Goal: Task Accomplishment & Management: Complete application form

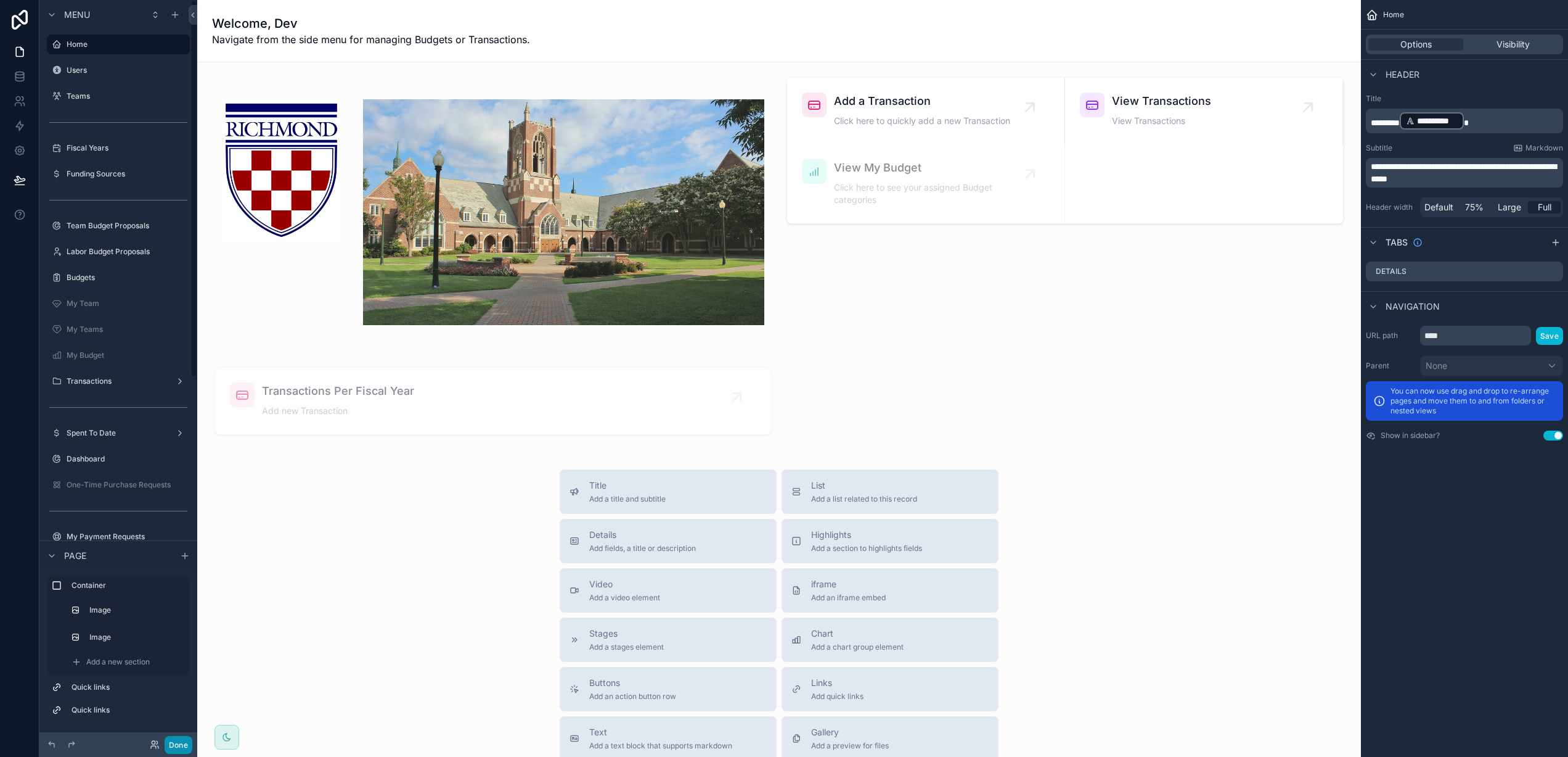
click at [176, 742] on button "Done" at bounding box center [179, 745] width 28 height 18
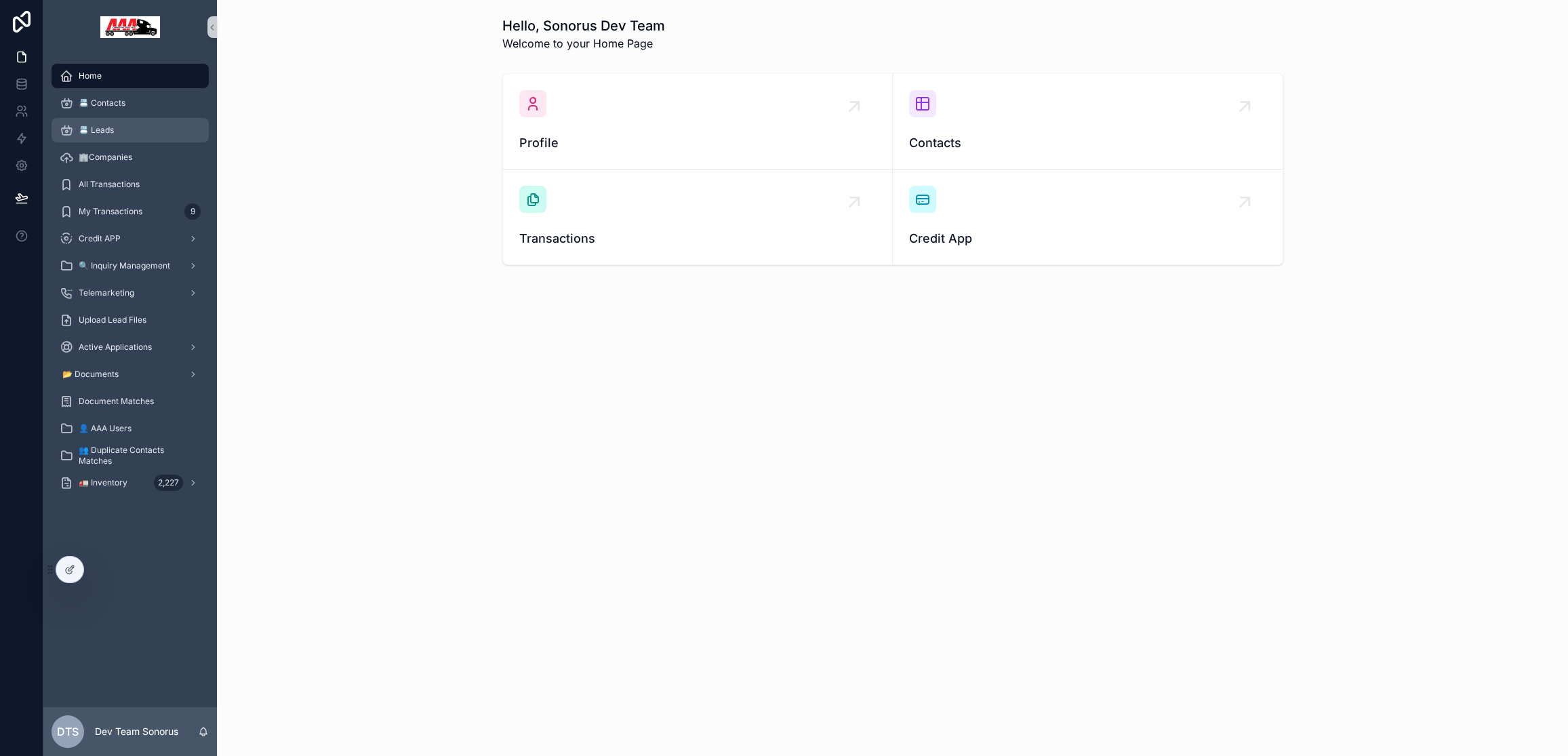
click at [109, 131] on span "📇 Leads" at bounding box center [96, 130] width 35 height 11
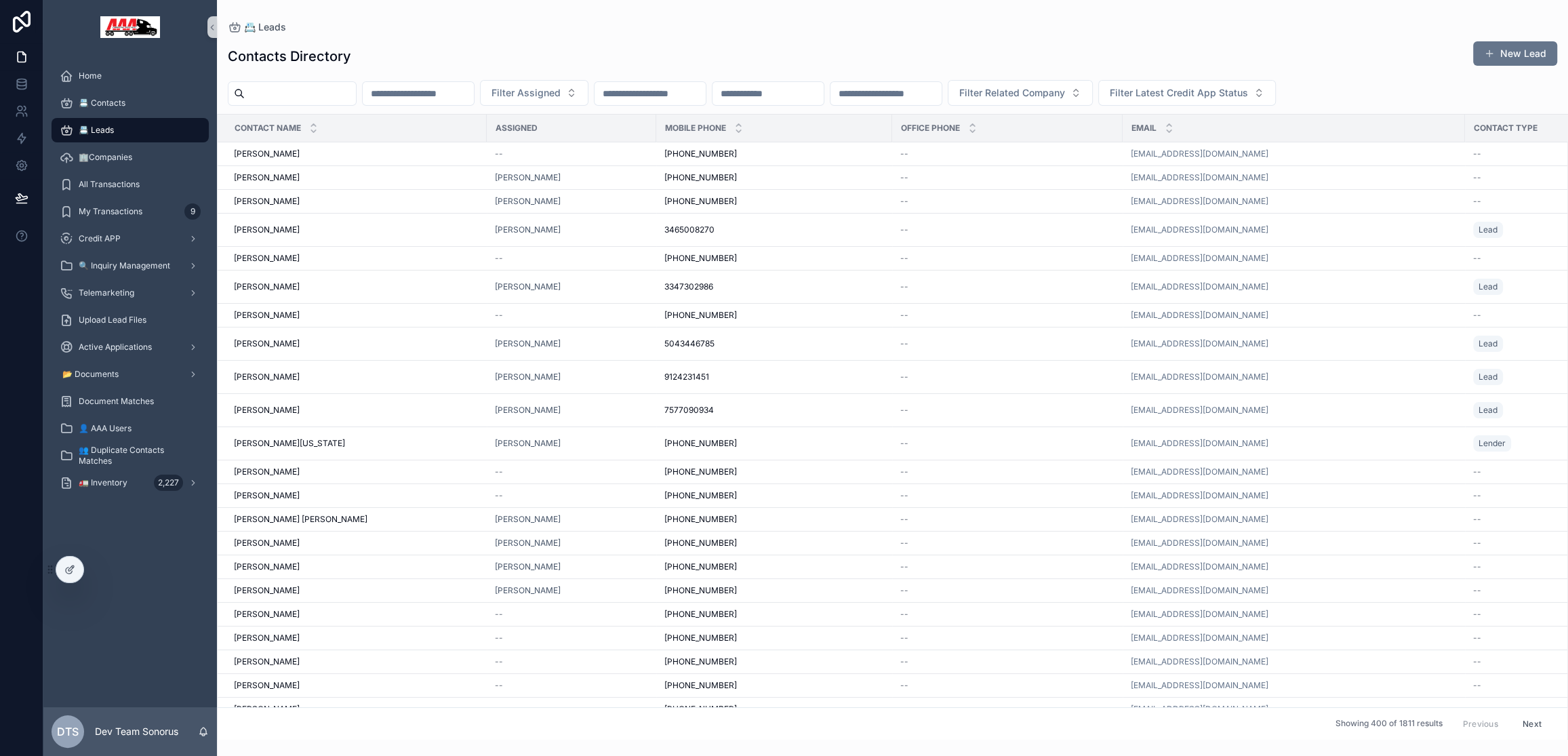
click at [1076, 73] on div "Contacts Directory New Lead Filter Assigned Filter Related Company Filter Lates…" at bounding box center [891, 386] width 1351 height 707
click at [1507, 54] on button "New Lead" at bounding box center [1515, 53] width 84 height 24
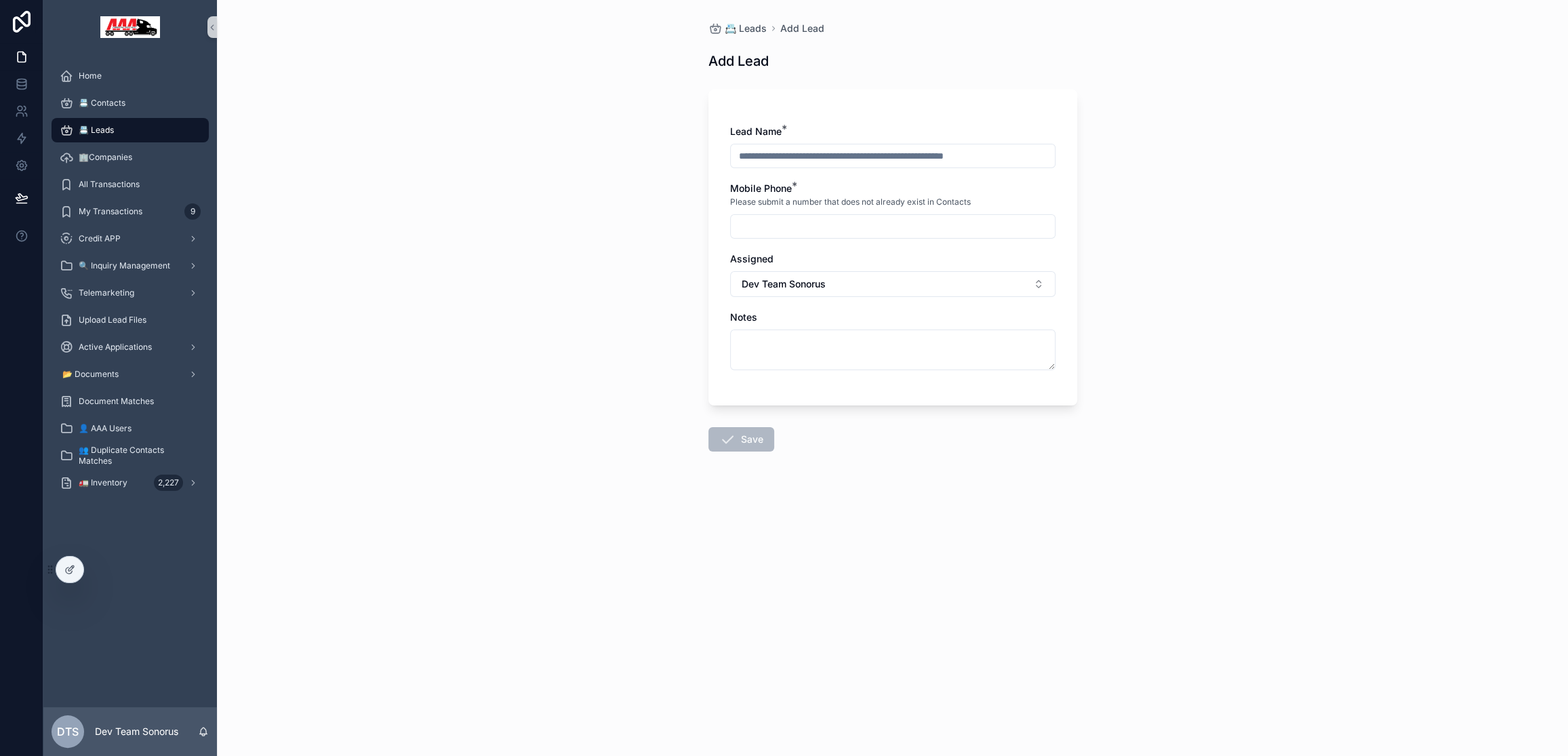
click at [778, 157] on input "scrollable content" at bounding box center [892, 155] width 324 height 19
type input "*********"
click at [813, 222] on input "scrollable content" at bounding box center [892, 226] width 324 height 19
type input "*********"
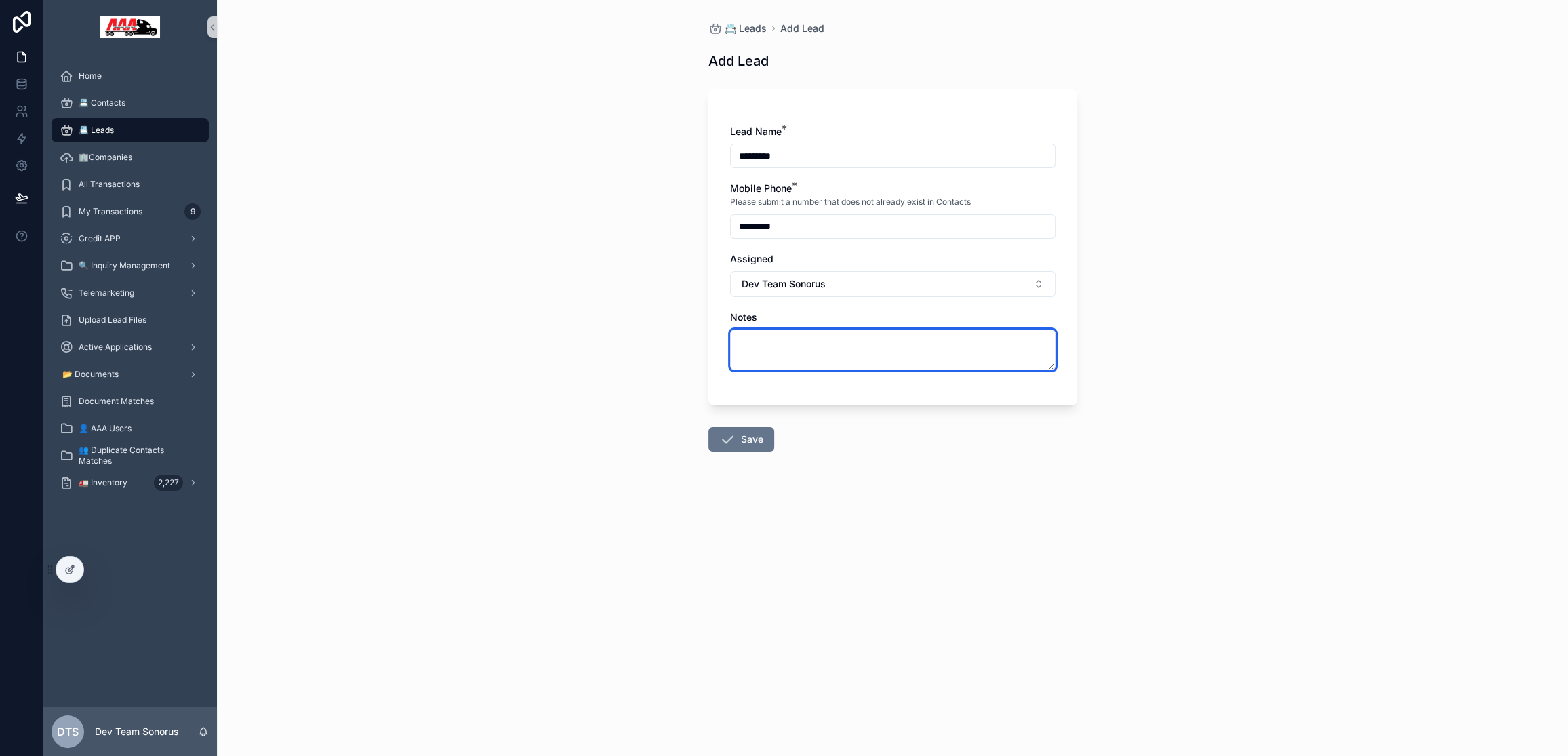
click at [820, 334] on textarea "scrollable content" at bounding box center [892, 349] width 326 height 41
type textarea "****"
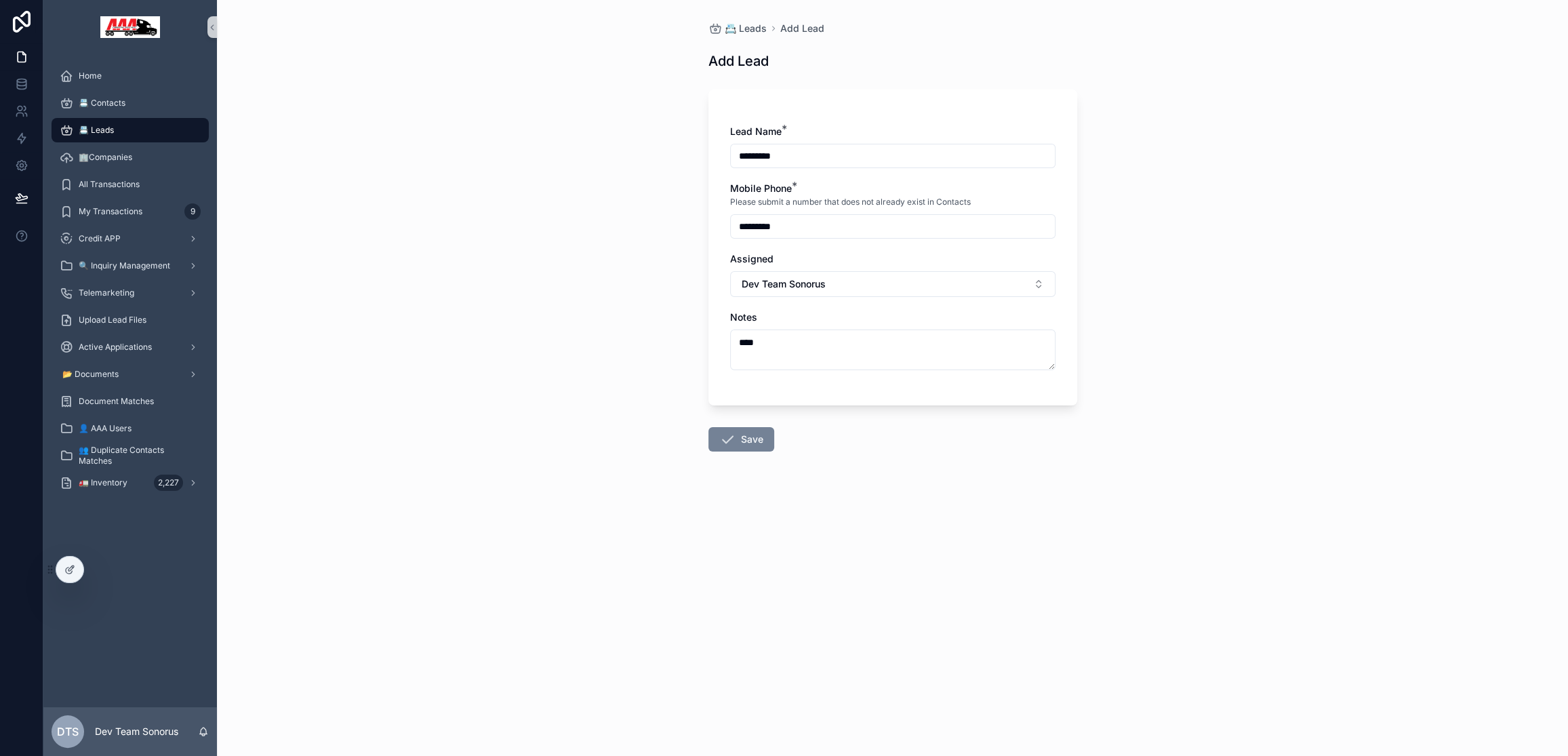
click at [748, 436] on button "Save" at bounding box center [741, 438] width 66 height 24
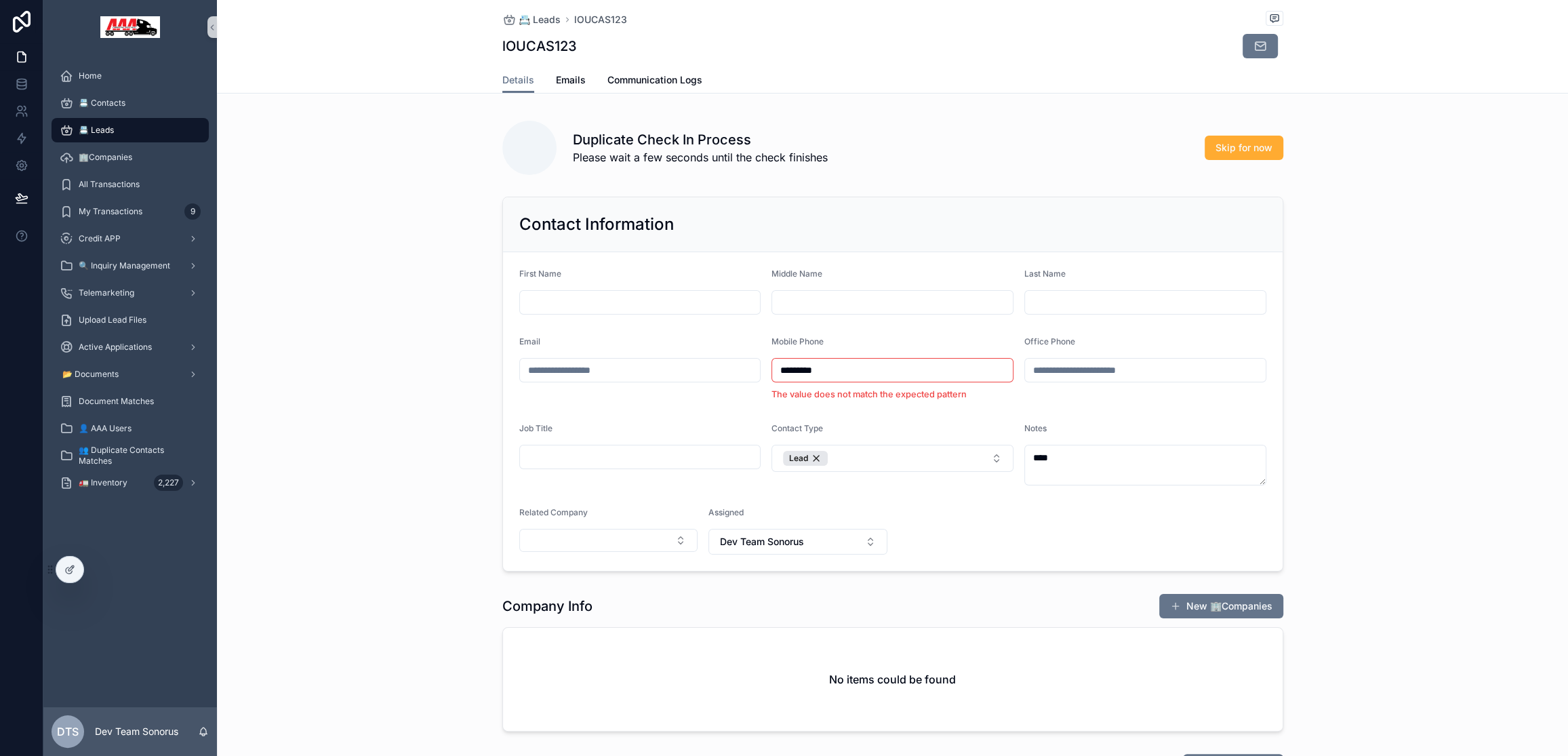
type input "*********"
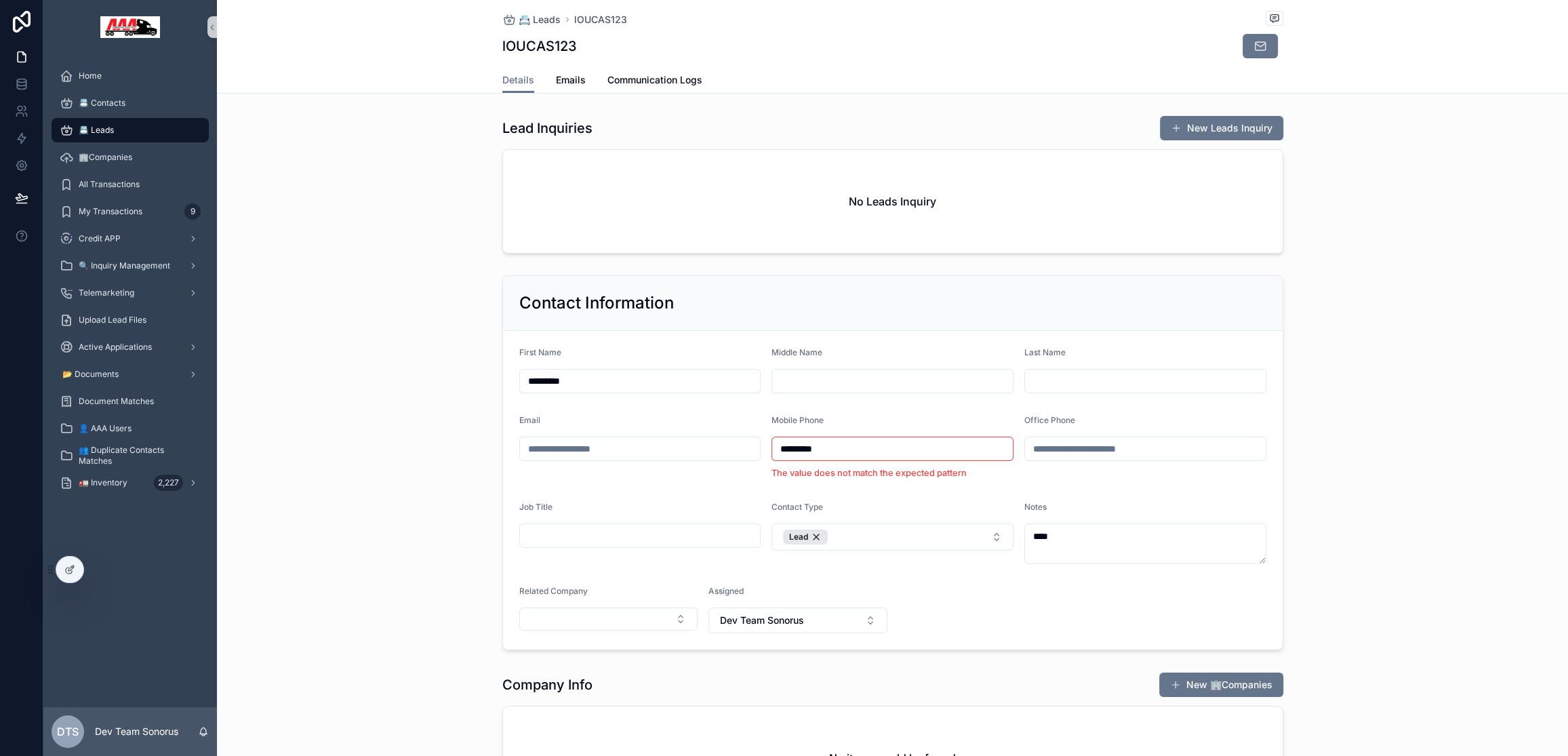
click at [538, 45] on h1 "lOUCAS123" at bounding box center [540, 46] width 75 height 19
copy h1 "lOUCAS123"
click at [121, 103] on span "📇 Contacts" at bounding box center [102, 103] width 47 height 11
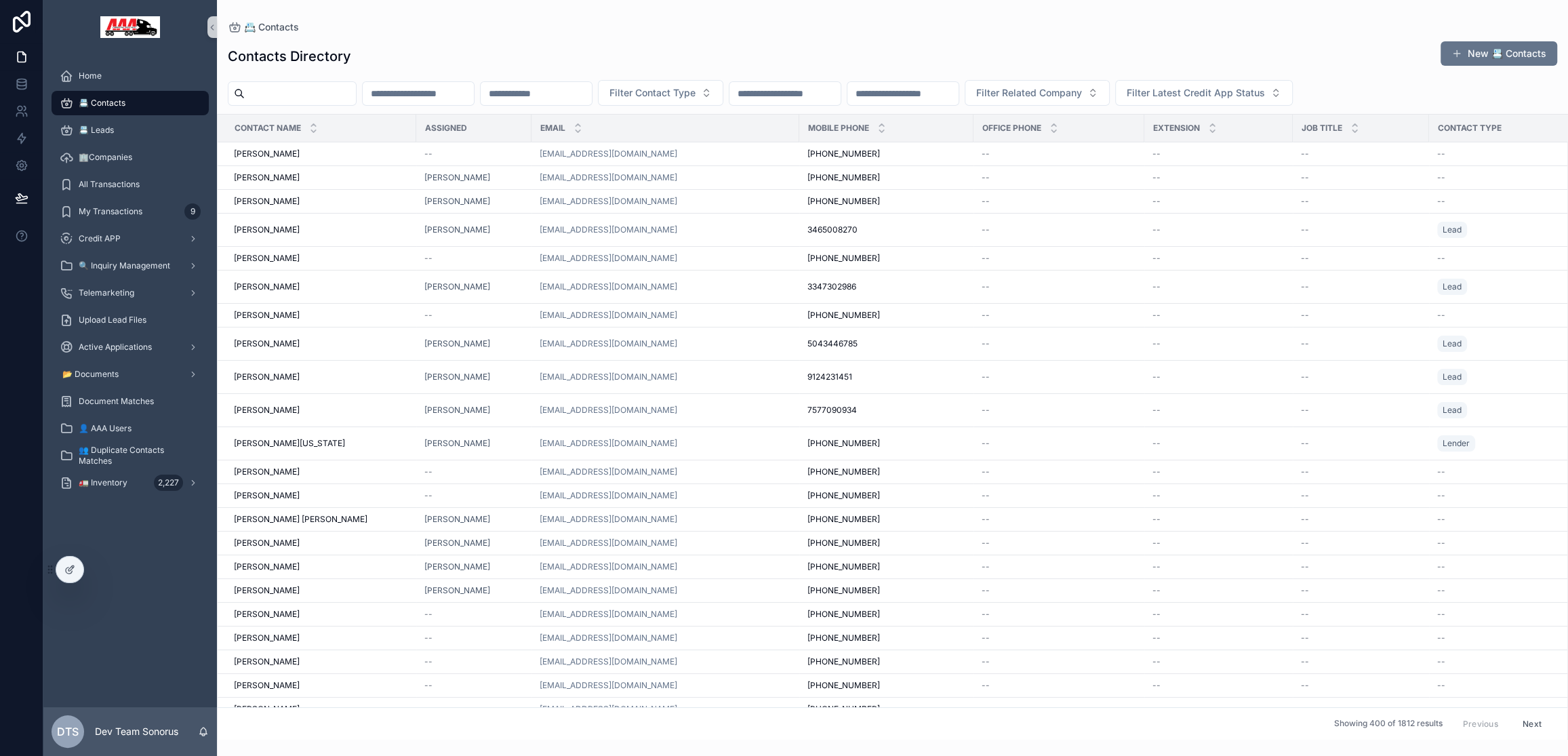
click at [419, 98] on input "scrollable content" at bounding box center [418, 93] width 111 height 19
click at [300, 97] on input "scrollable content" at bounding box center [300, 93] width 111 height 19
paste input "*********"
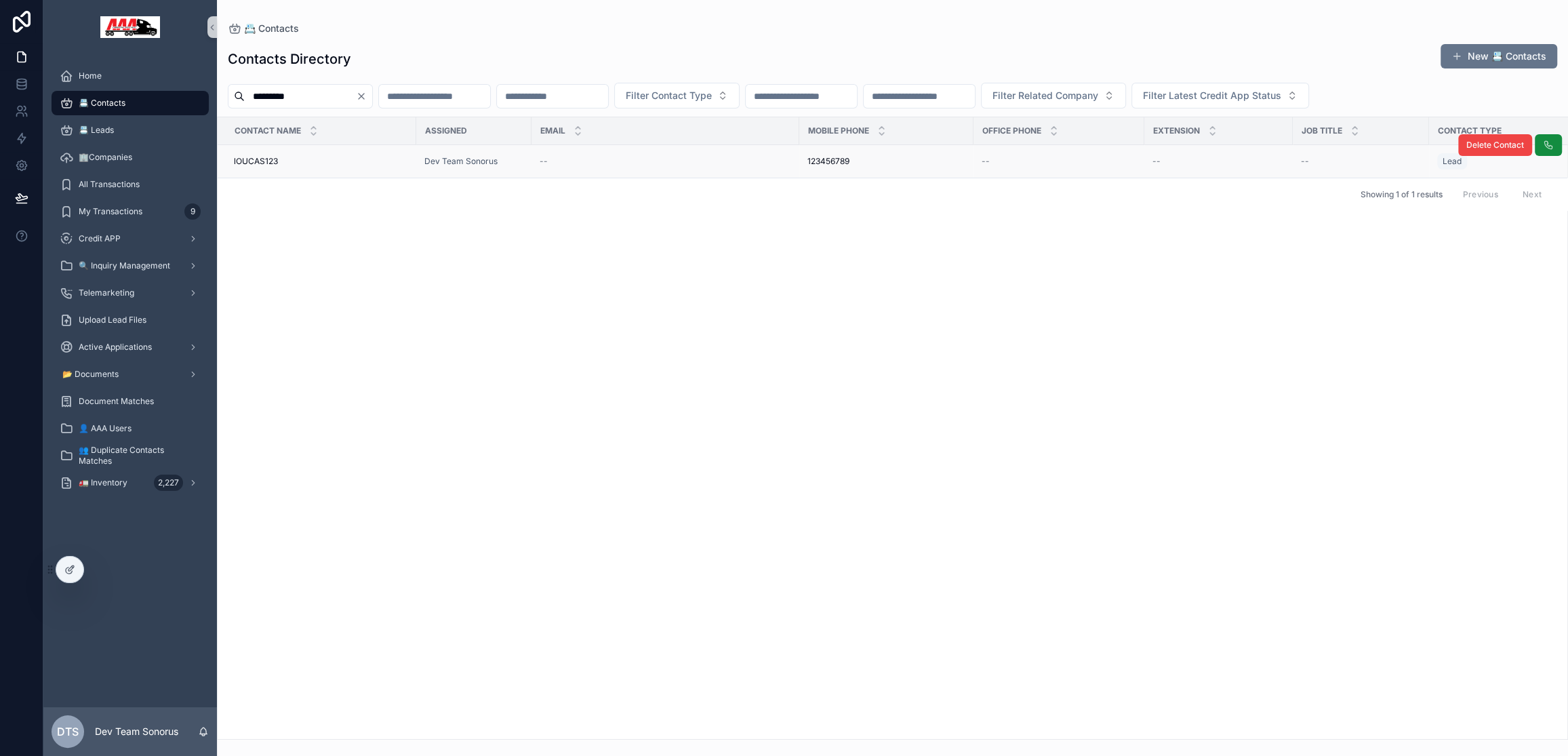
type input "*********"
click at [705, 158] on div "--" at bounding box center [665, 161] width 252 height 11
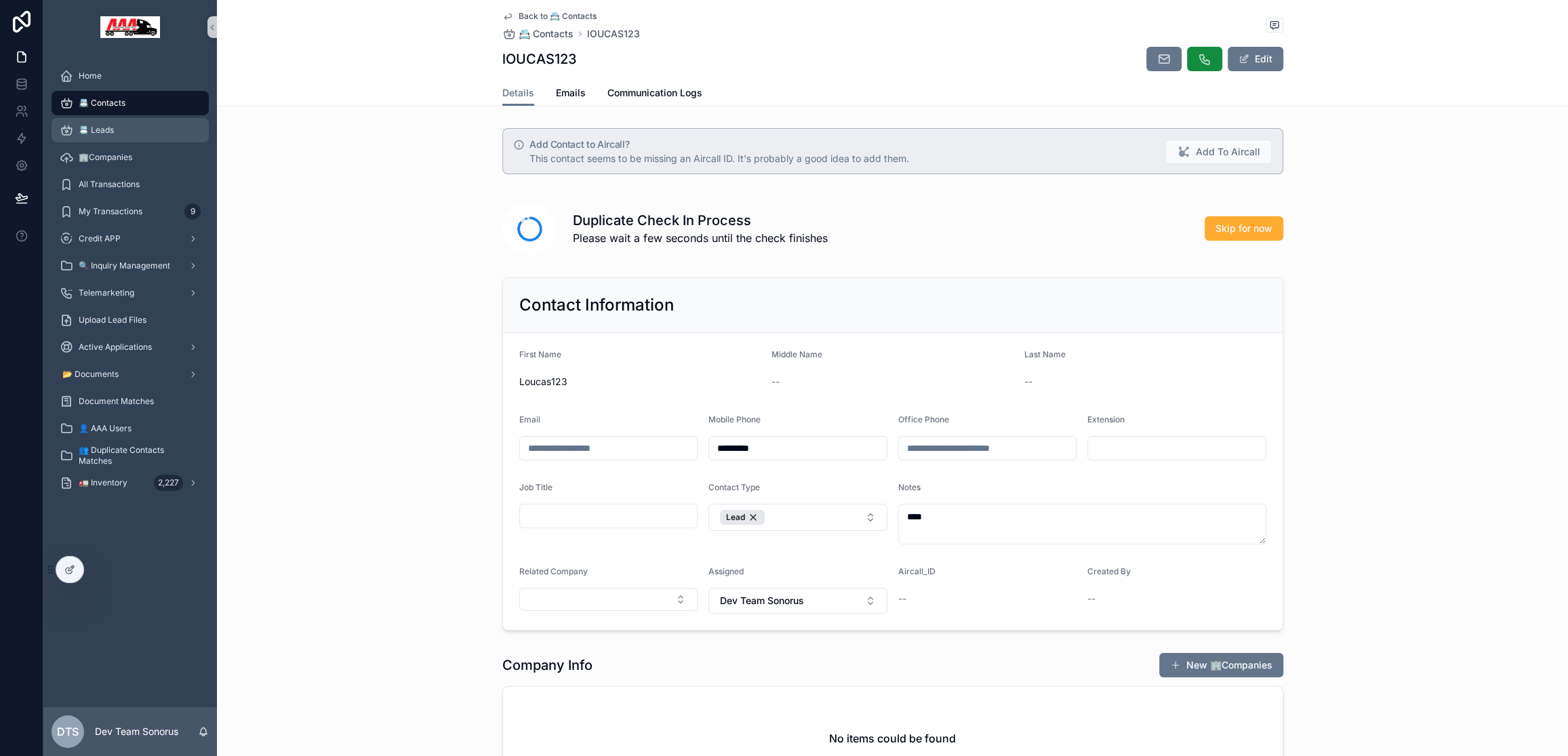
click at [144, 134] on div "📇 Leads" at bounding box center [130, 130] width 141 height 22
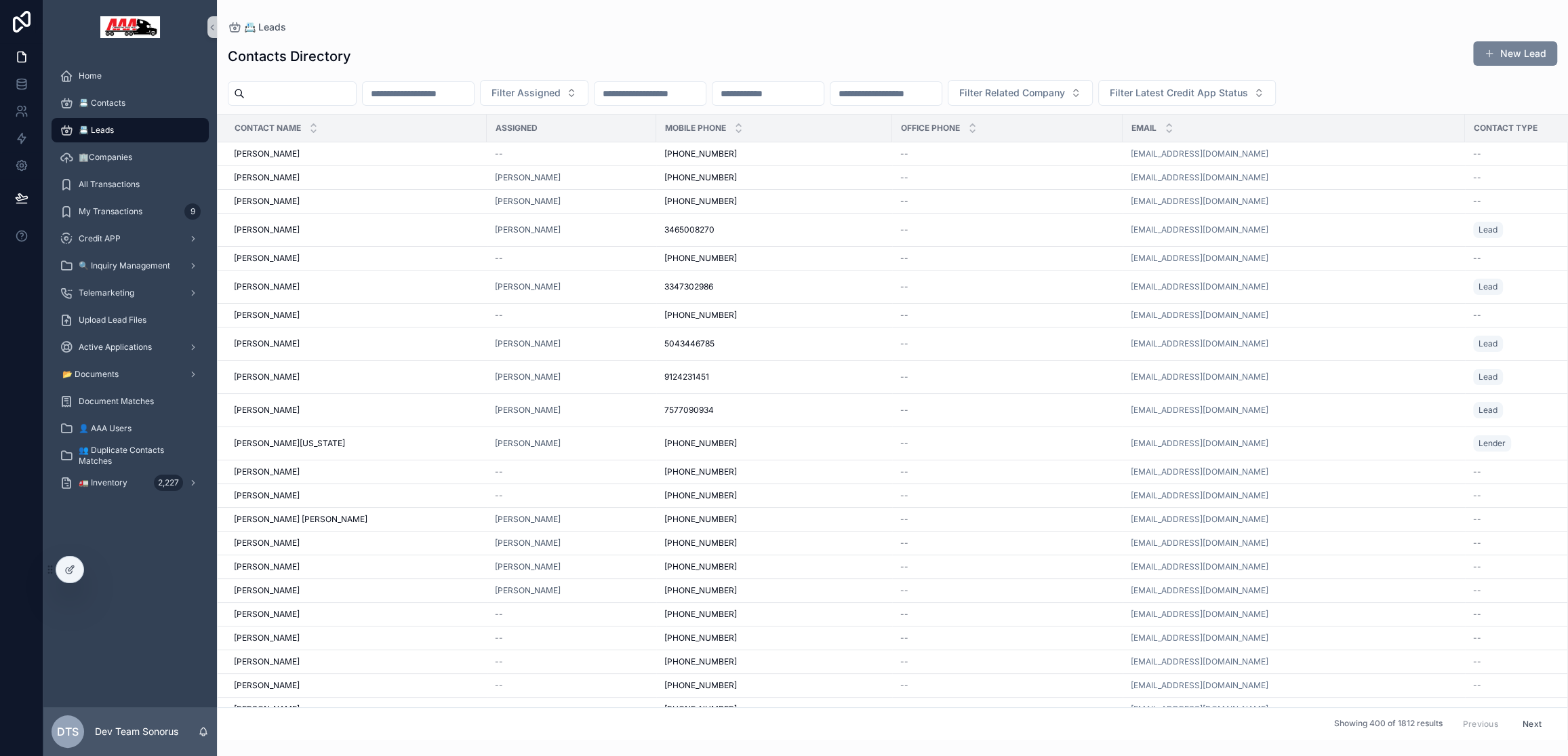
click at [1514, 50] on button "New Lead" at bounding box center [1515, 53] width 84 height 24
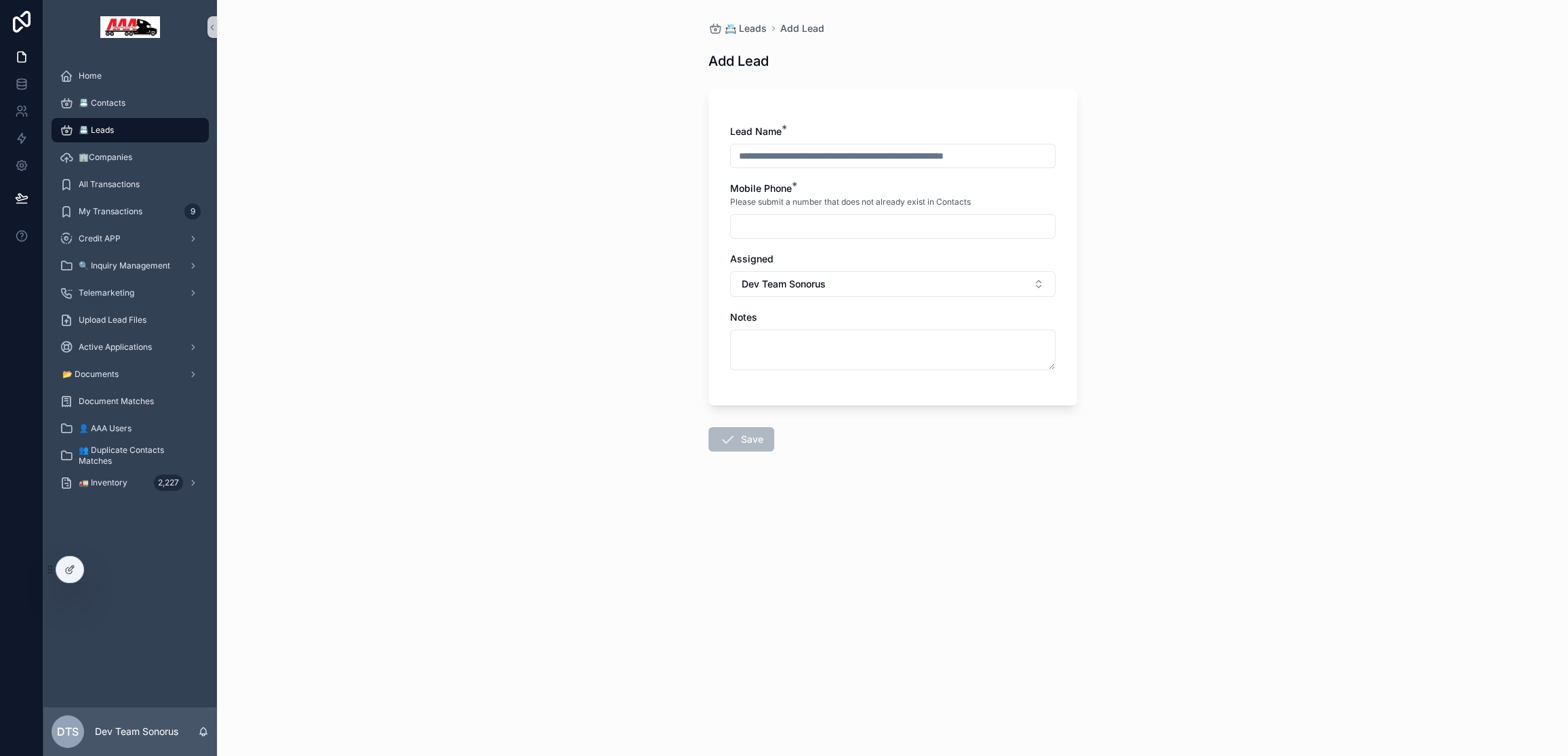
click at [827, 155] on input "scrollable content" at bounding box center [892, 155] width 324 height 19
click at [141, 123] on div "📇 Leads" at bounding box center [130, 130] width 141 height 22
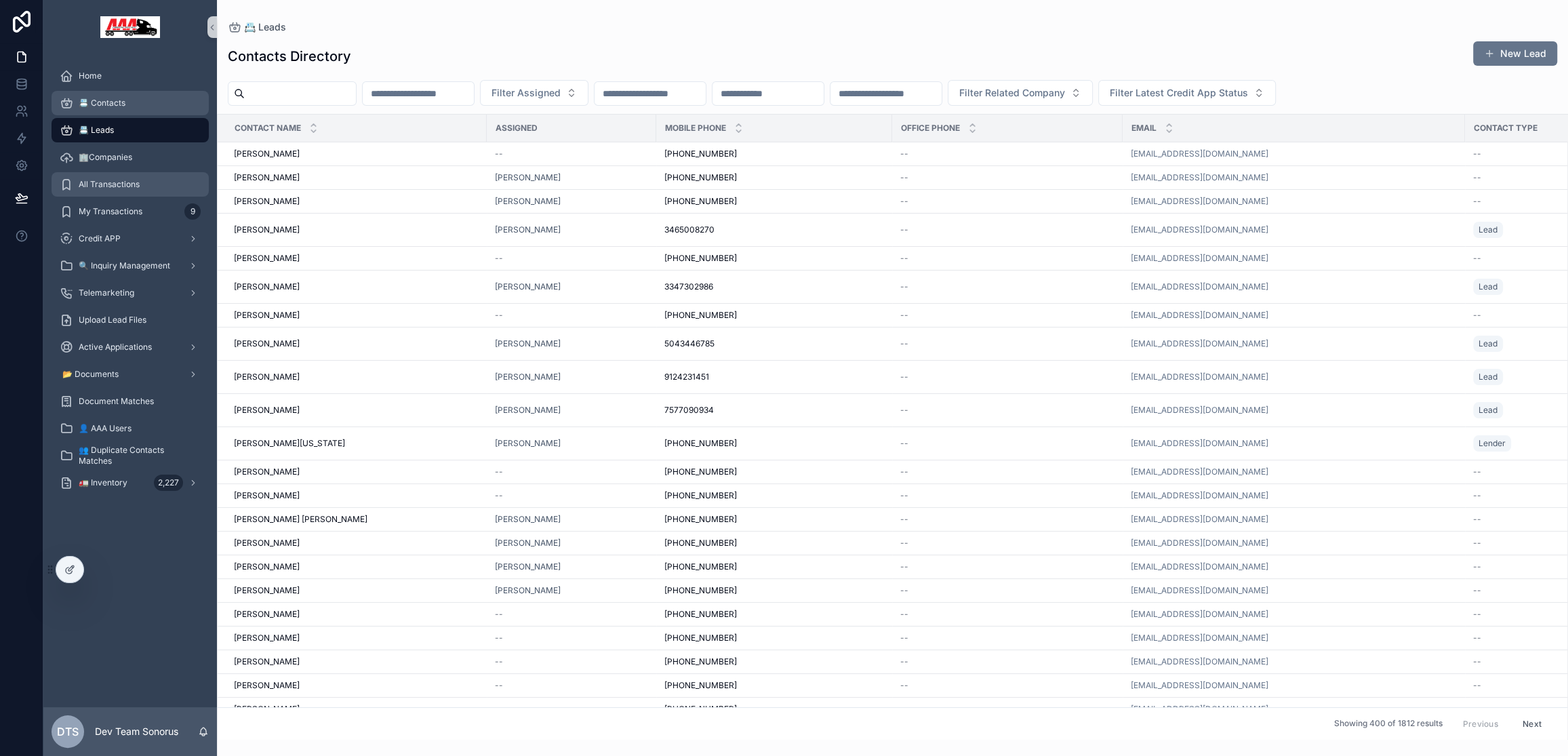
click at [134, 103] on div "📇 Contacts" at bounding box center [130, 103] width 141 height 22
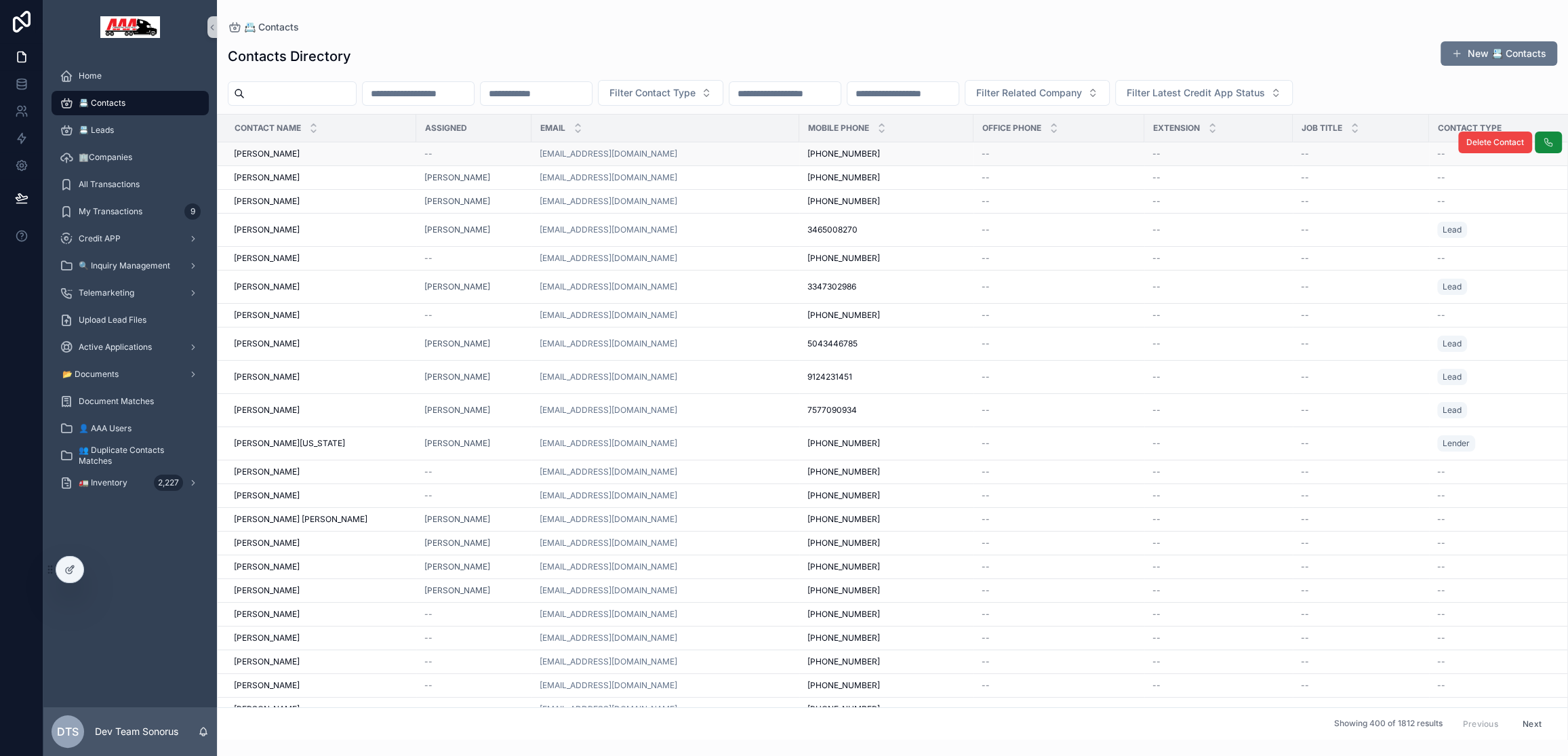
click at [339, 157] on div "[PERSON_NAME] [PERSON_NAME]" at bounding box center [320, 154] width 174 height 11
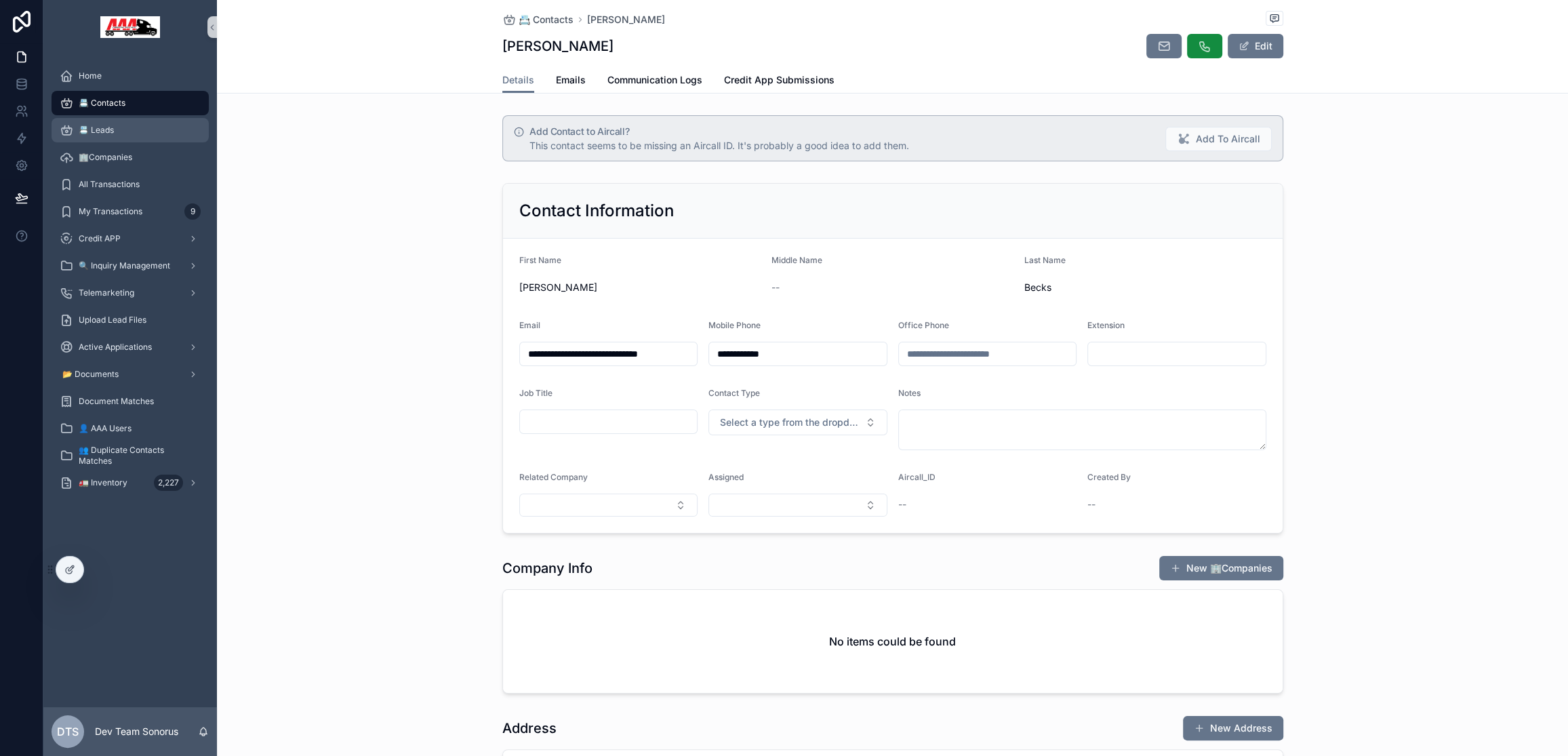
click at [126, 133] on div "📇 Leads" at bounding box center [130, 130] width 141 height 22
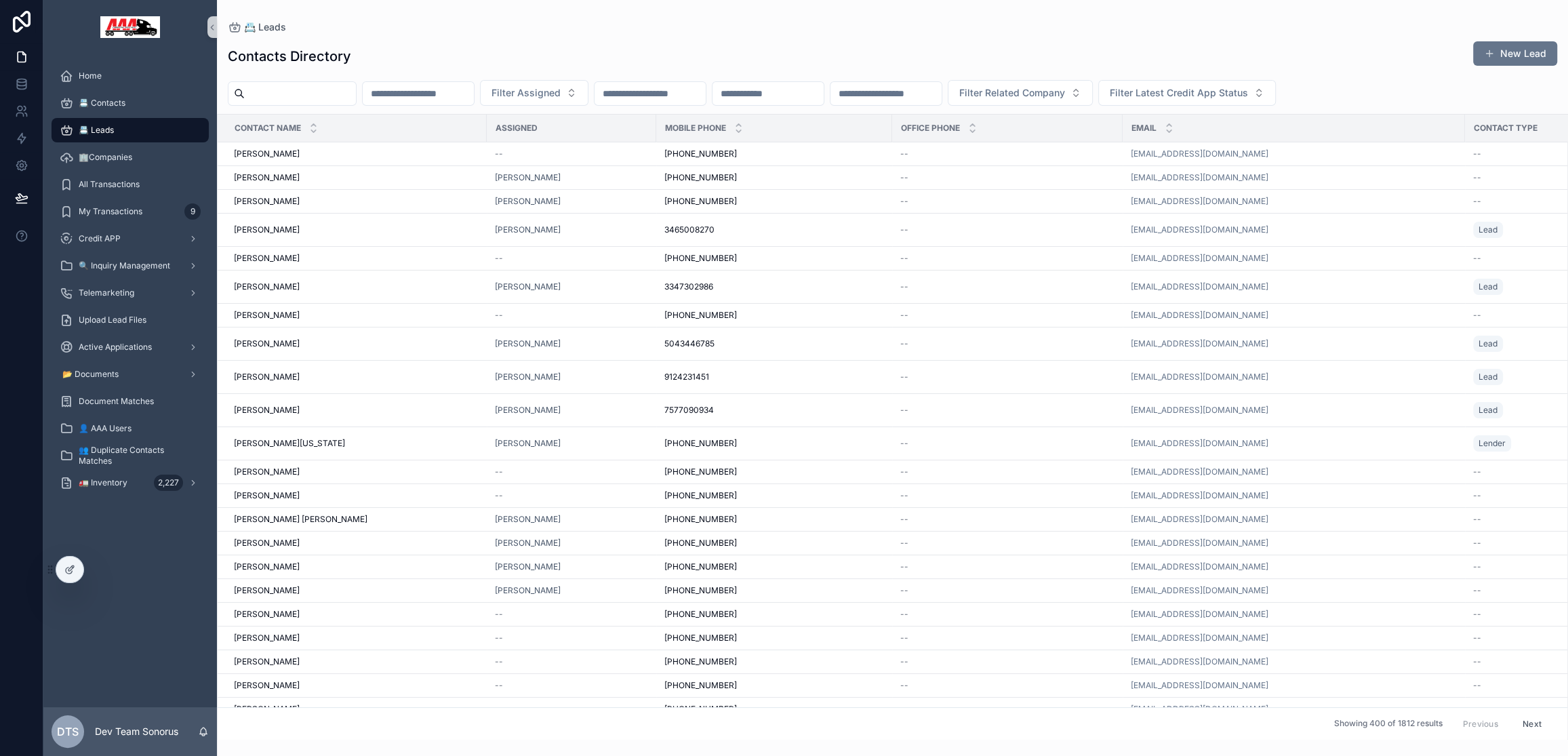
click at [167, 132] on div "📇 Leads" at bounding box center [130, 130] width 141 height 22
click at [1515, 51] on button "New Lead" at bounding box center [1515, 53] width 84 height 24
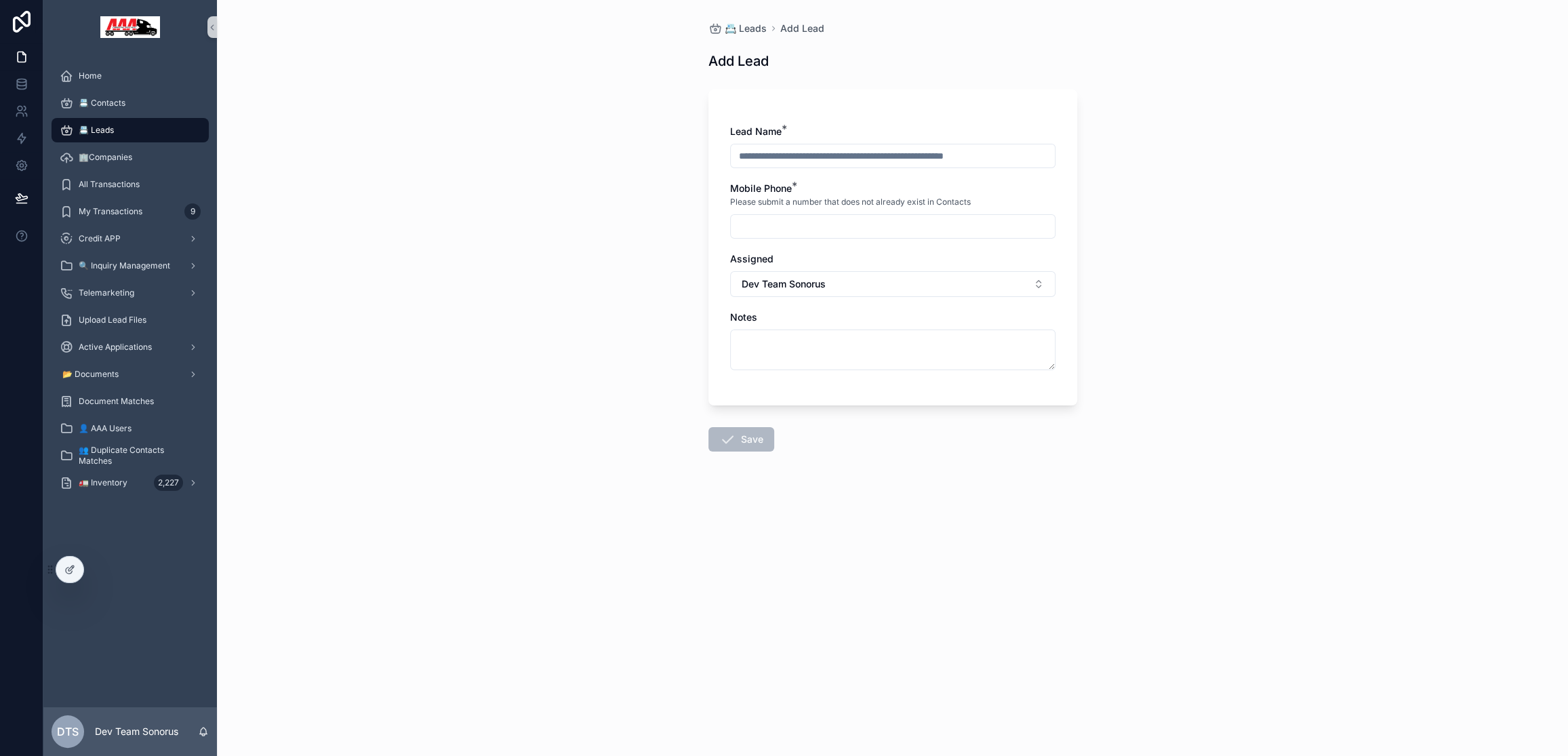
drag, startPoint x: 798, startPoint y: 157, endPoint x: 941, endPoint y: 155, distance: 143.0
click at [934, 153] on input "scrollable content" at bounding box center [892, 155] width 324 height 19
click at [789, 158] on input "scrollable content" at bounding box center [892, 155] width 324 height 19
click at [116, 127] on div "📇 Leads" at bounding box center [130, 130] width 141 height 22
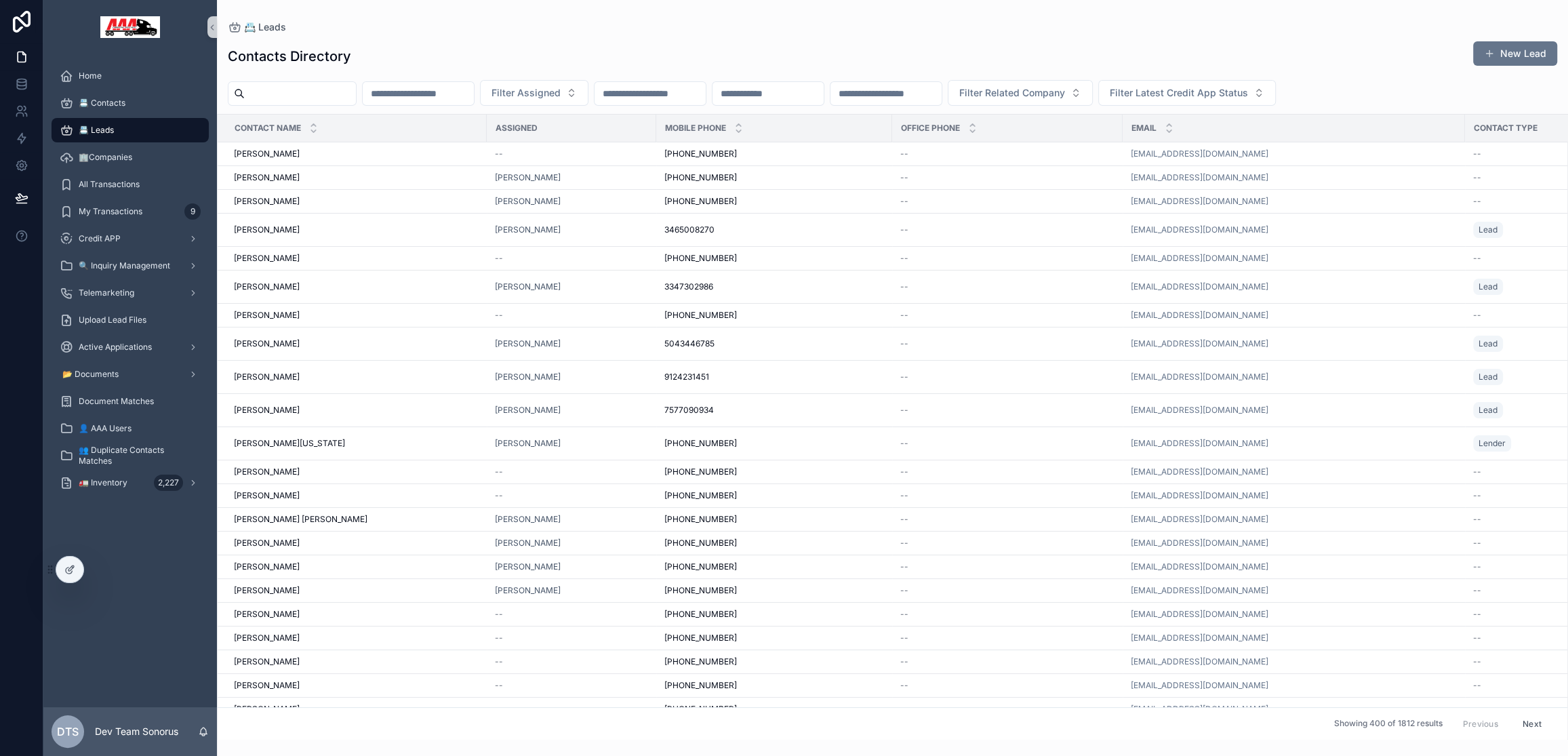
click at [143, 124] on div "📇 Leads" at bounding box center [130, 130] width 141 height 22
click at [1504, 61] on button "New Lead" at bounding box center [1515, 53] width 84 height 24
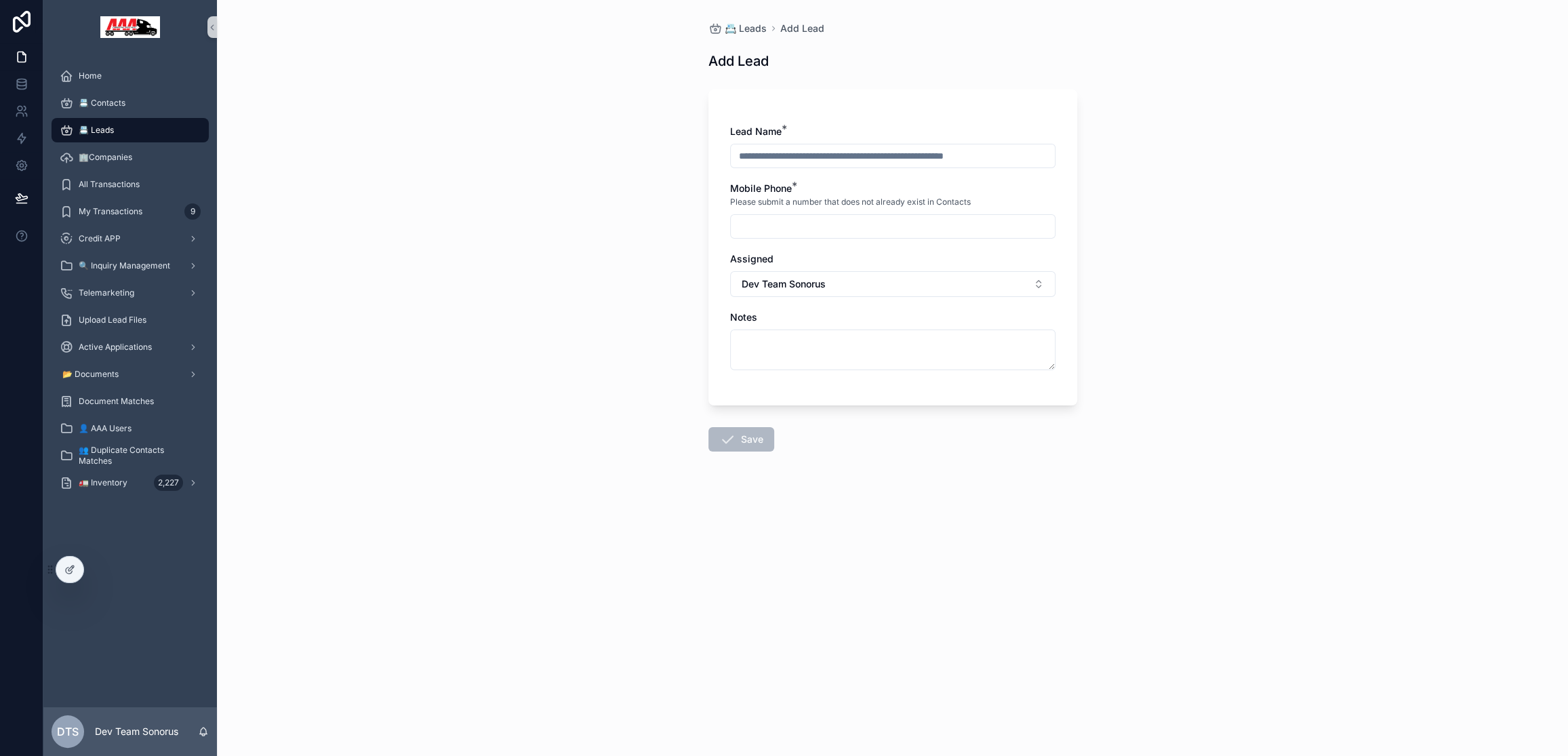
click at [749, 155] on input "scrollable content" at bounding box center [892, 155] width 324 height 19
click at [850, 157] on input "scrollable content" at bounding box center [892, 155] width 324 height 19
click at [165, 262] on span "🔍 Inquiry Management" at bounding box center [124, 265] width 91 height 11
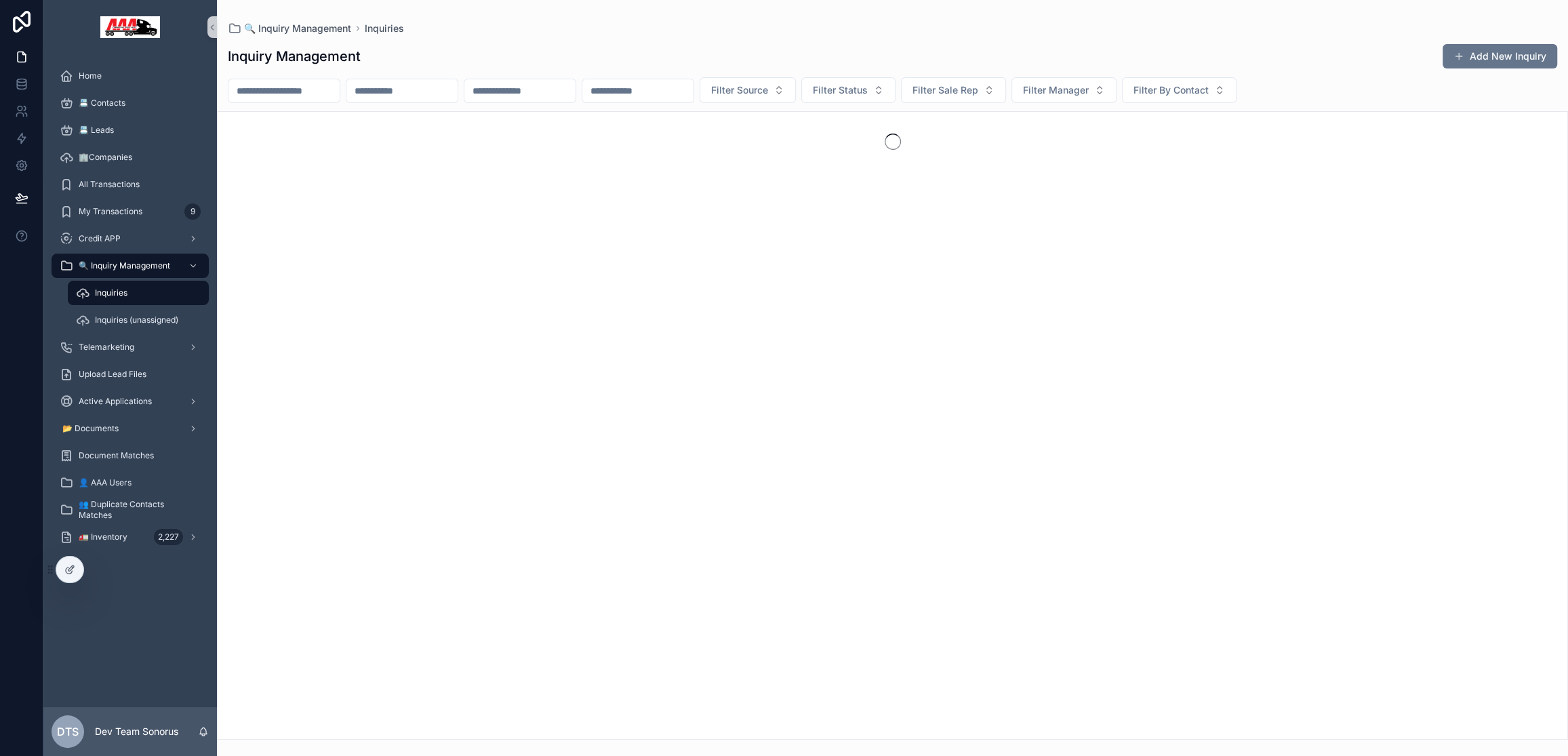
click at [152, 296] on div "Inquiries" at bounding box center [138, 293] width 125 height 22
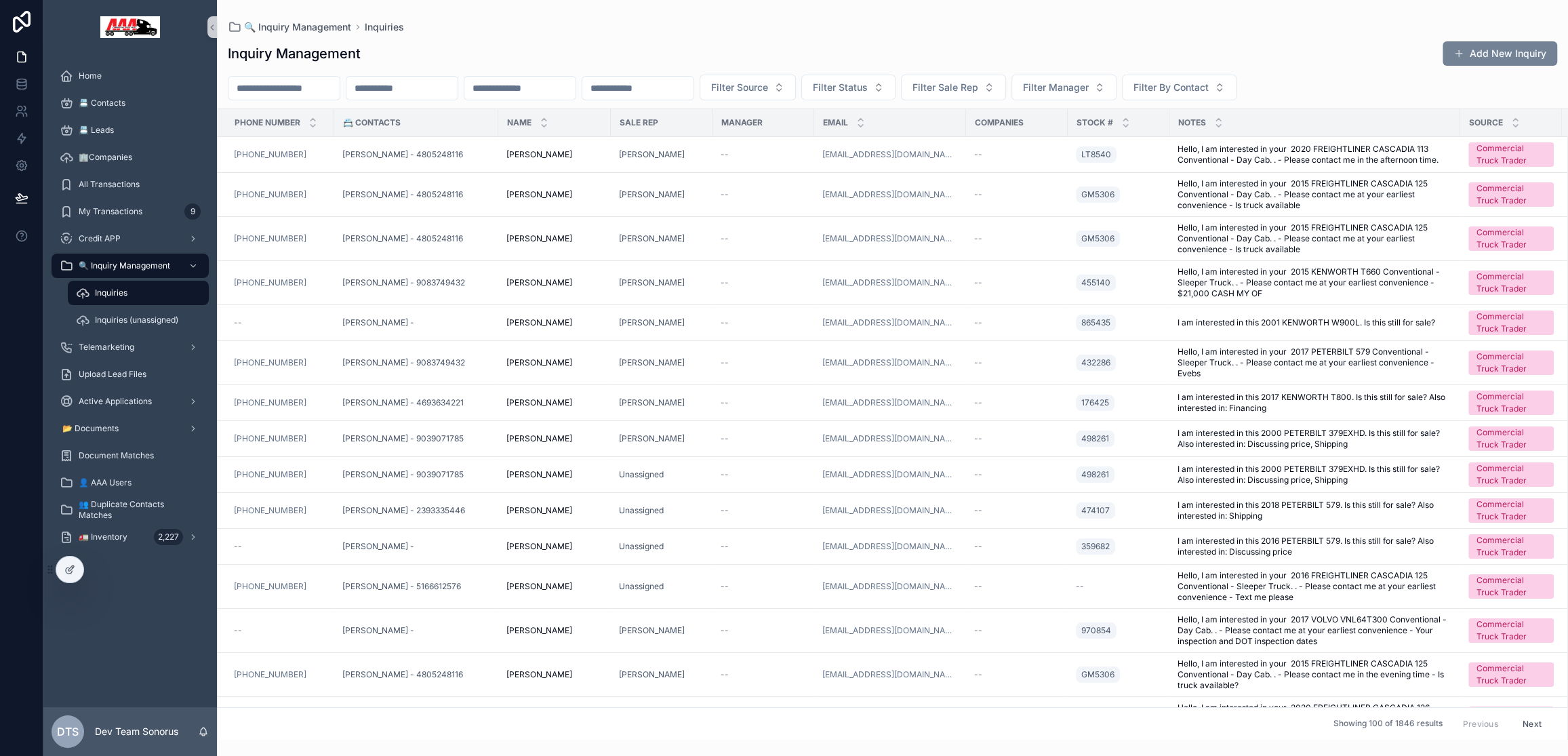
click at [1480, 53] on button "Add New Inquiry" at bounding box center [1499, 53] width 115 height 24
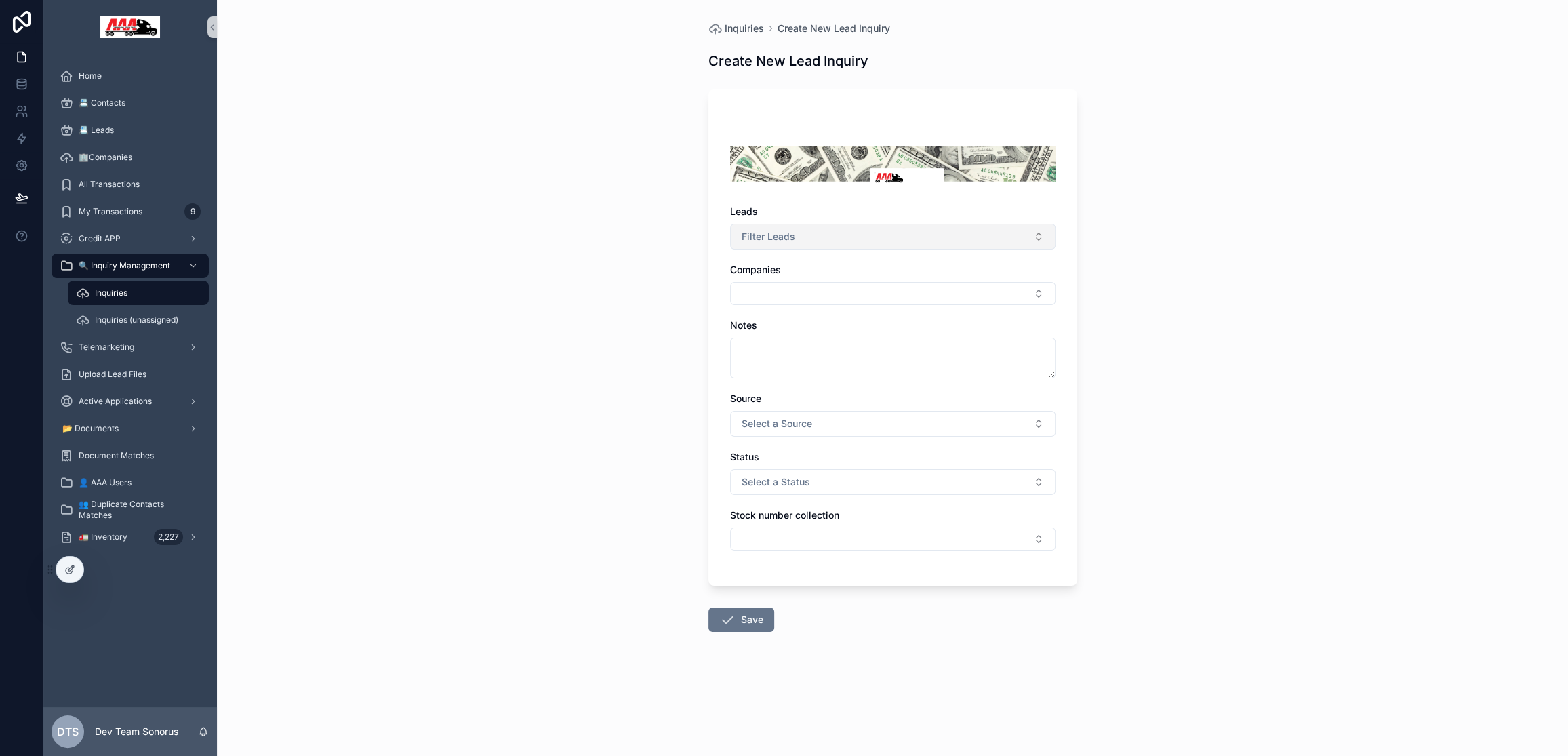
click at [806, 230] on button "Filter Leads" at bounding box center [892, 236] width 326 height 26
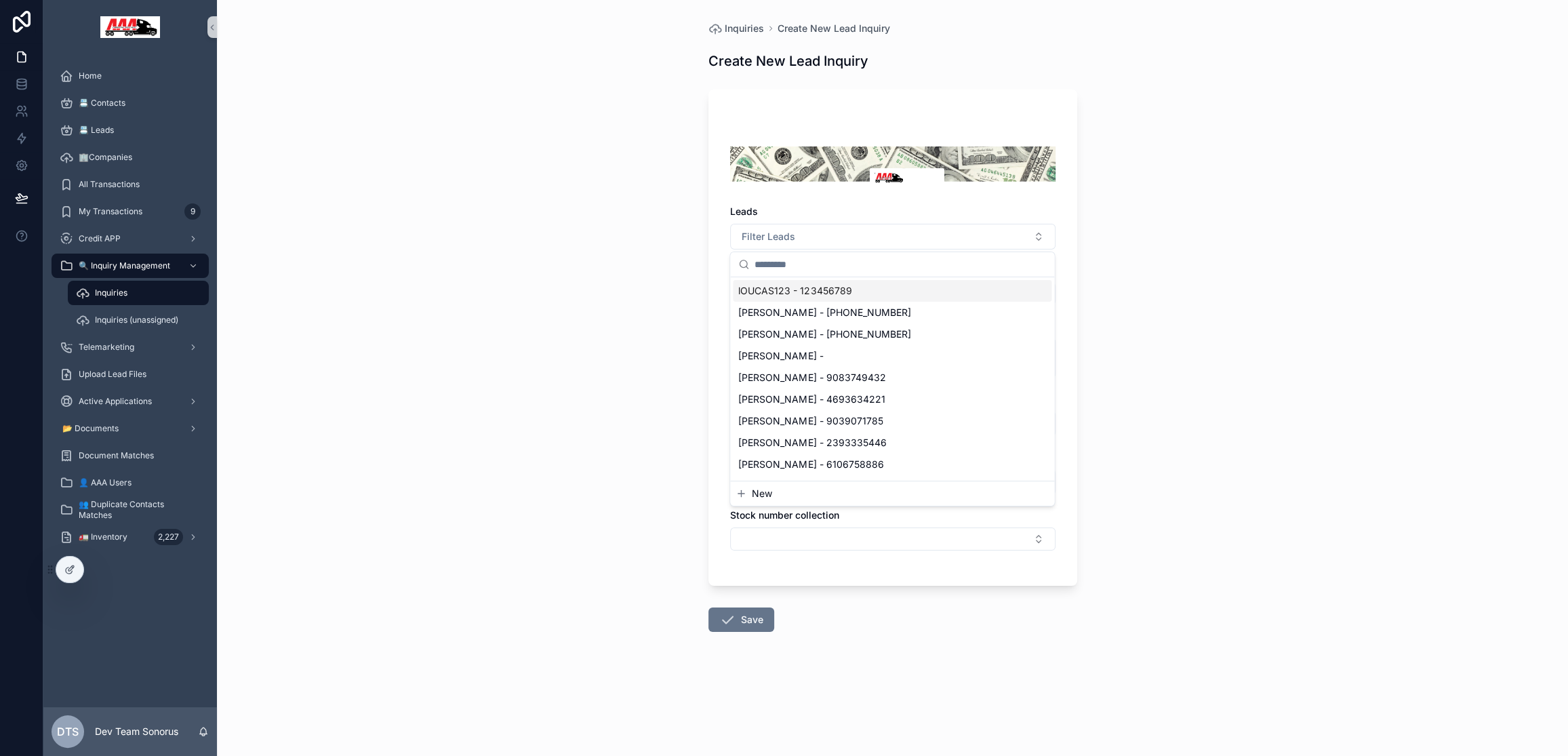
click at [602, 239] on div "Inquiries Create New Lead Inquiry Create New Lead Inquiry Leads Filter Leads Co…" at bounding box center [891, 378] width 1351 height 756
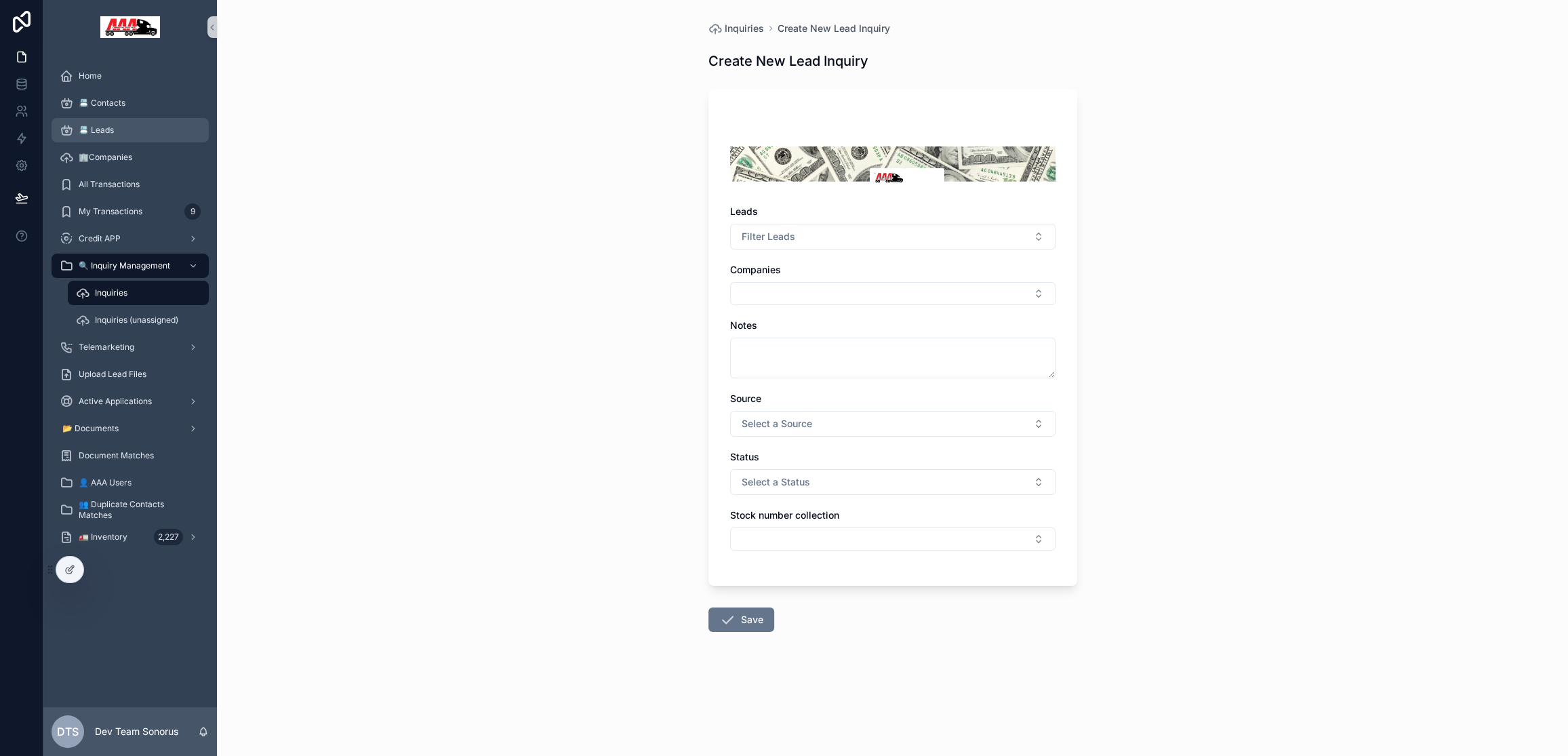
click at [150, 128] on div "📇 Leads" at bounding box center [130, 130] width 141 height 22
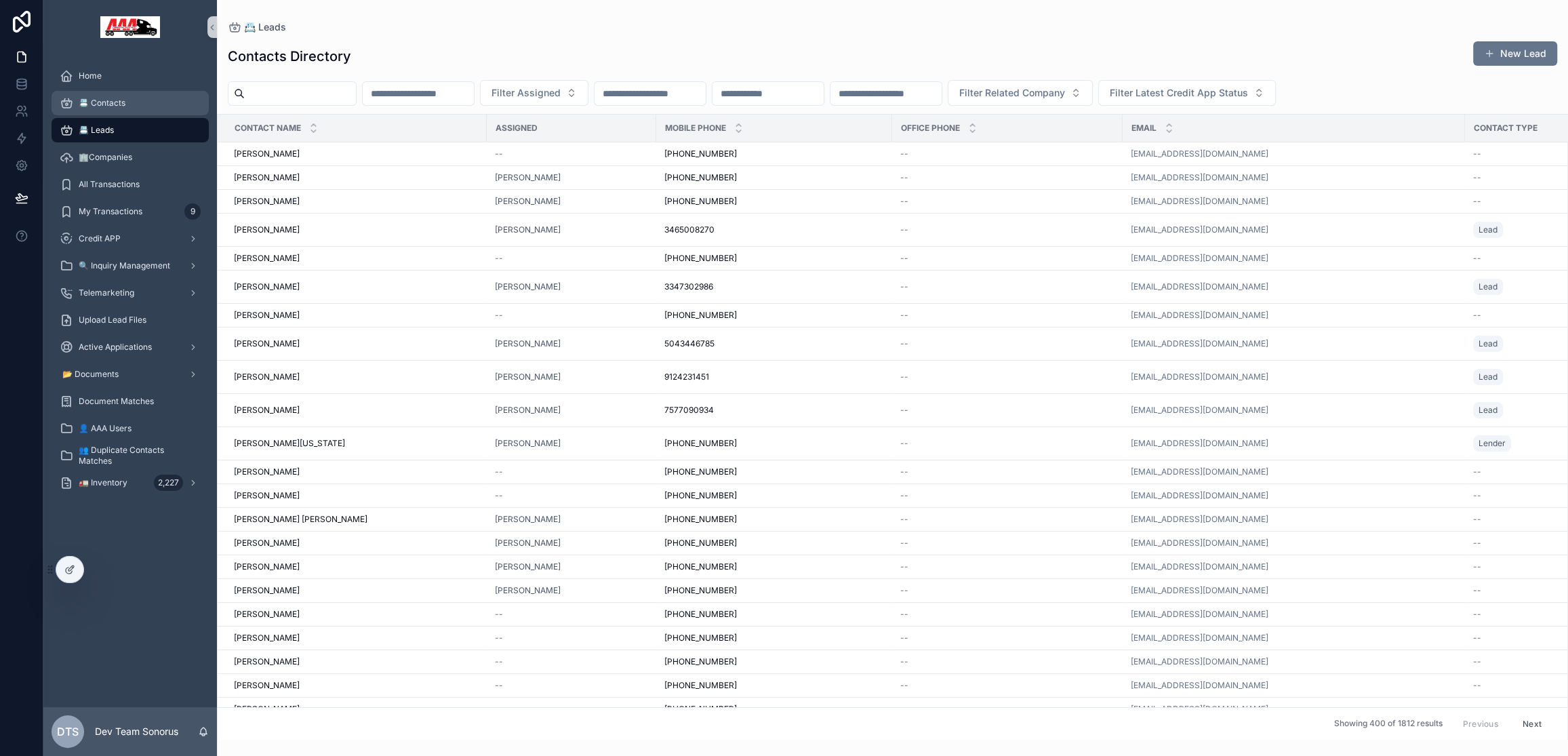
click at [157, 102] on div "📇 Contacts" at bounding box center [130, 103] width 141 height 22
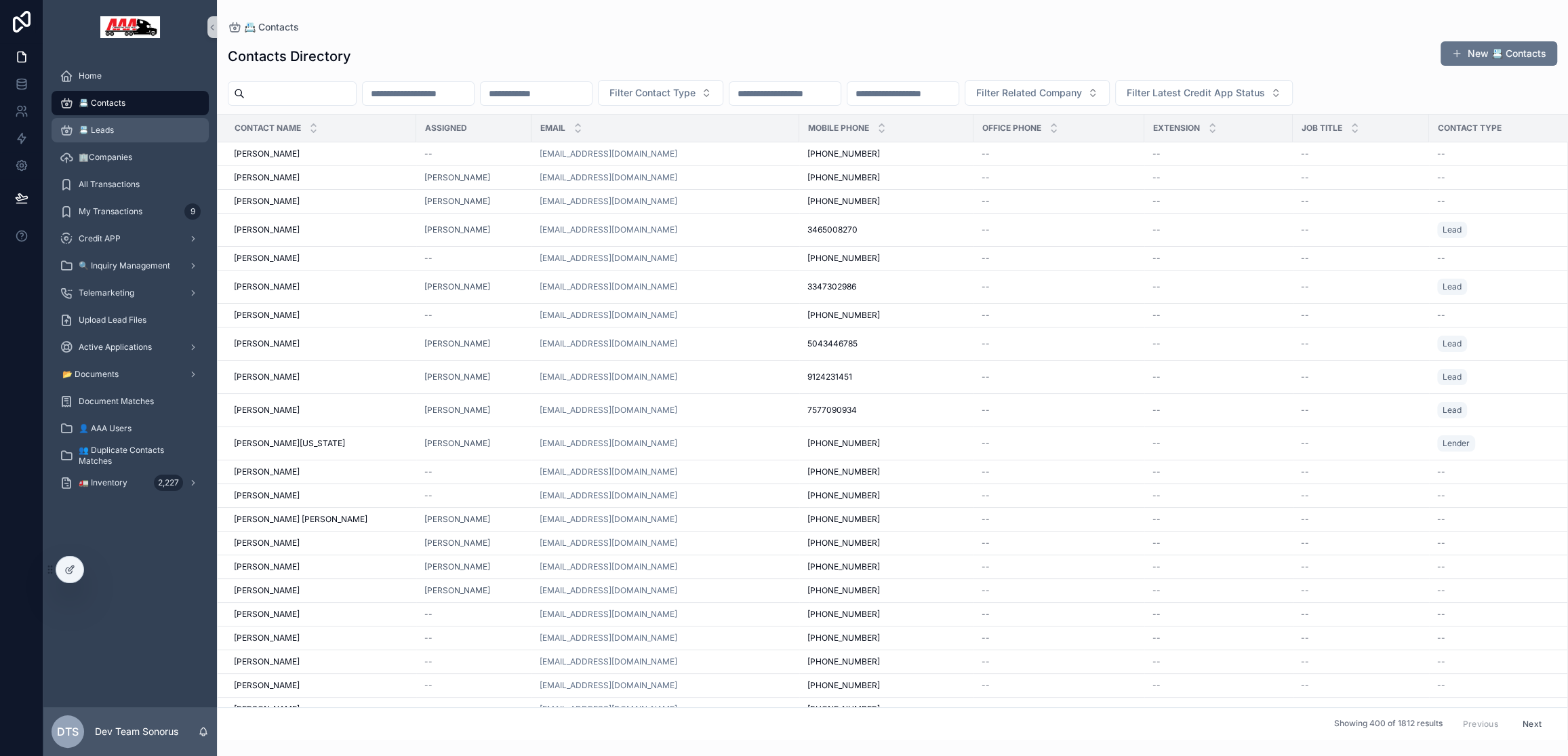
click at [156, 123] on div "📇 Leads" at bounding box center [130, 130] width 141 height 22
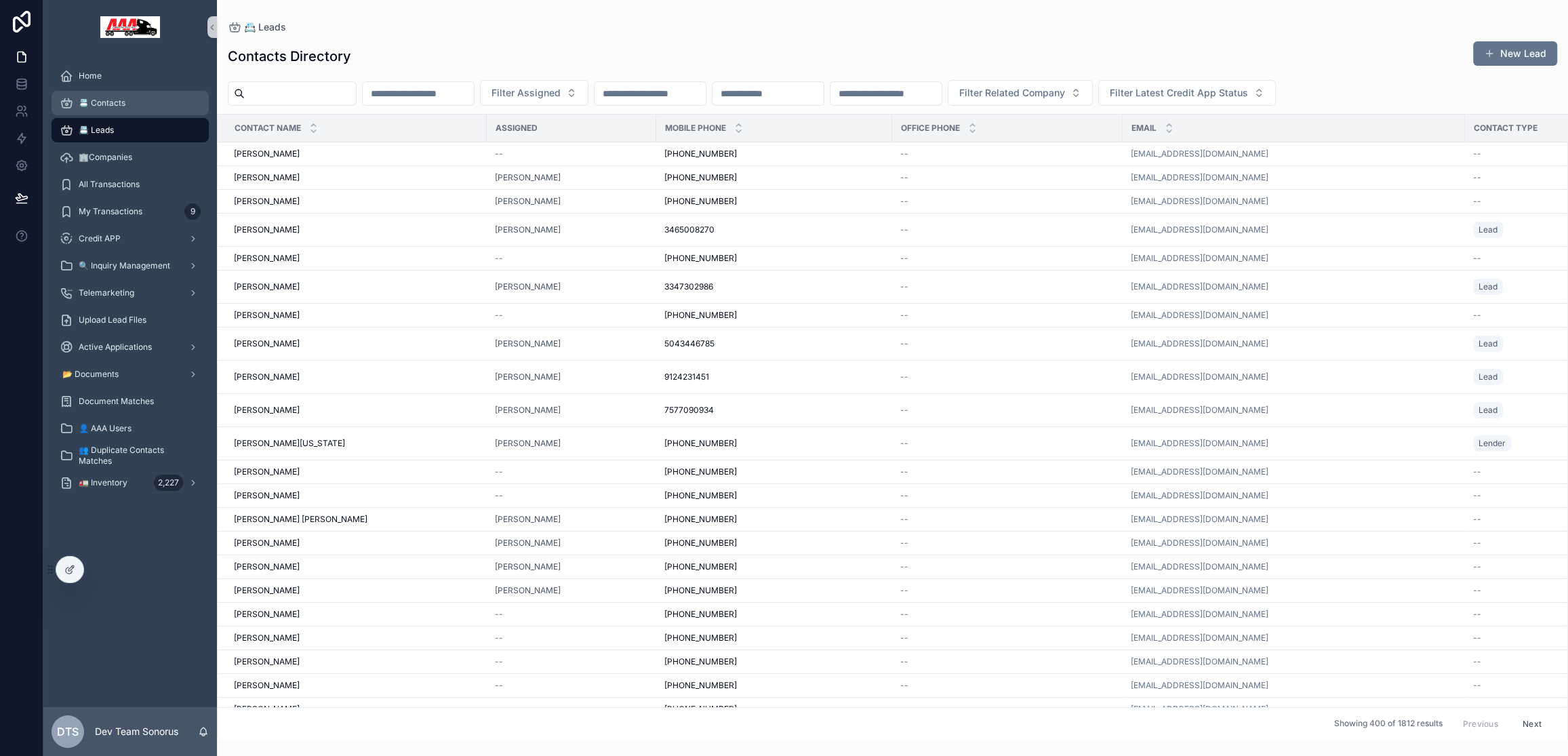
click at [165, 105] on div "📇 Contacts" at bounding box center [130, 103] width 141 height 22
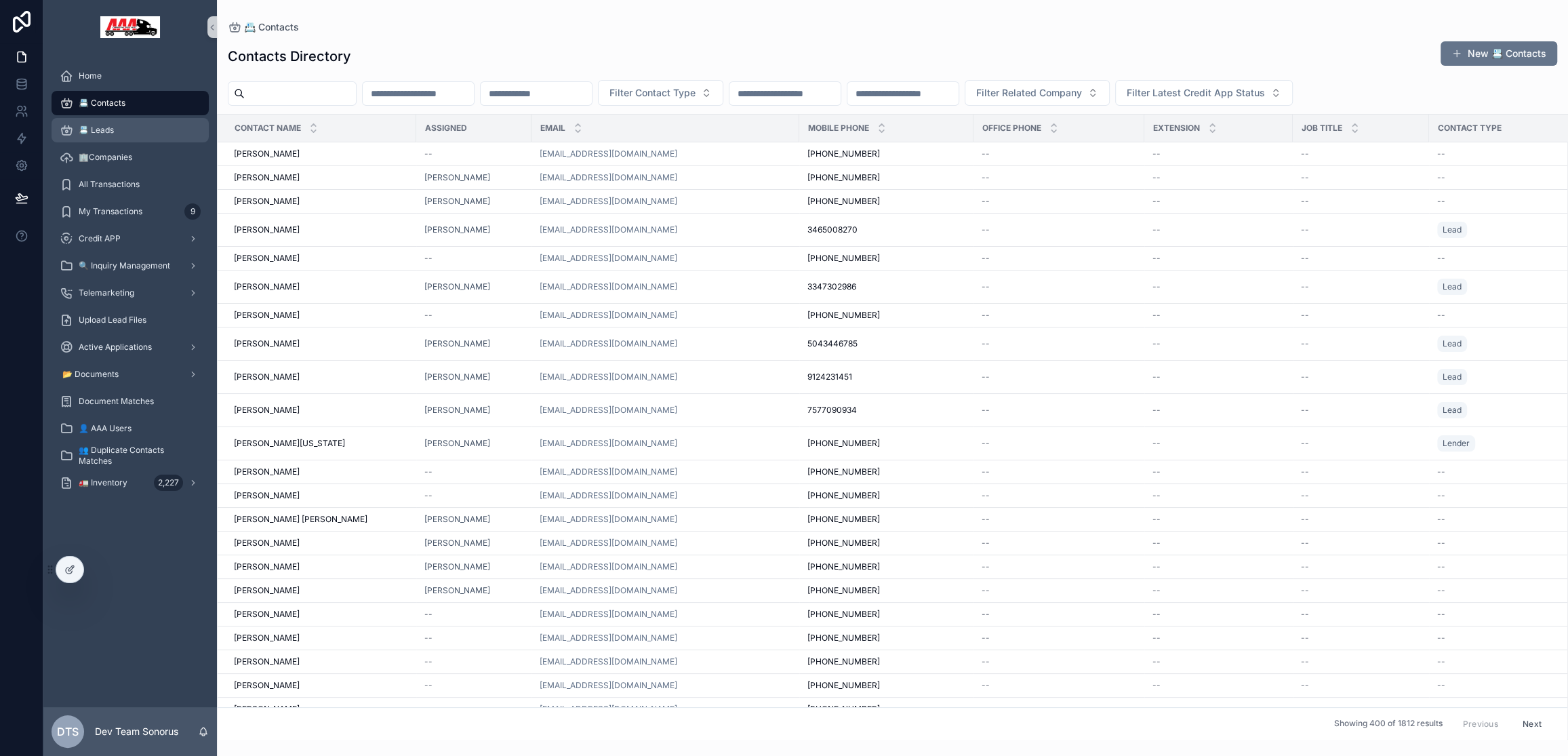
click at [154, 118] on link "📇 Leads" at bounding box center [130, 130] width 157 height 24
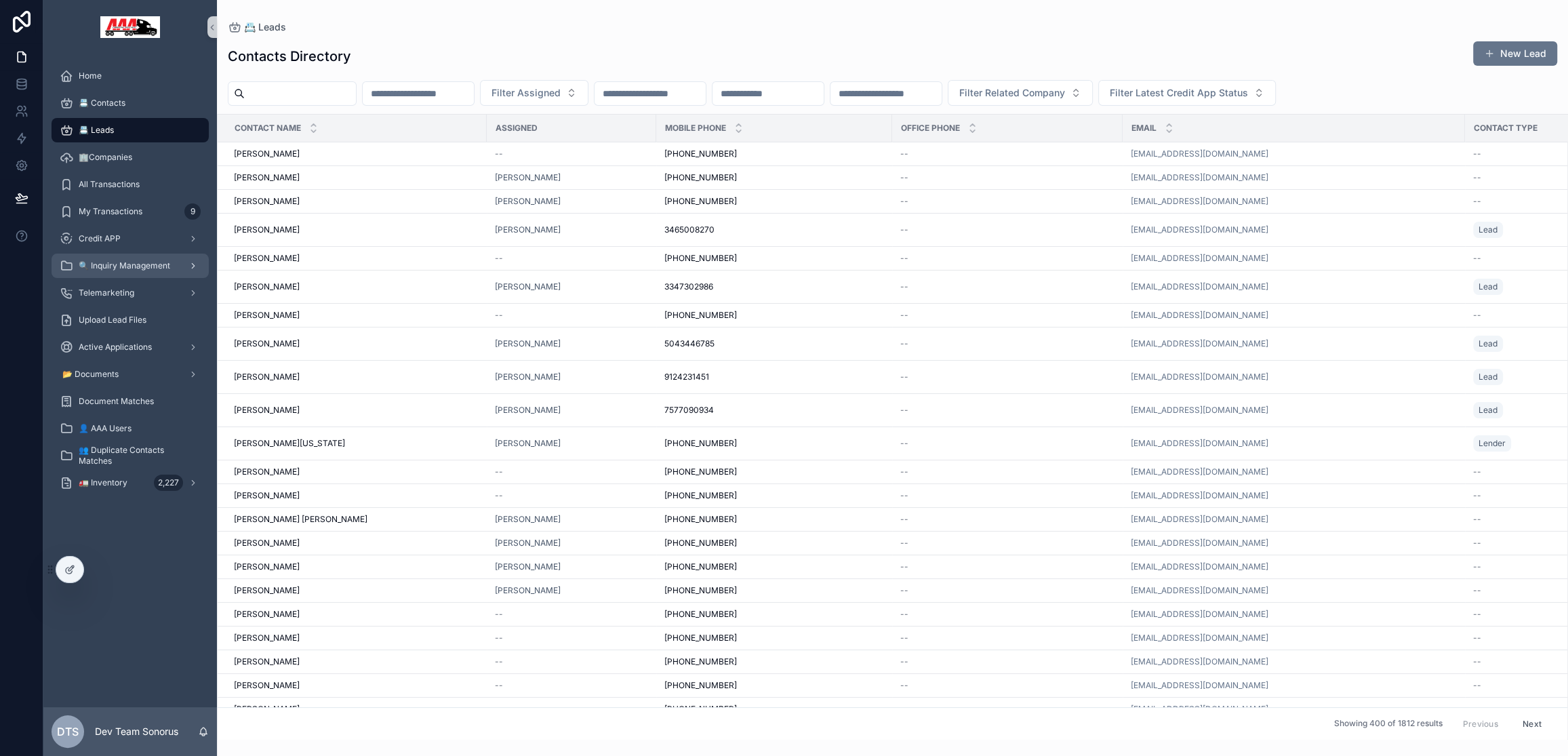
click at [148, 269] on span "🔍 Inquiry Management" at bounding box center [124, 265] width 91 height 11
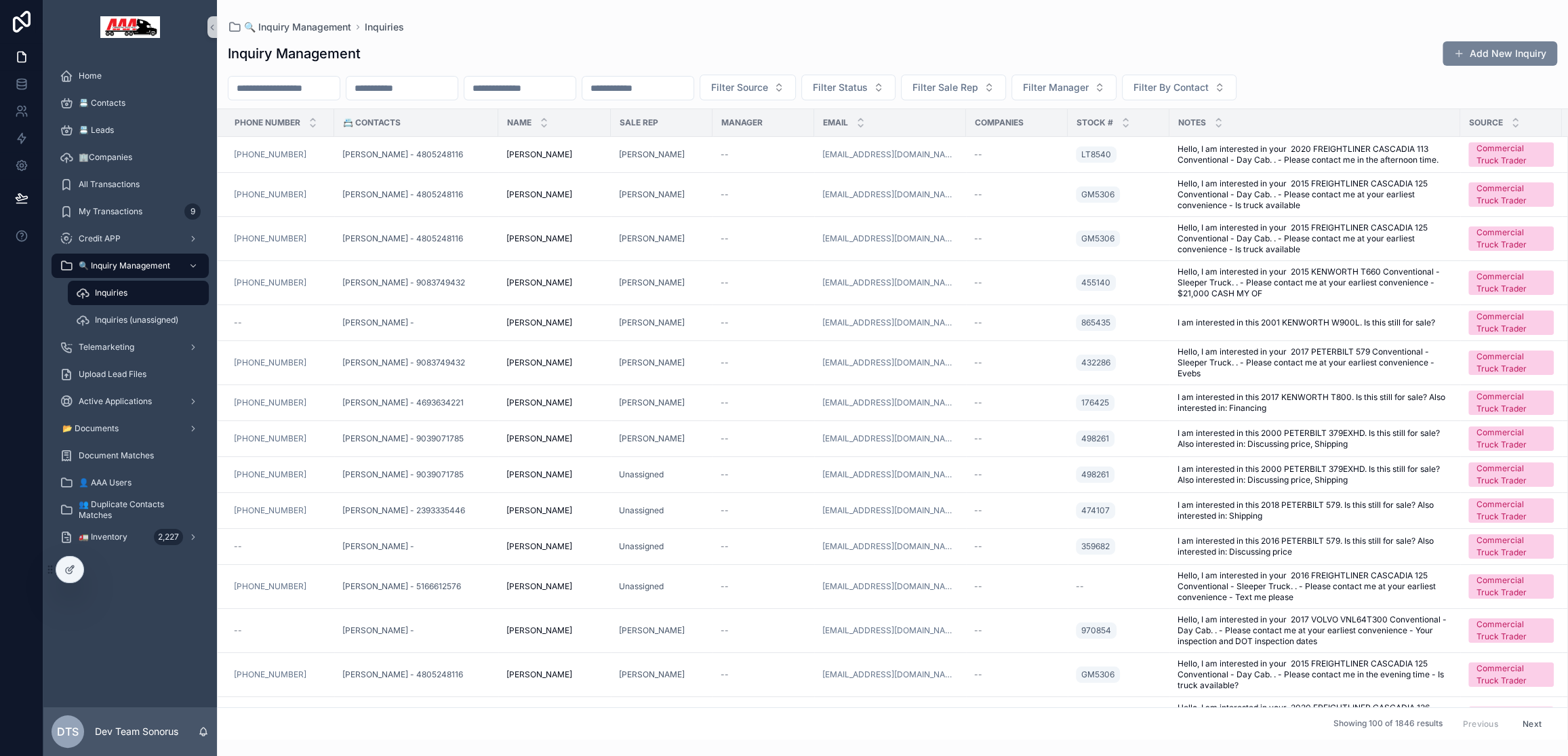
click at [1492, 52] on button "Add New Inquiry" at bounding box center [1499, 53] width 115 height 24
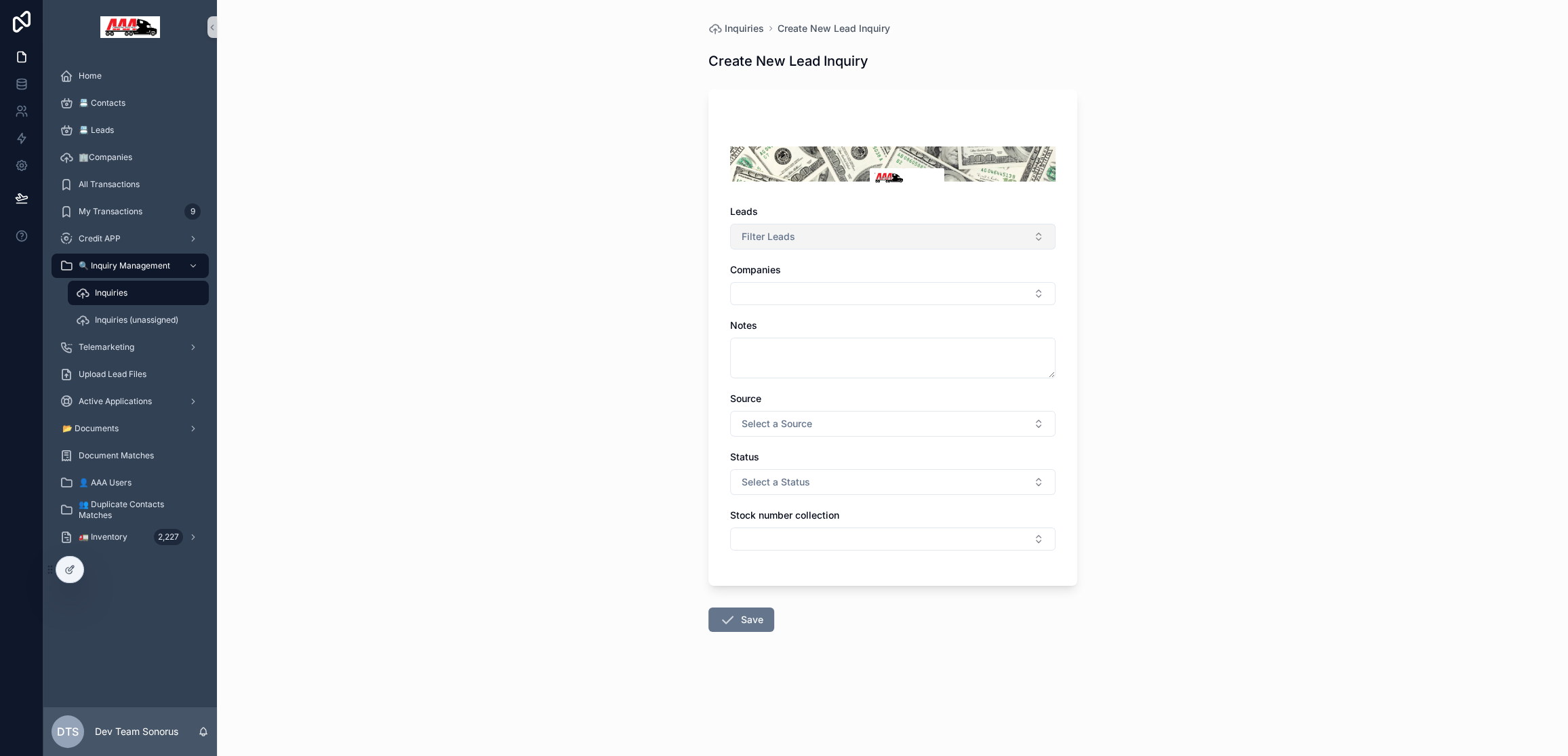
click at [754, 231] on span "Filter Leads" at bounding box center [768, 236] width 53 height 14
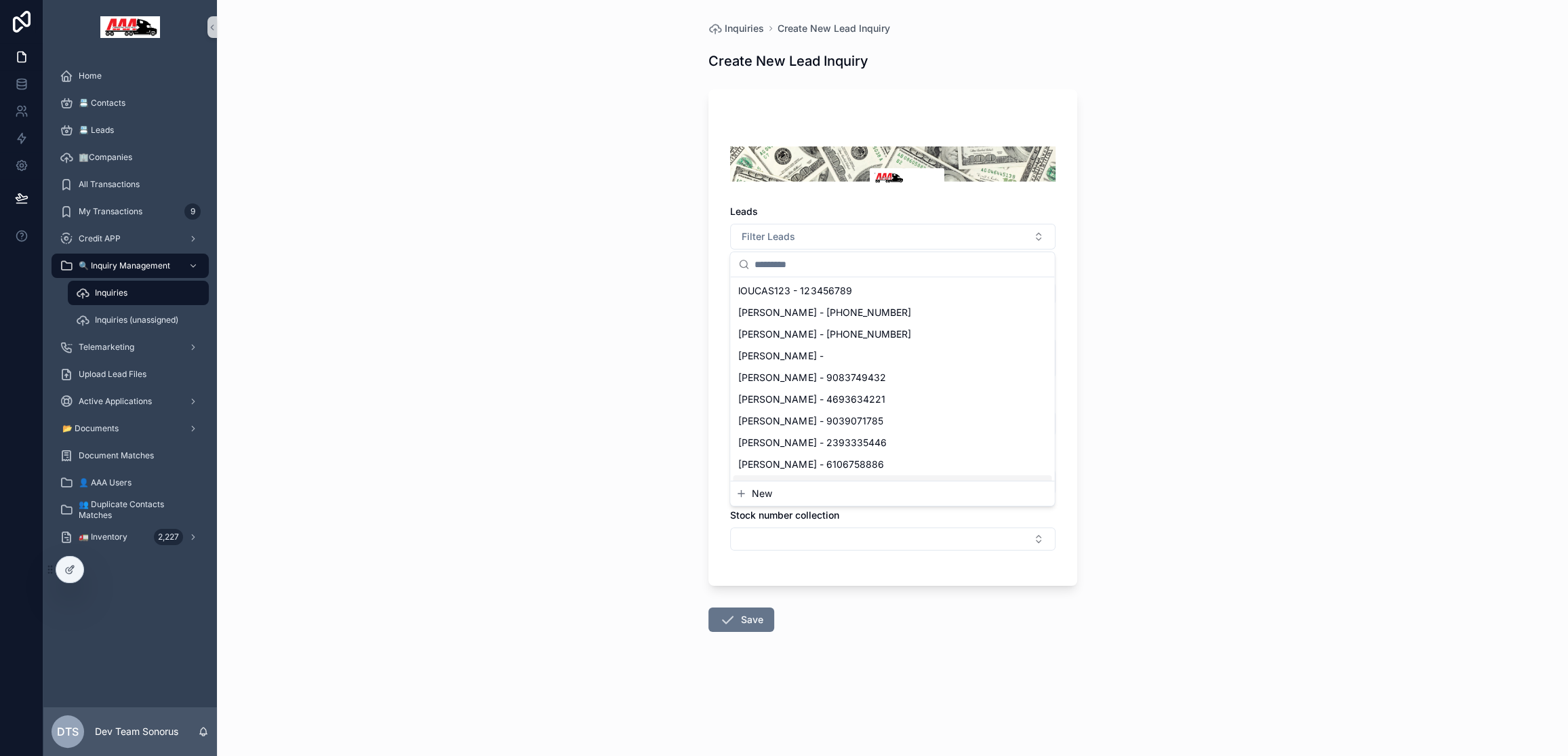
click at [786, 492] on button "New" at bounding box center [891, 493] width 313 height 14
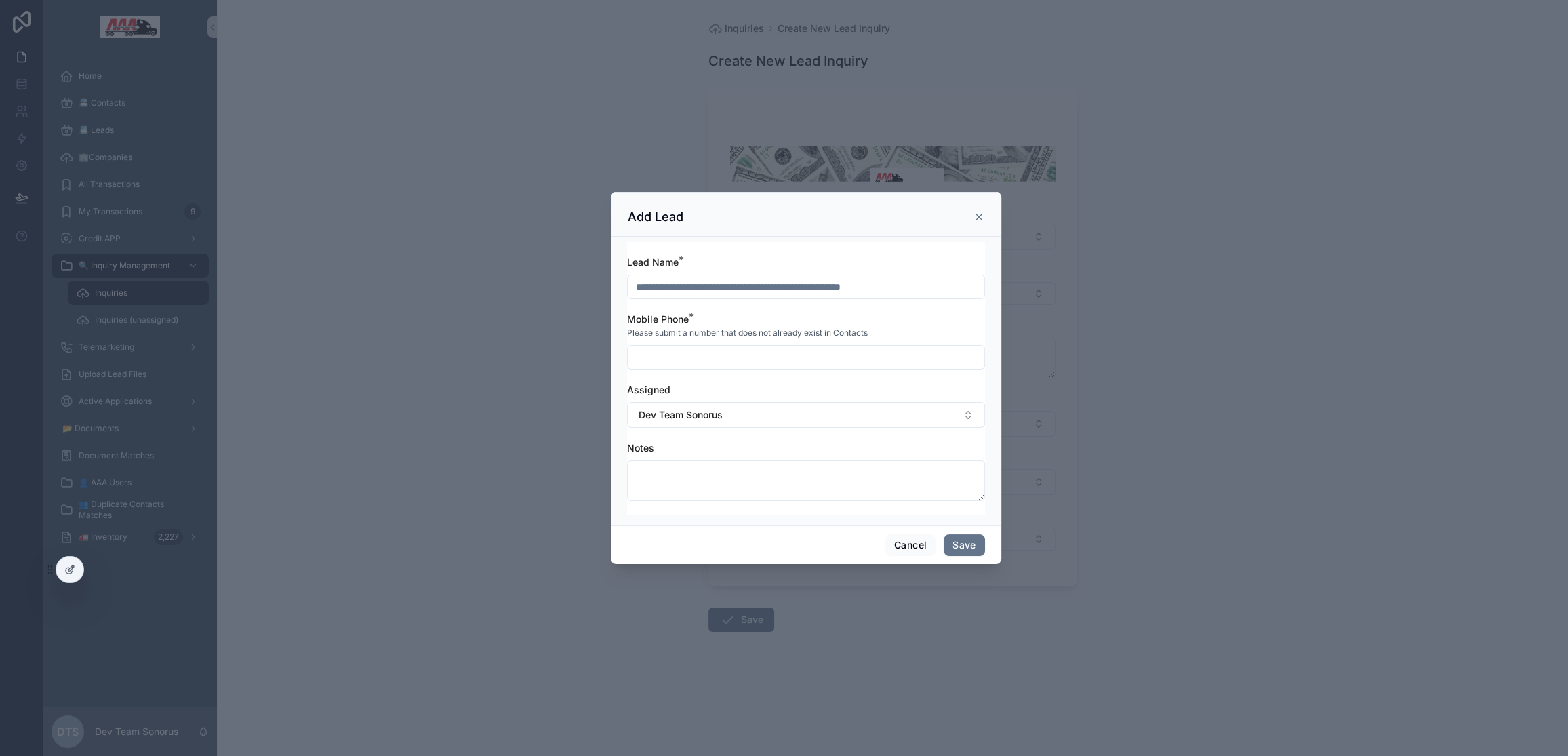
click at [982, 217] on icon "scrollable content" at bounding box center [979, 217] width 11 height 11
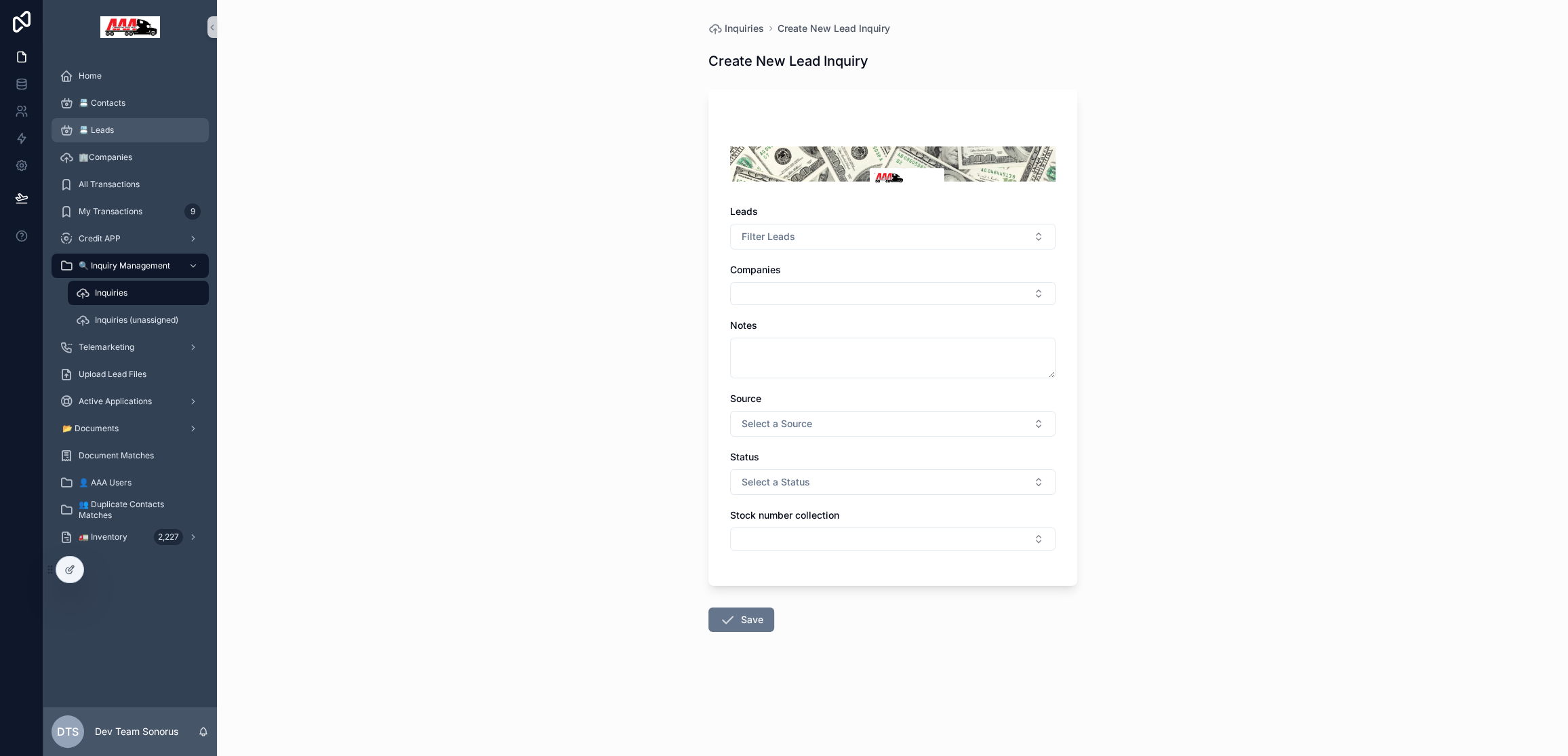
click at [115, 135] on div "📇 Leads" at bounding box center [130, 130] width 141 height 22
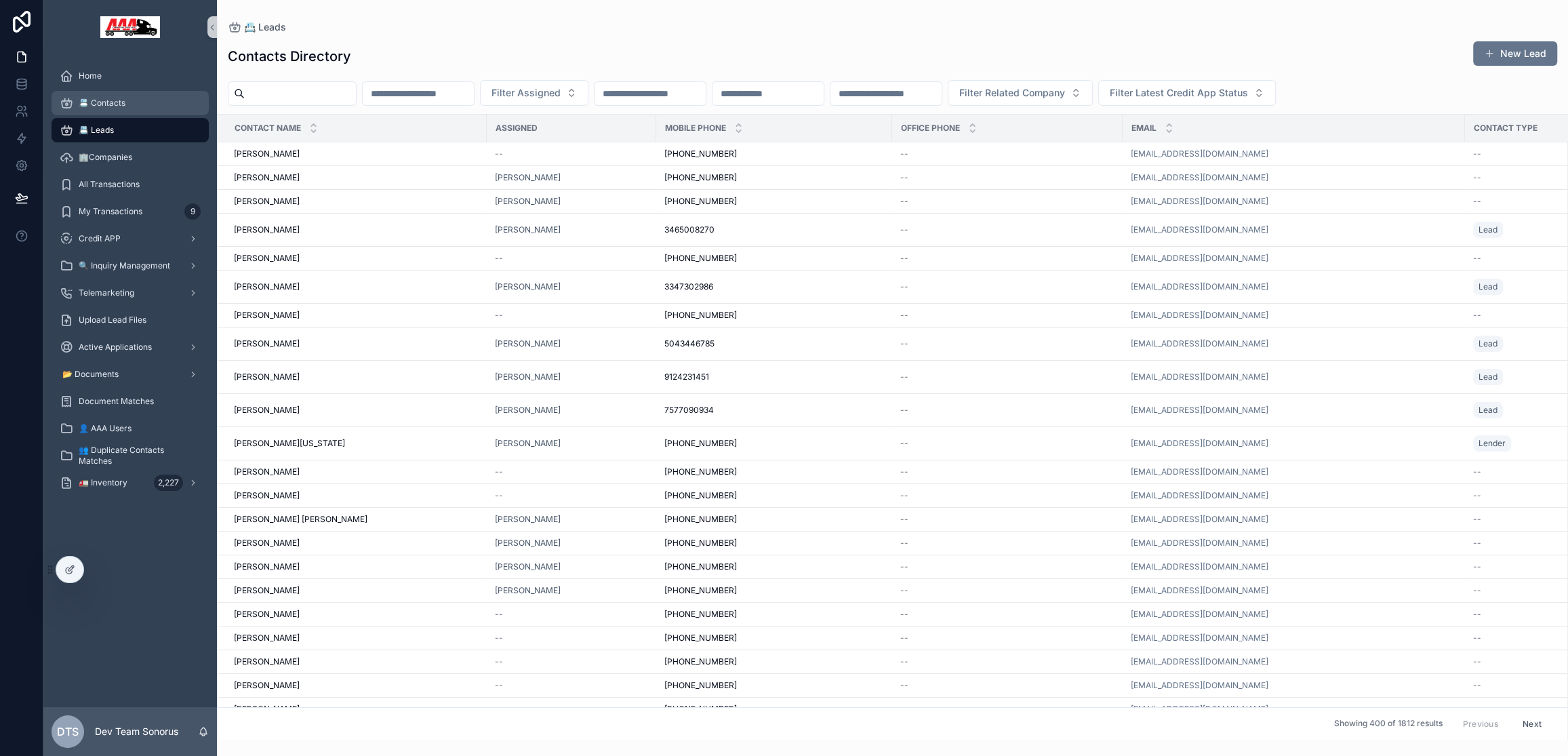
click at [118, 102] on span "📇 Contacts" at bounding box center [102, 103] width 47 height 11
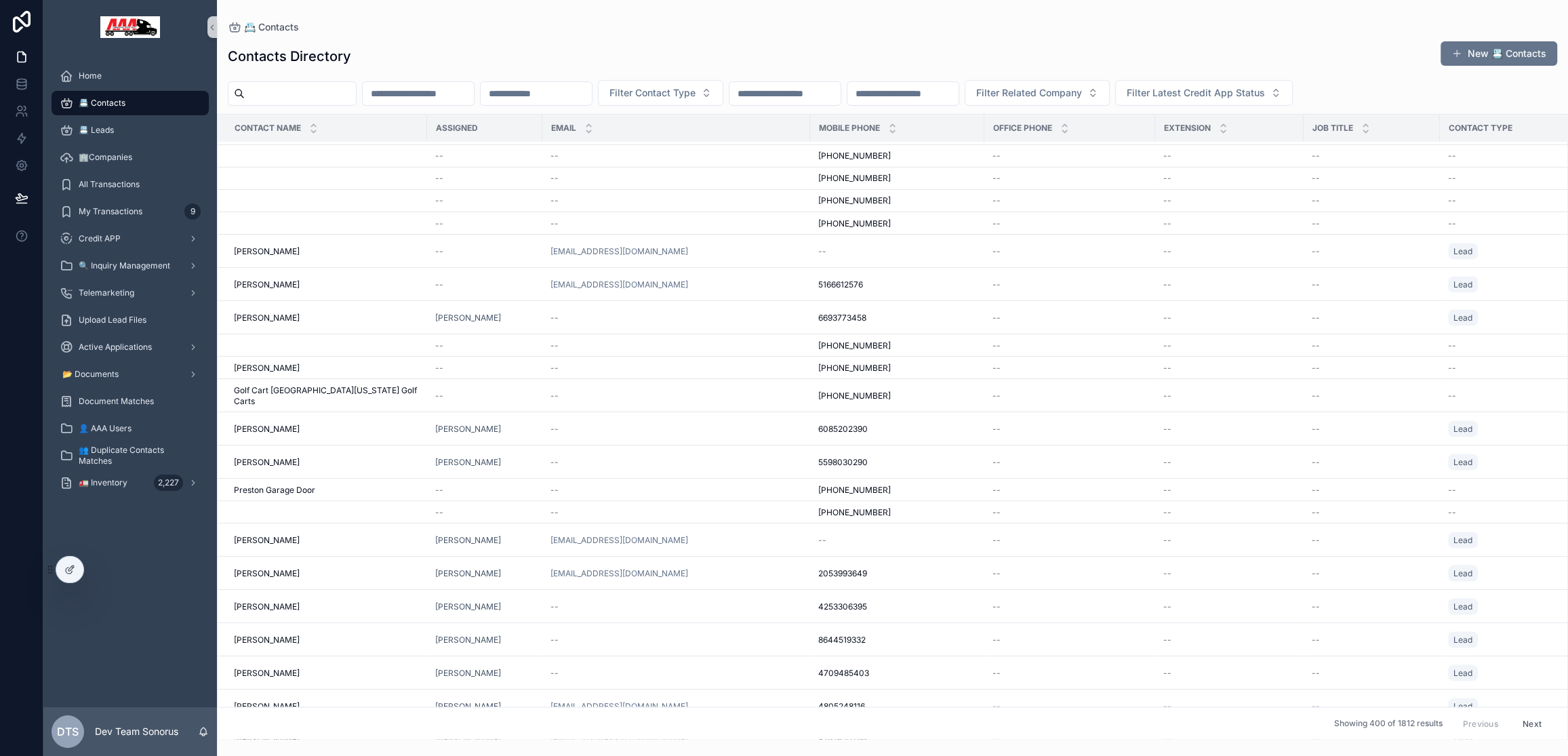
scroll to position [2785, 0]
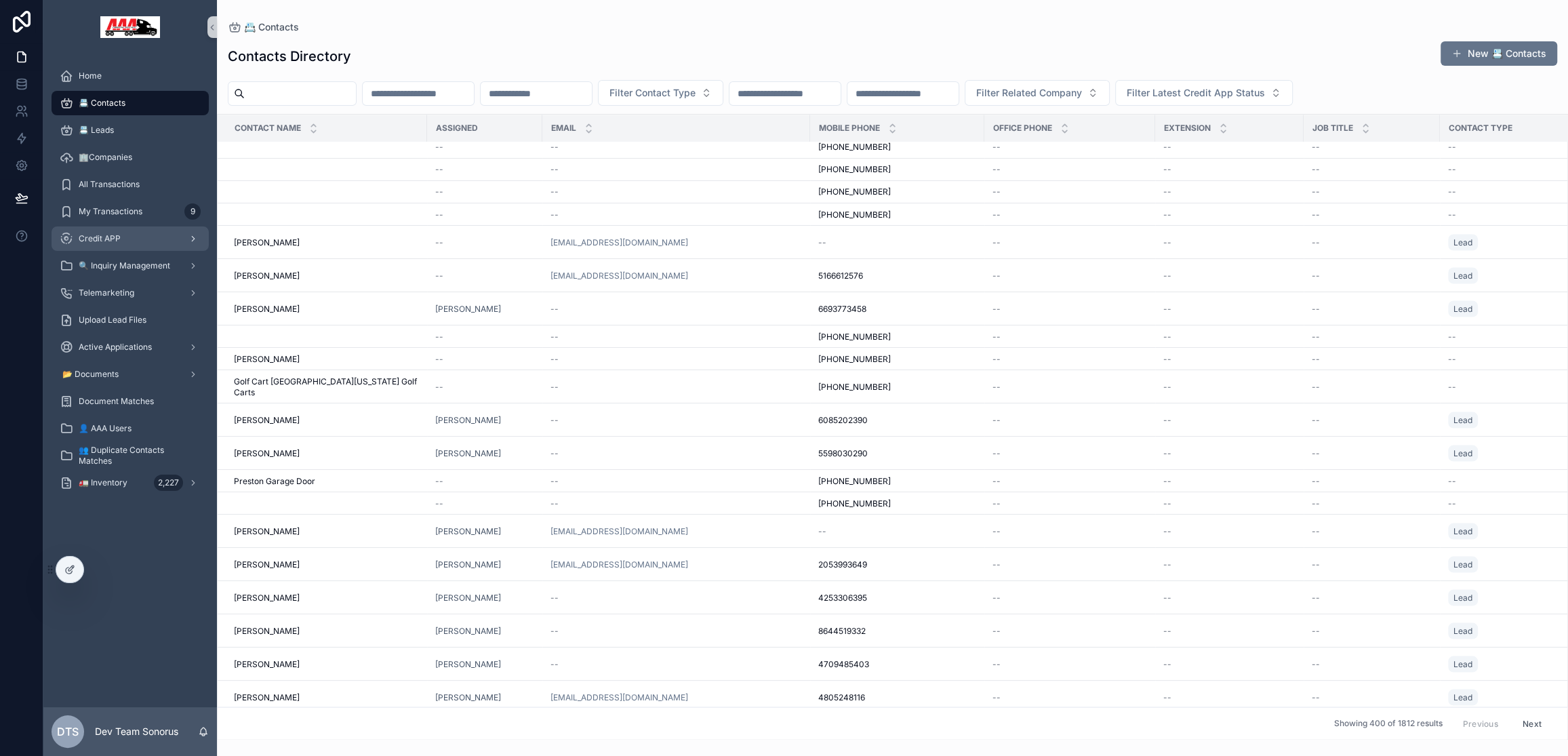
click at [132, 239] on div "Credit APP" at bounding box center [130, 238] width 141 height 22
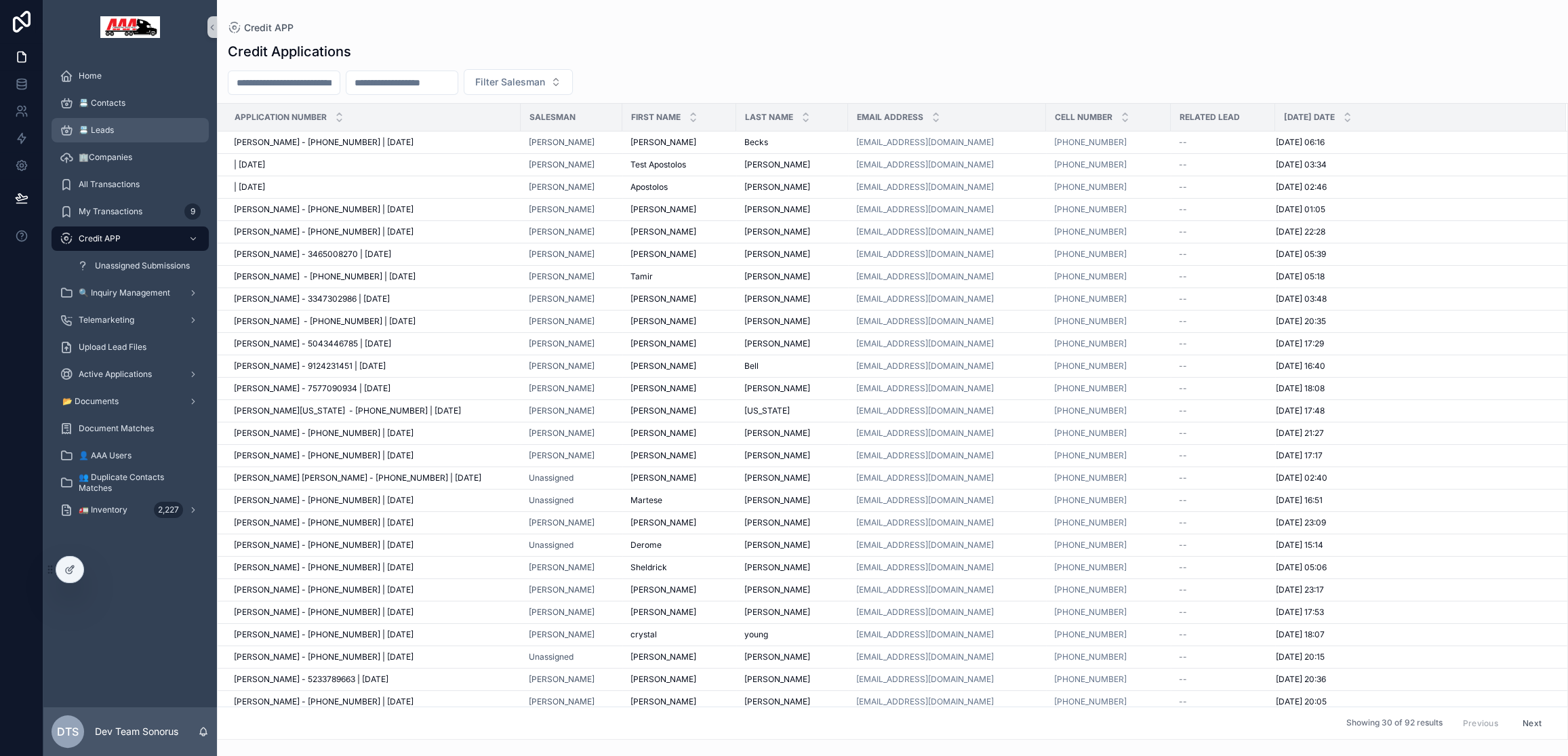
click at [157, 129] on div "📇 Leads" at bounding box center [130, 130] width 141 height 22
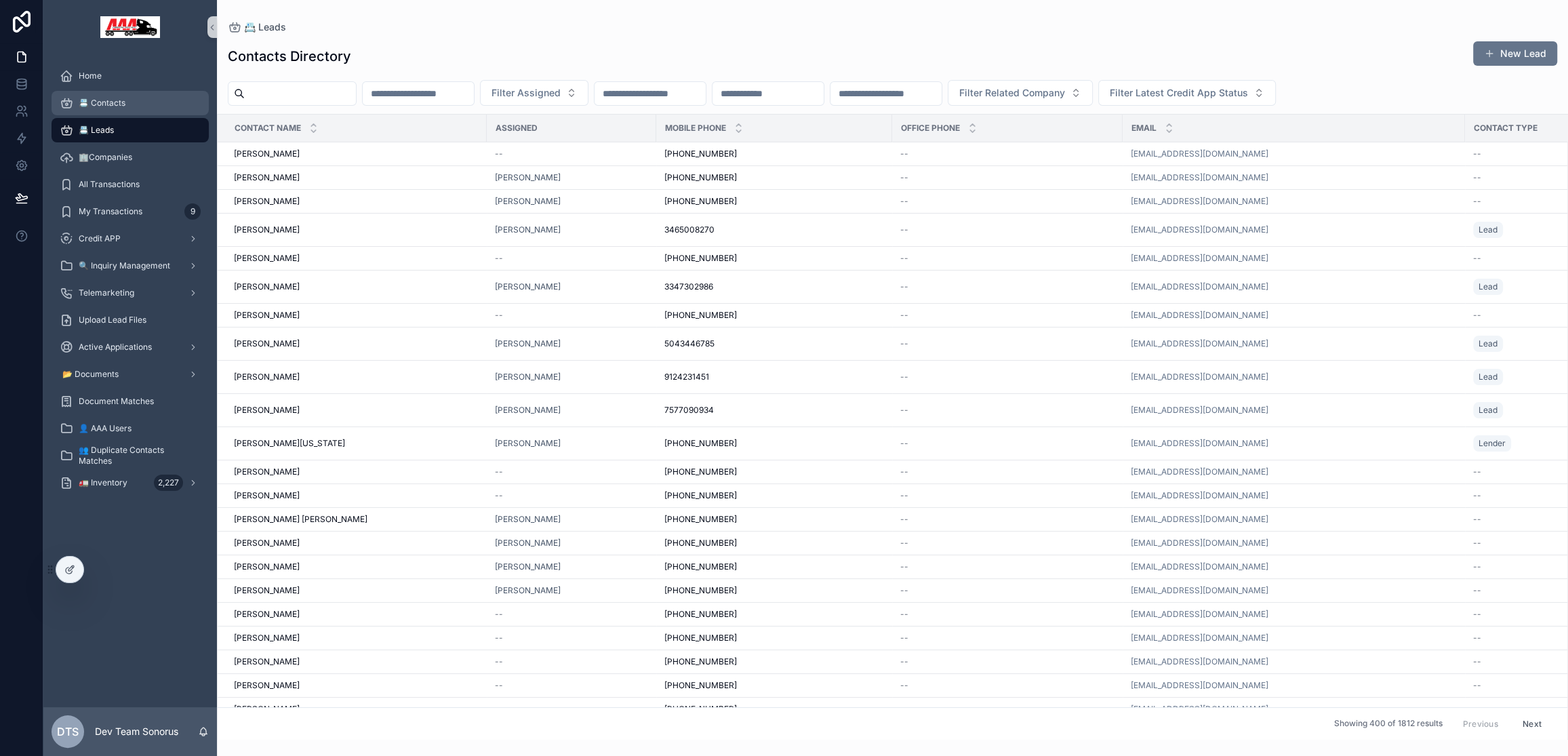
click at [133, 103] on div "📇 Contacts" at bounding box center [130, 103] width 141 height 22
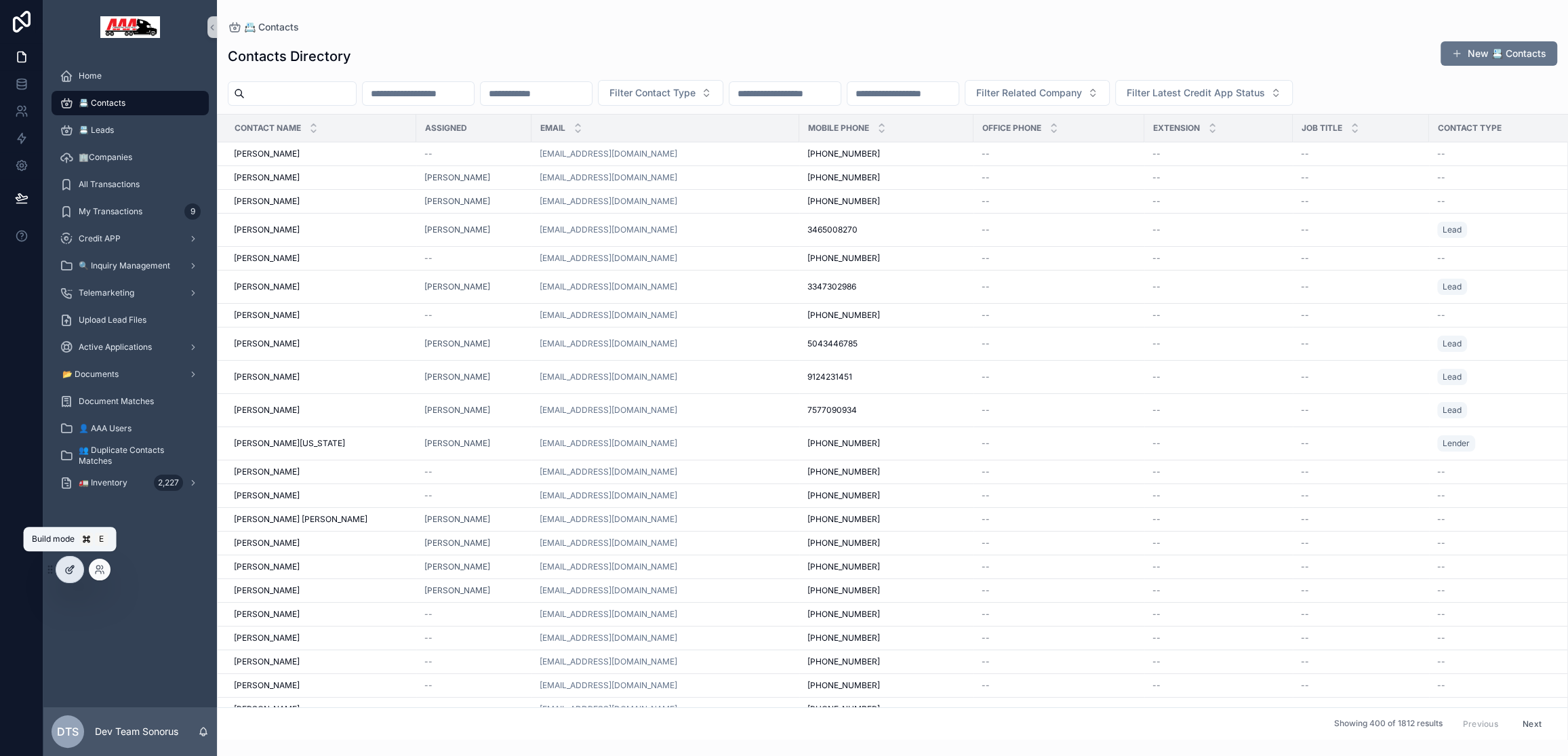
click at [64, 564] on icon at bounding box center [69, 569] width 11 height 11
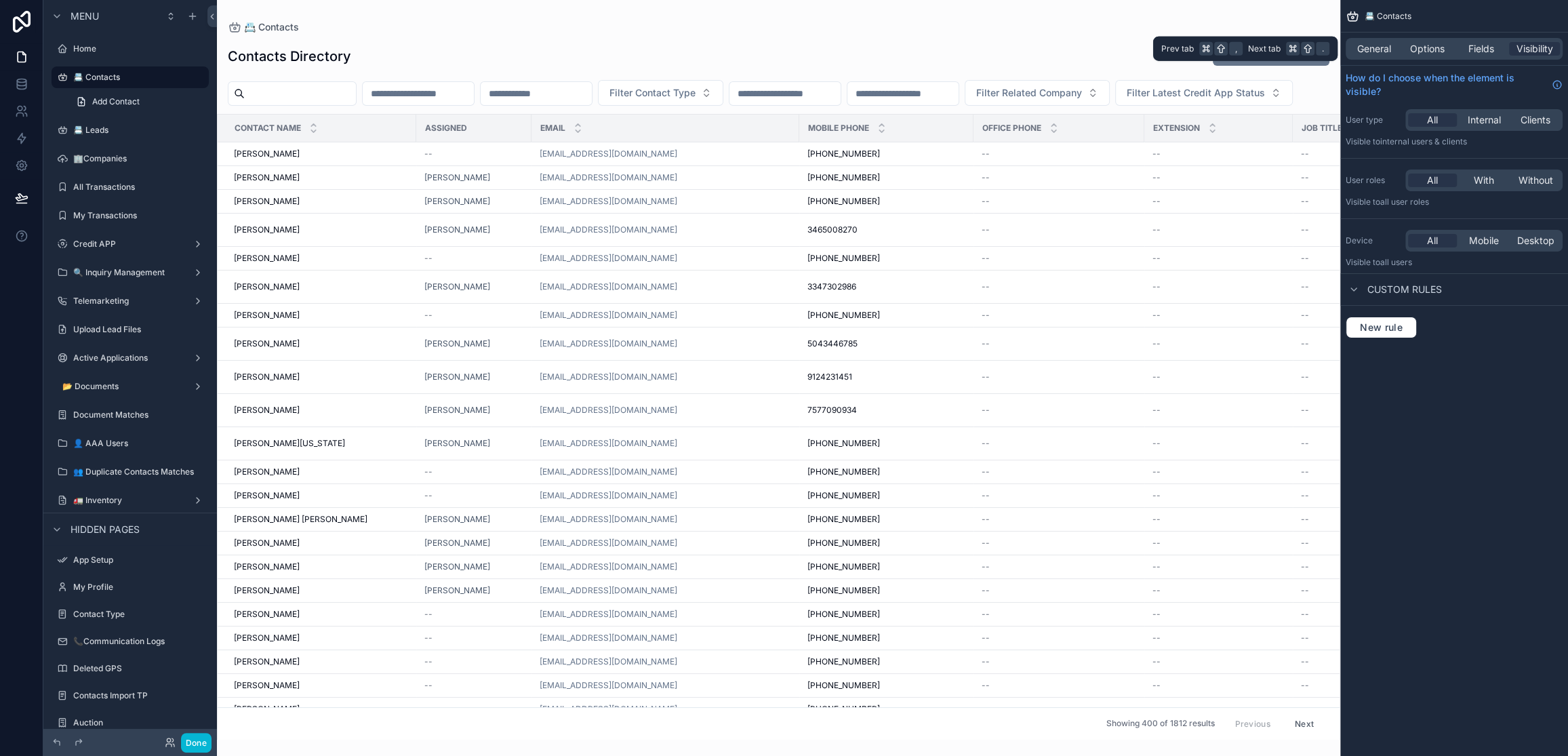
click at [1380, 58] on div "General Options Fields Visibility" at bounding box center [1453, 49] width 217 height 22
click at [1381, 53] on span "General" at bounding box center [1374, 49] width 34 height 14
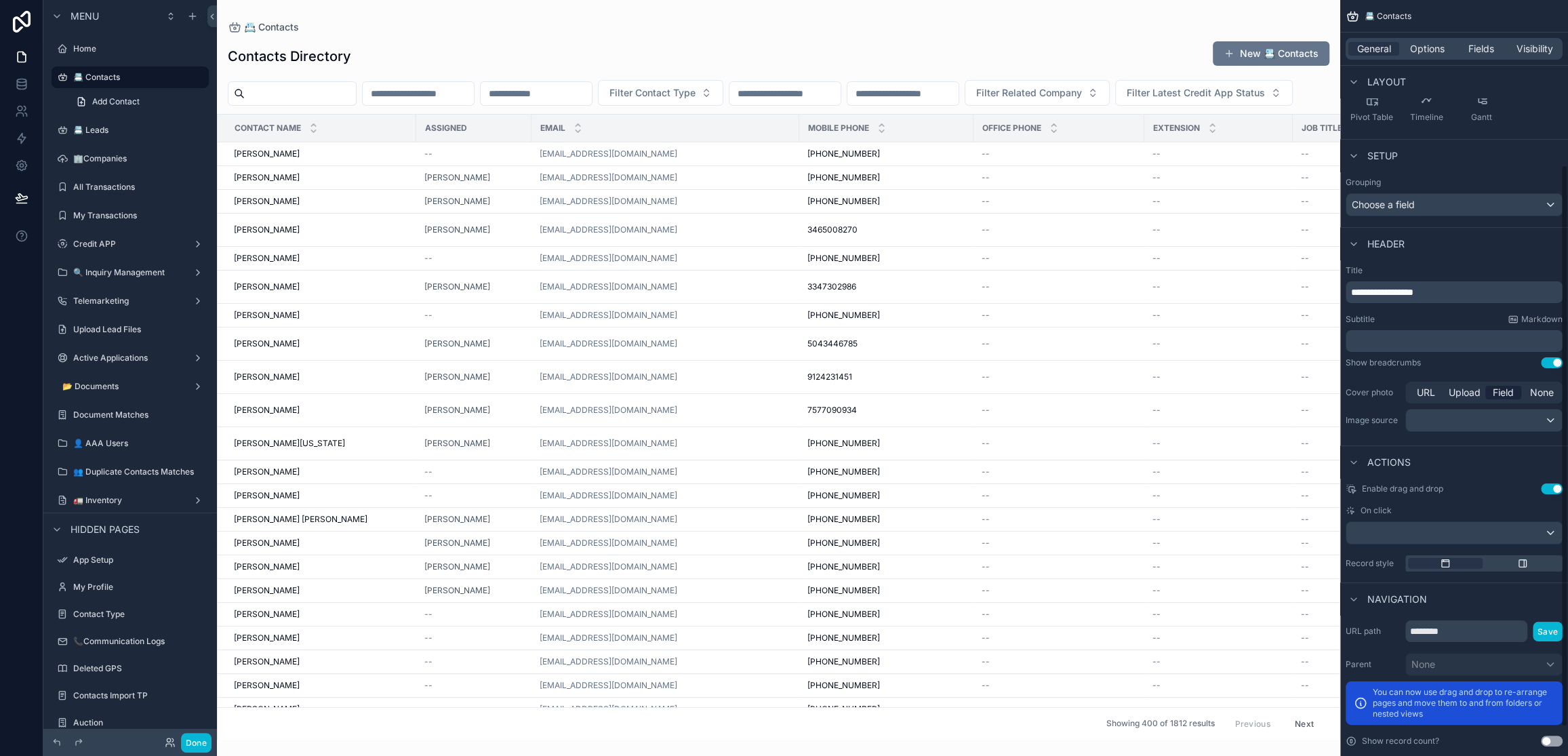
scroll to position [260, 0]
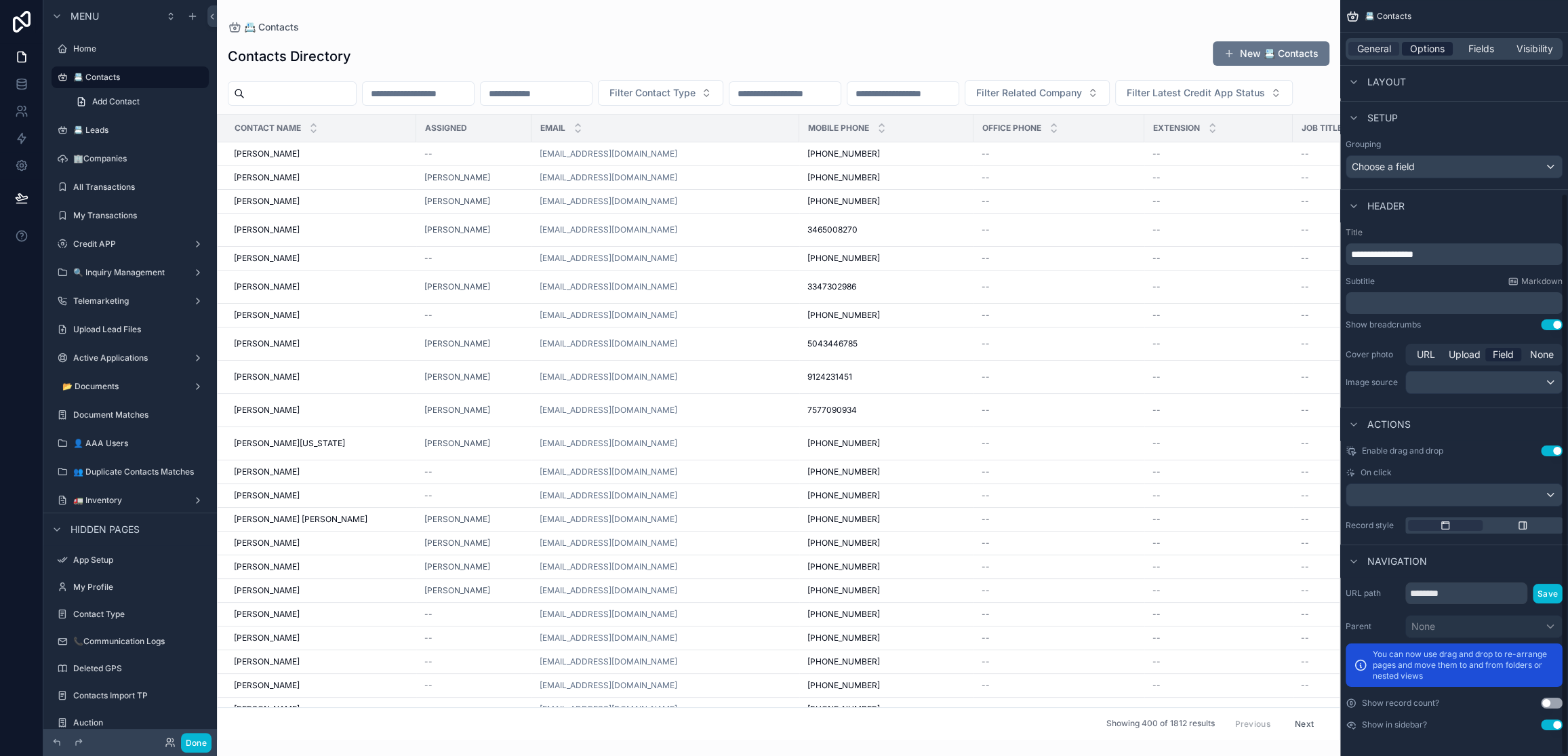
click at [1434, 47] on span "Options" at bounding box center [1427, 49] width 34 height 14
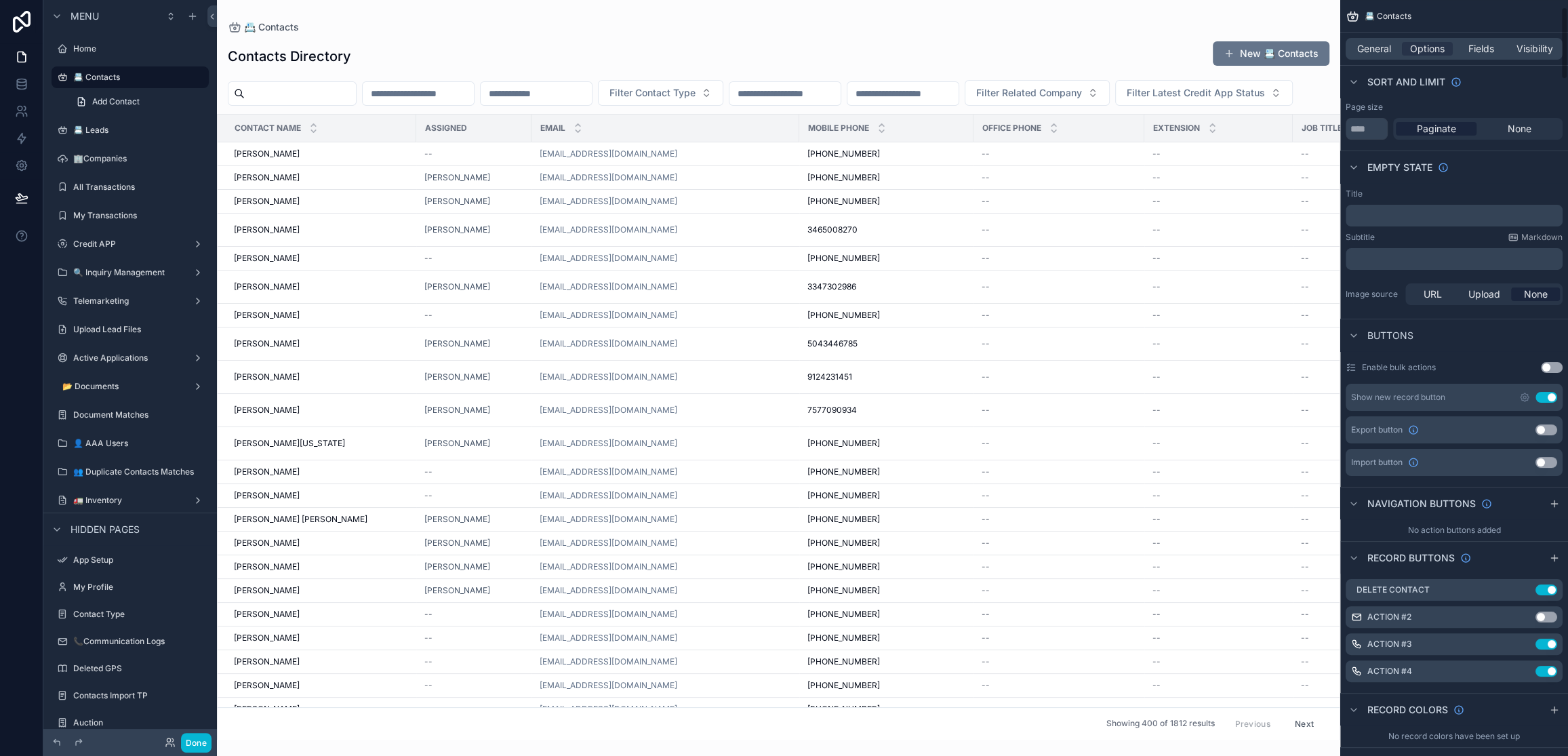
scroll to position [0, 0]
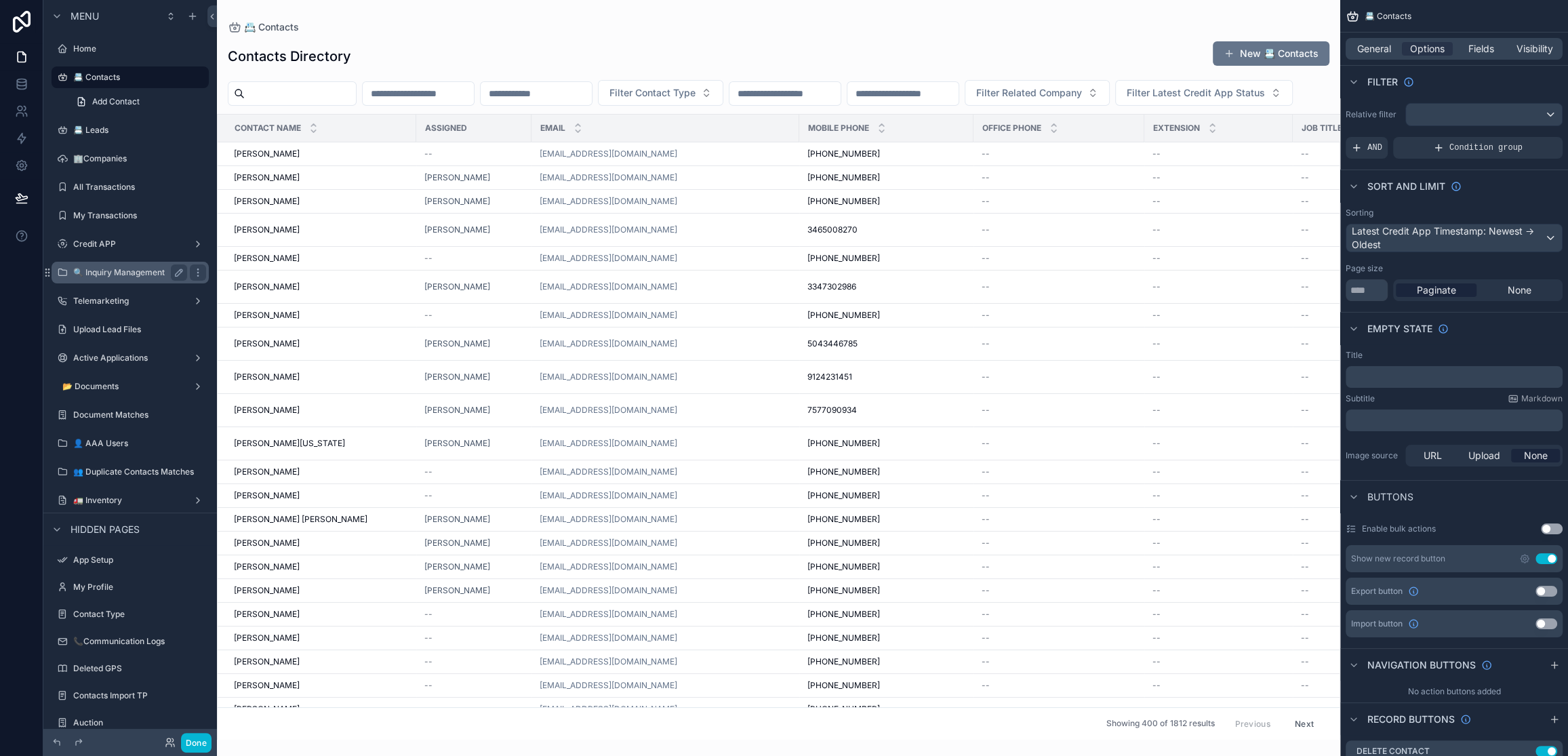
click at [121, 273] on label "🔍 Inquiry Management" at bounding box center [127, 272] width 108 height 11
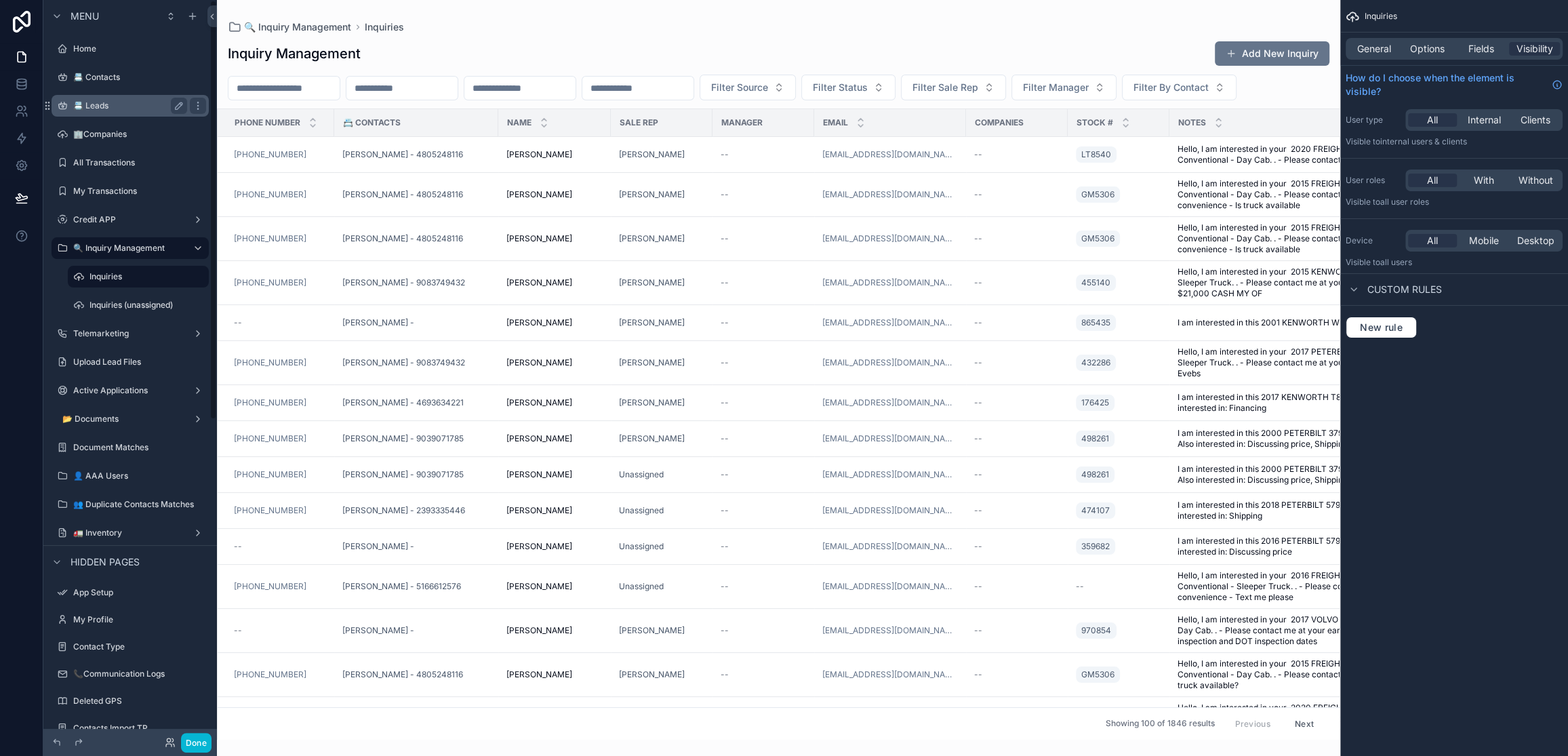
click at [129, 105] on label "📇 Leads" at bounding box center [127, 106] width 108 height 11
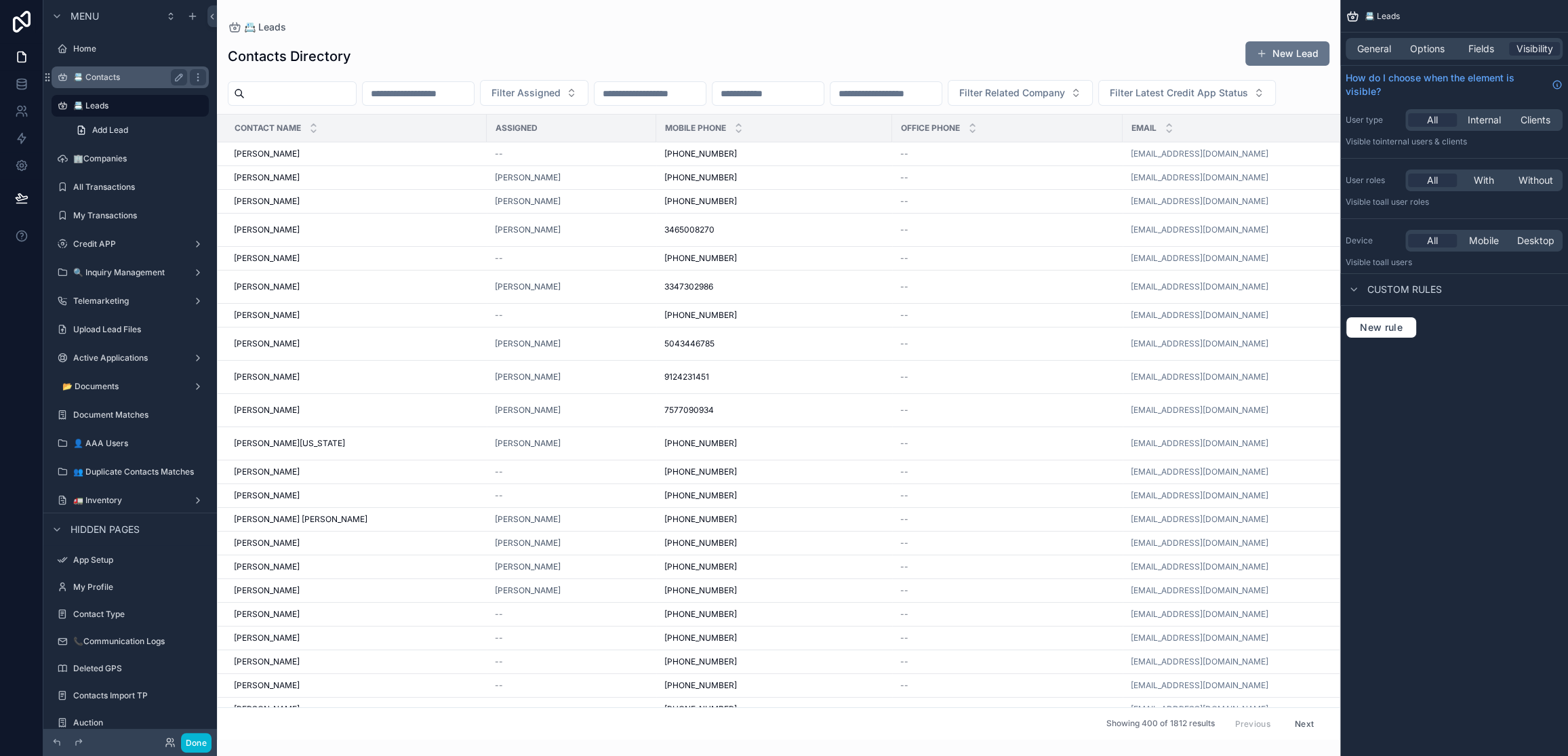
click at [118, 76] on label "📇 Contacts" at bounding box center [127, 78] width 108 height 11
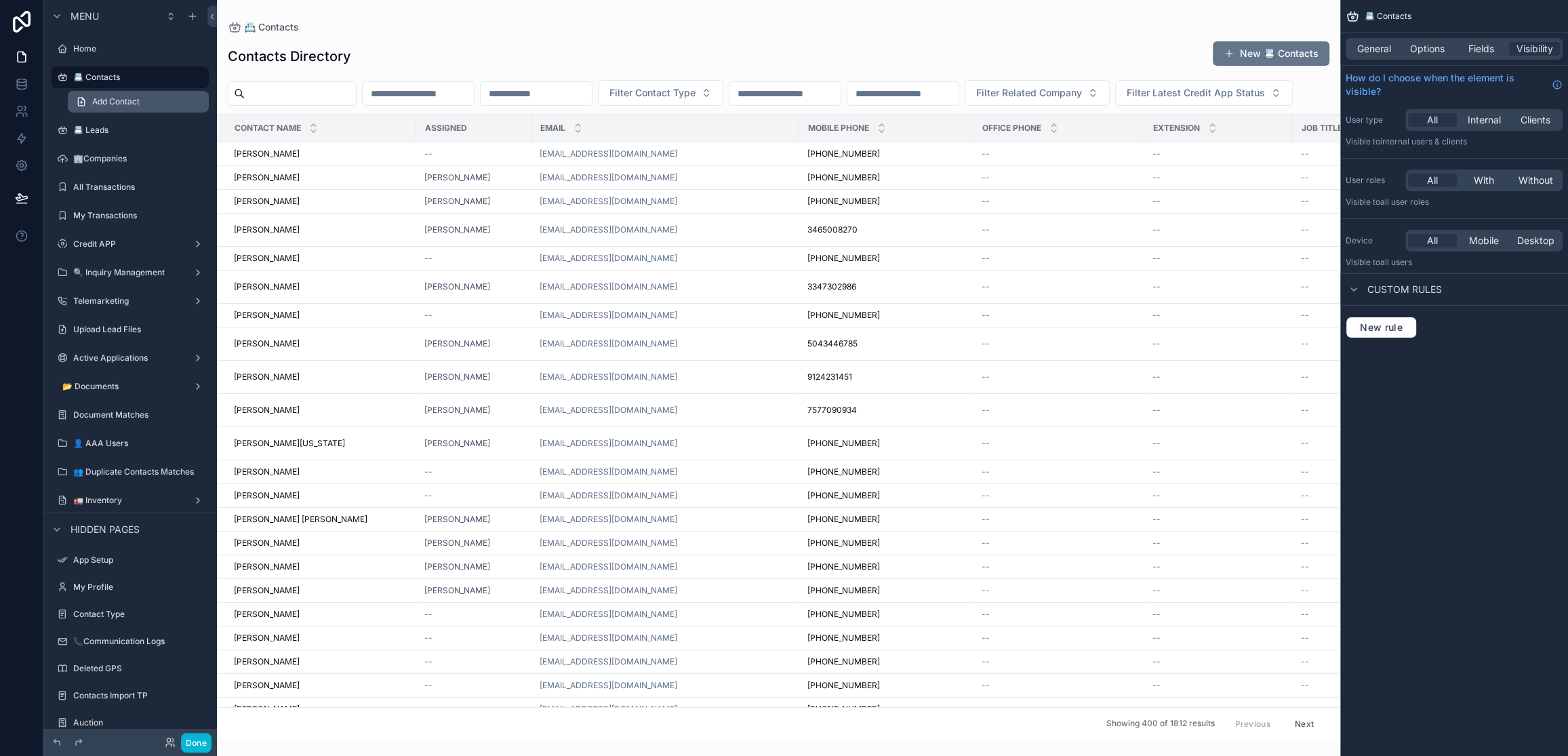
click at [121, 103] on span "Add Contact" at bounding box center [115, 102] width 48 height 11
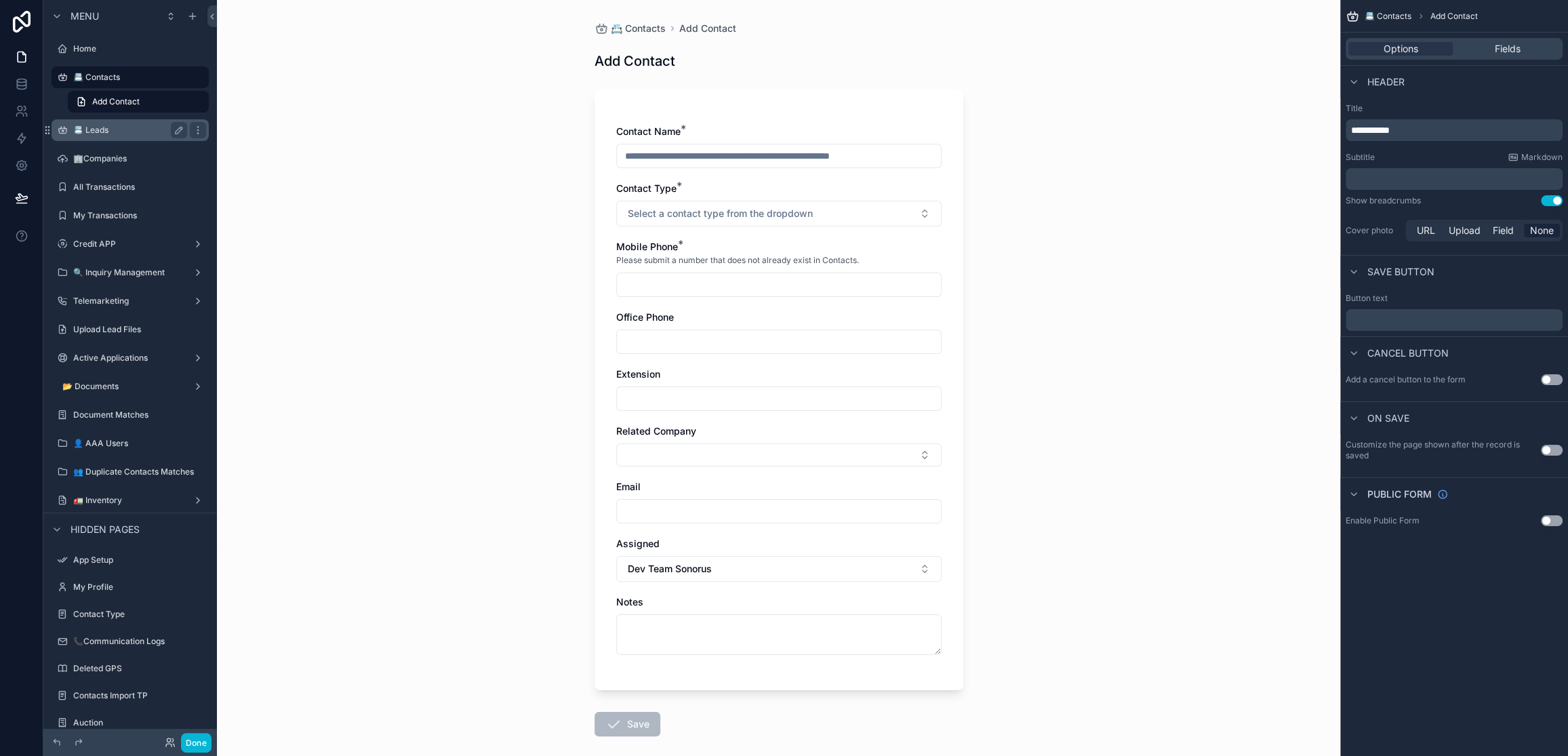
click at [100, 137] on div "📇 Leads" at bounding box center [130, 130] width 114 height 16
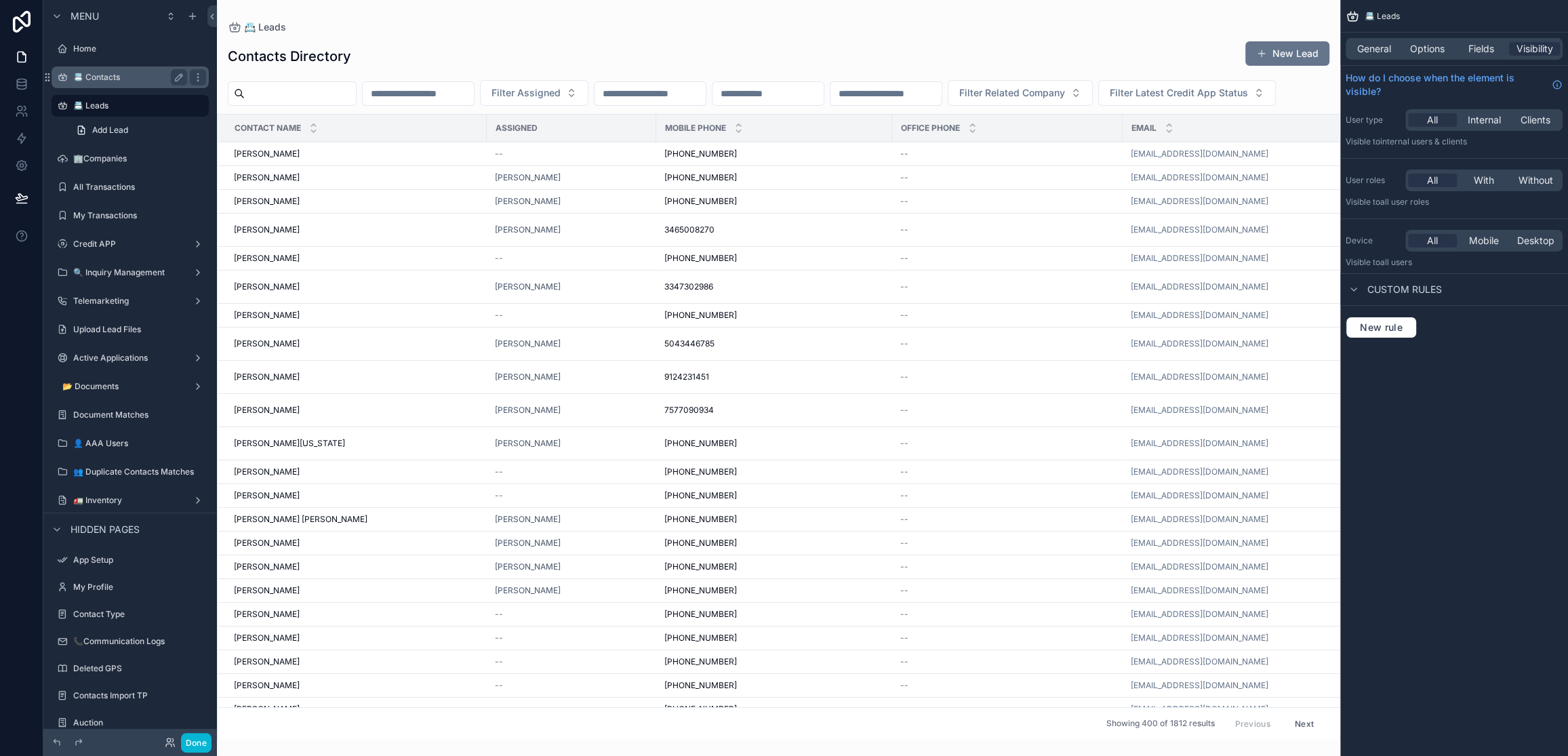
click at [107, 80] on label "📇 Contacts" at bounding box center [127, 78] width 108 height 11
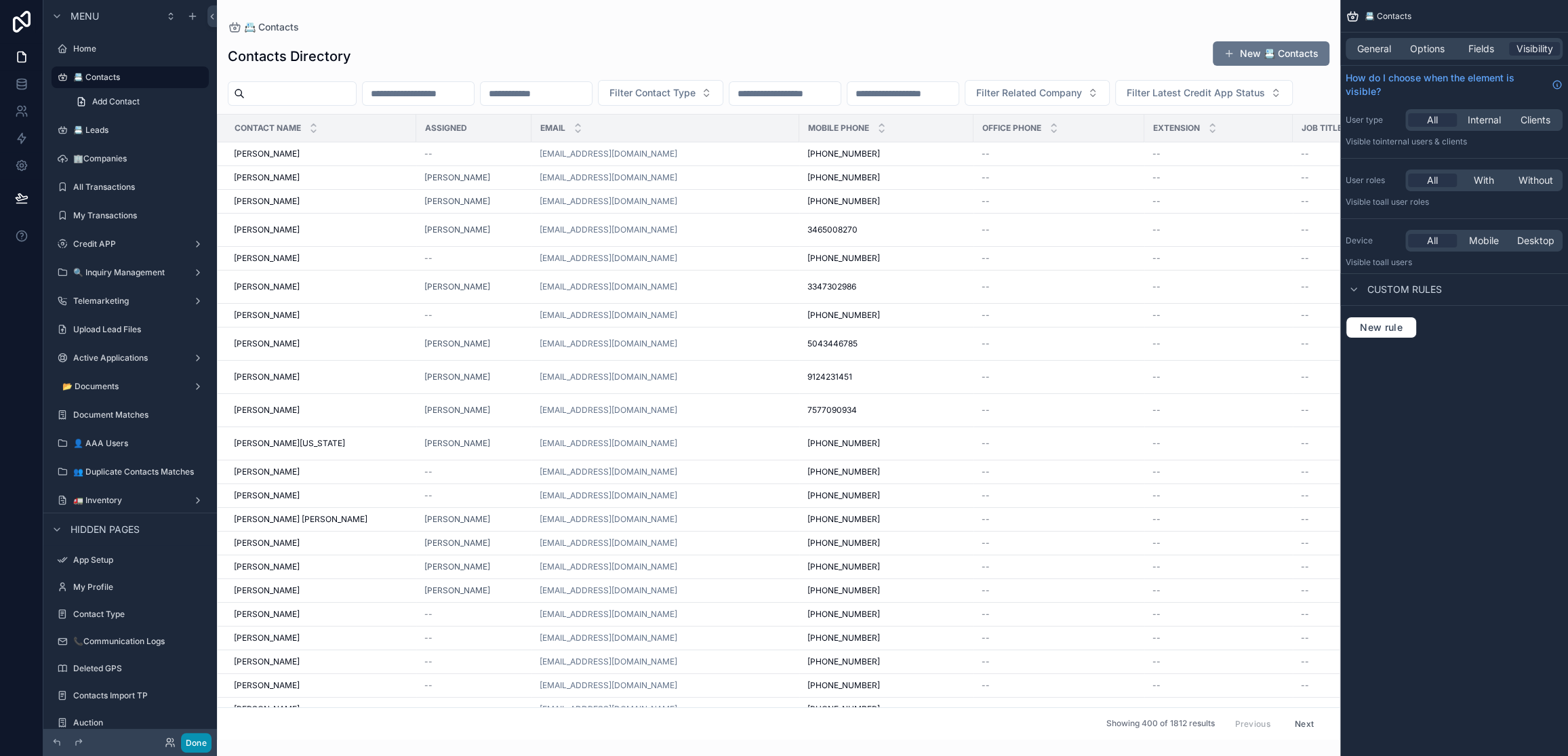
click at [197, 747] on button "Done" at bounding box center [197, 742] width 31 height 20
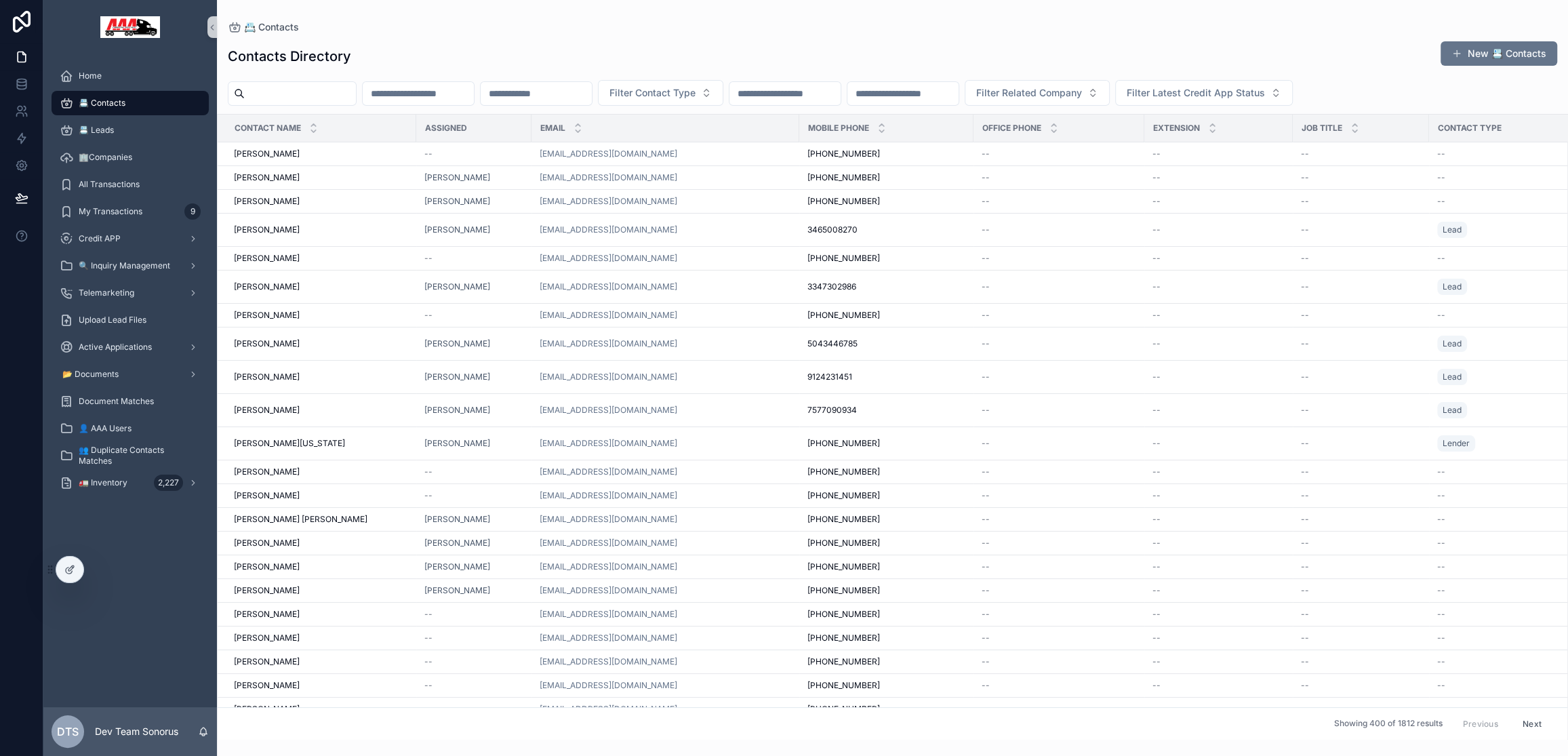
click at [312, 99] on input "scrollable content" at bounding box center [300, 93] width 111 height 19
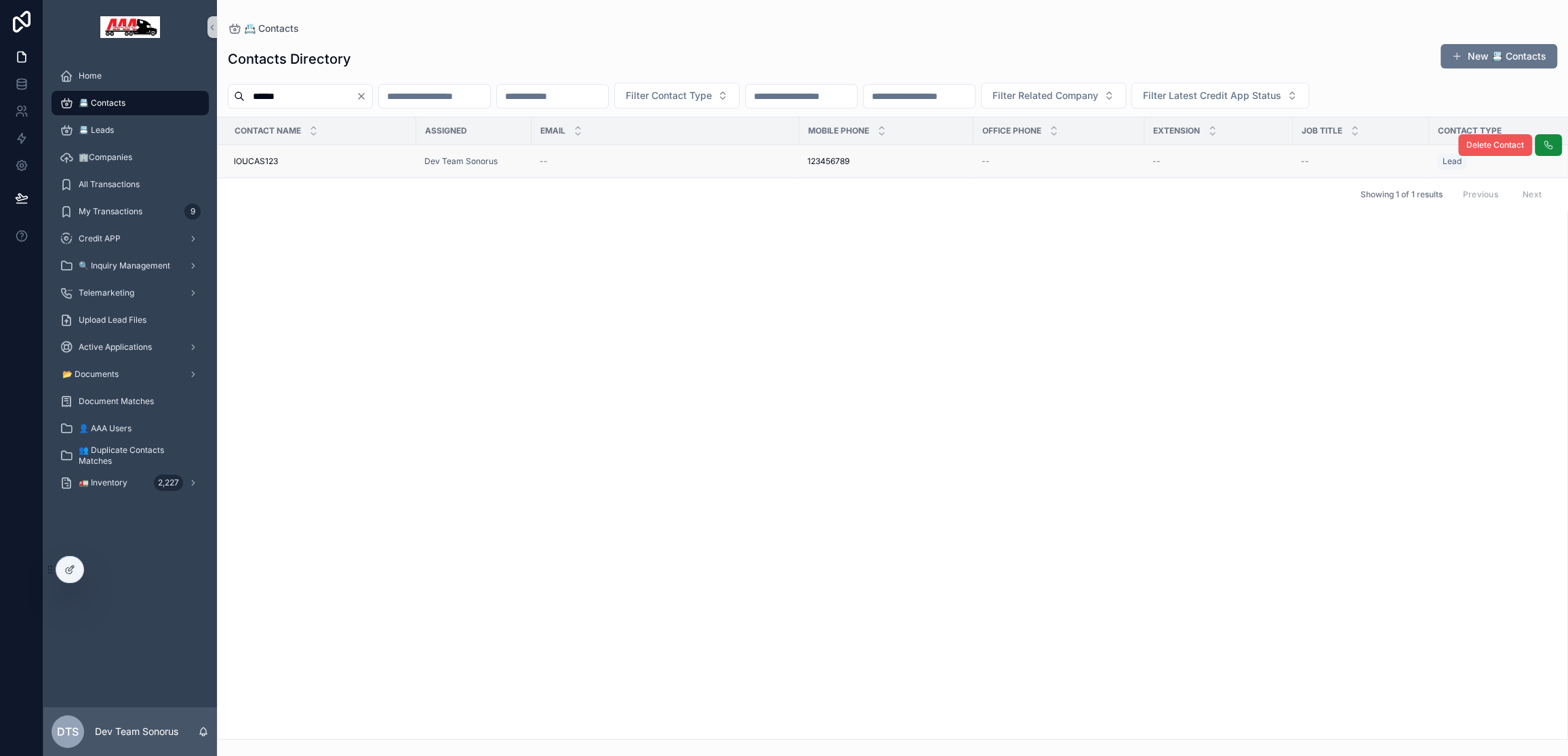
type input "******"
click at [1487, 151] on button "Delete Contact" at bounding box center [1495, 145] width 74 height 22
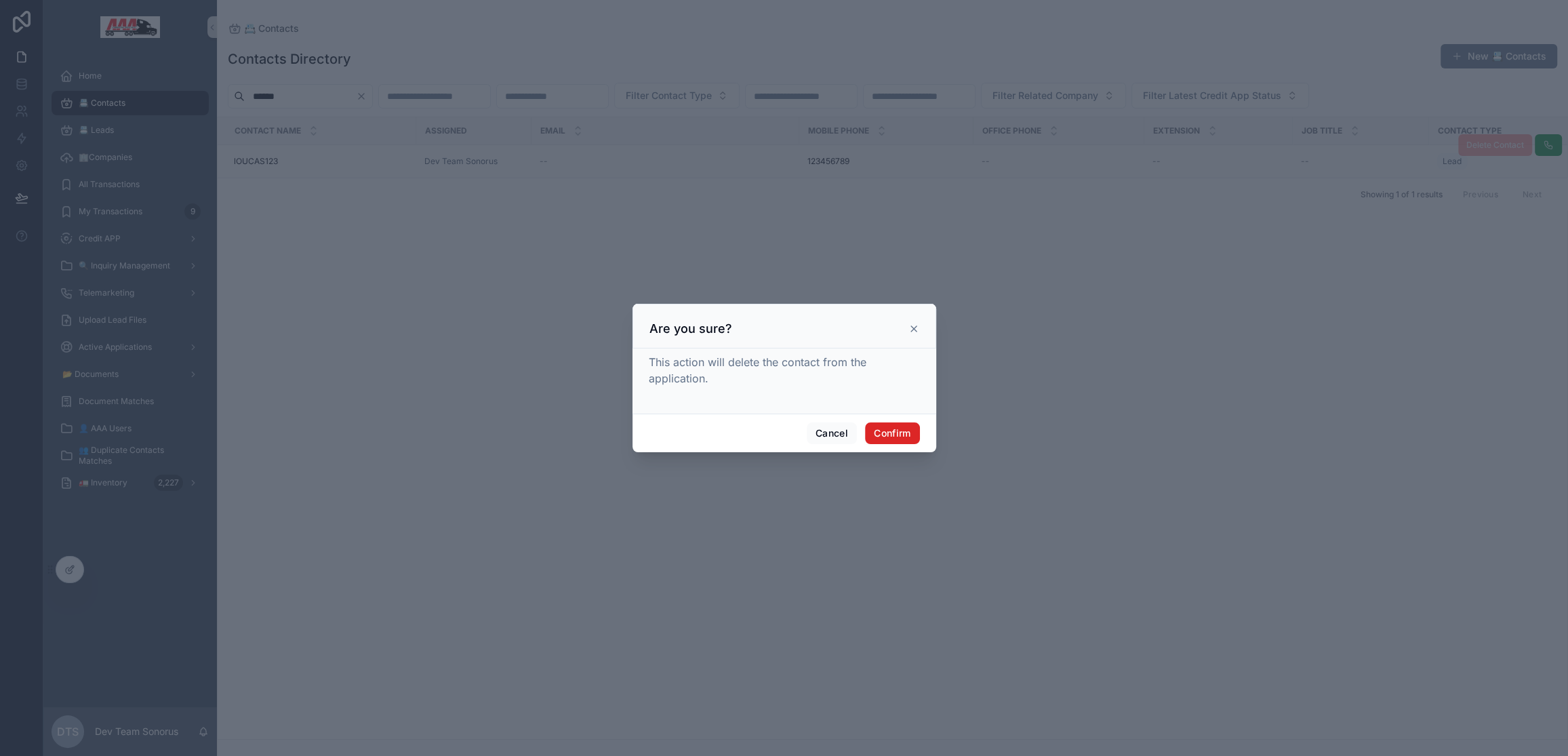
click at [890, 429] on button "Confirm" at bounding box center [892, 433] width 54 height 22
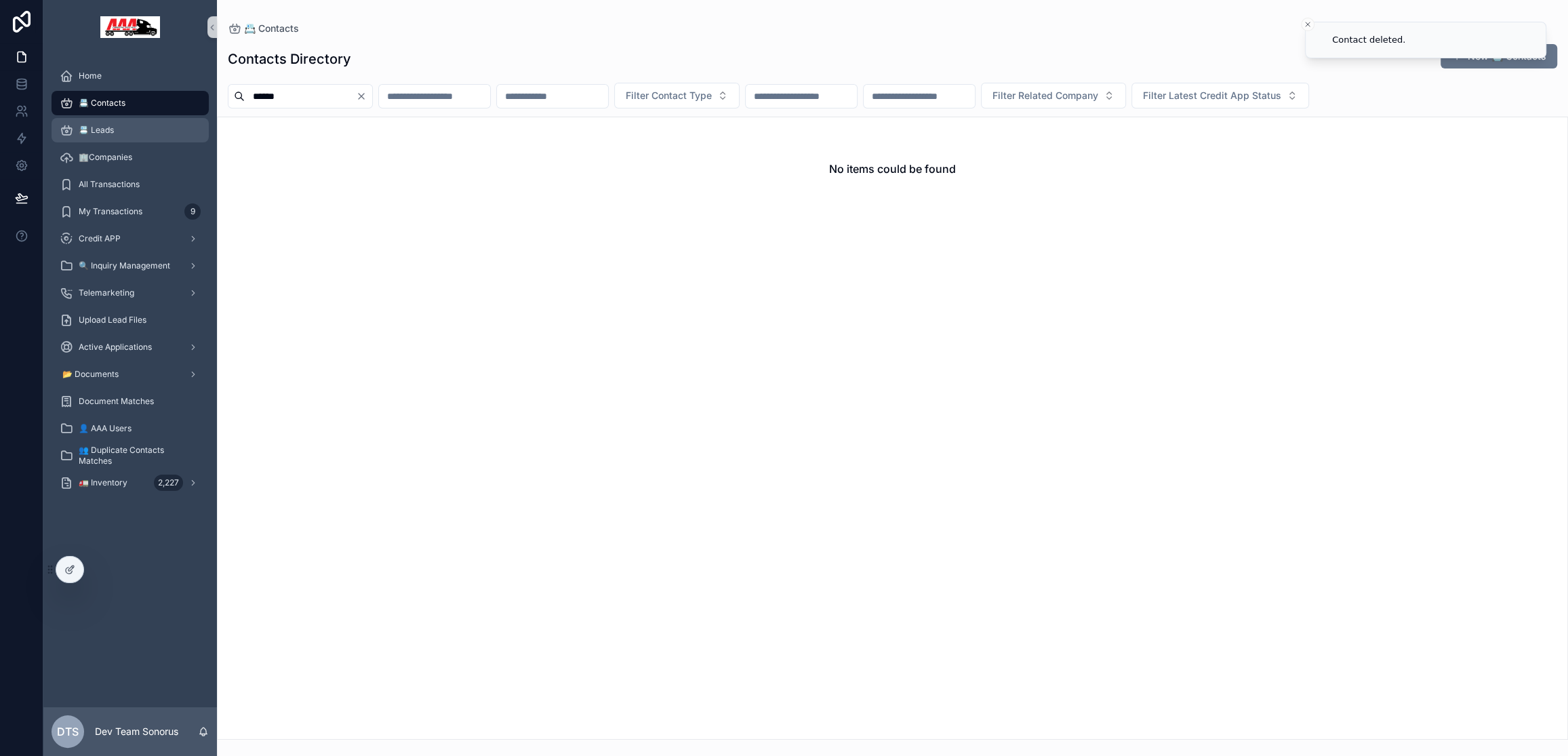
click at [129, 130] on div "📇 Leads" at bounding box center [130, 130] width 141 height 22
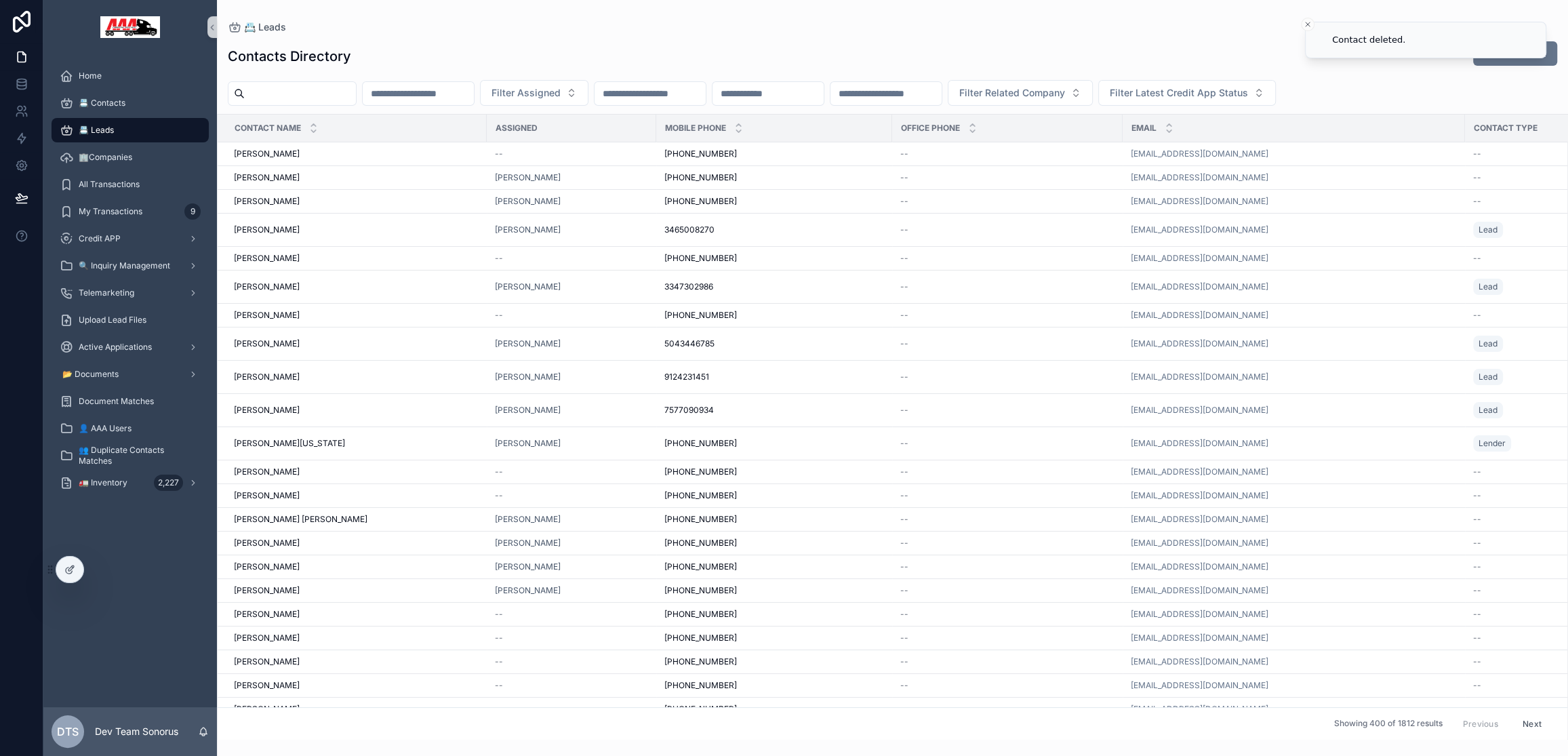
click at [326, 96] on input "scrollable content" at bounding box center [300, 93] width 111 height 19
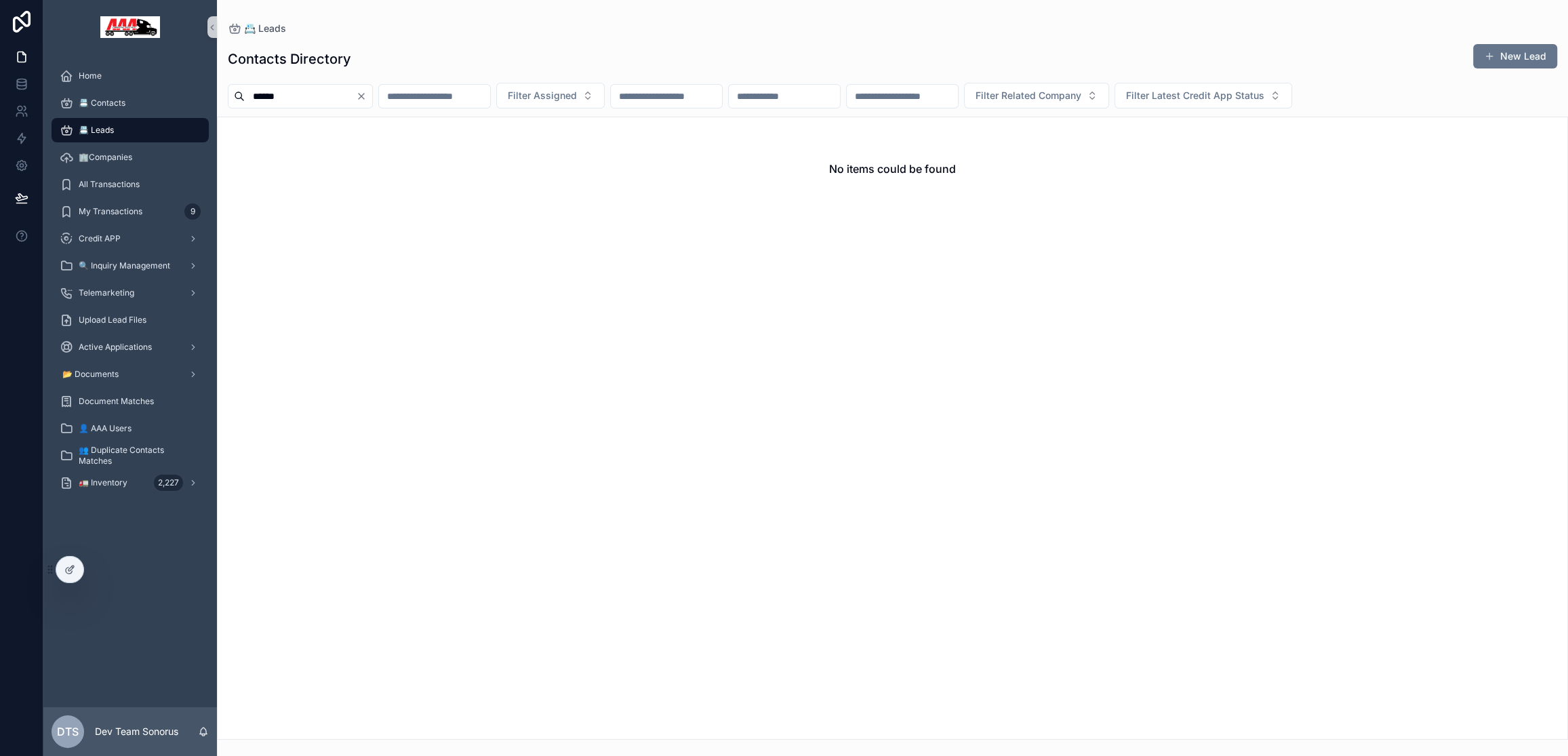
type input "******"
click at [322, 235] on div "No items could be found" at bounding box center [891, 428] width 1351 height 622
click at [123, 482] on span "🚛 Inventory" at bounding box center [103, 483] width 49 height 11
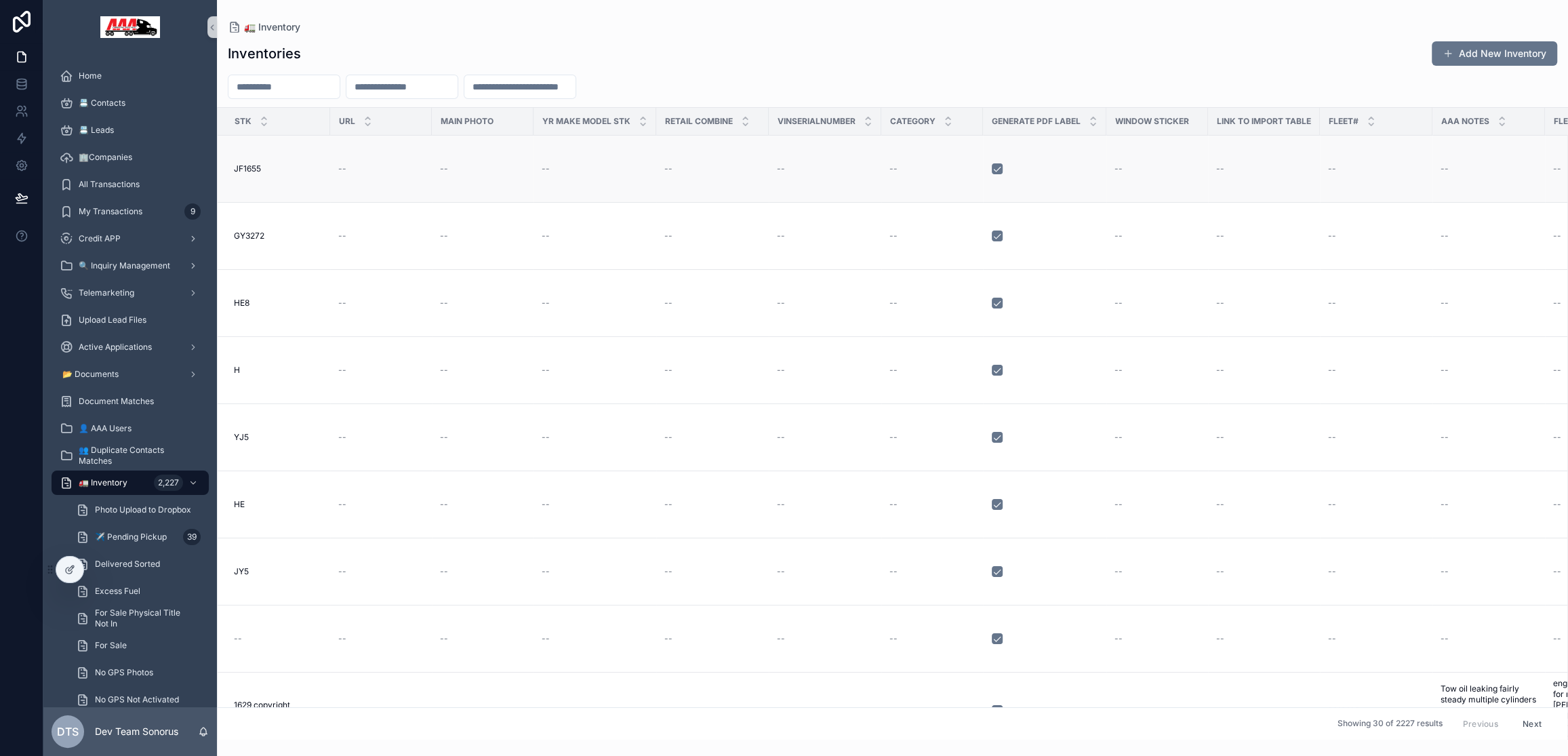
click at [740, 168] on div "--" at bounding box center [712, 169] width 97 height 11
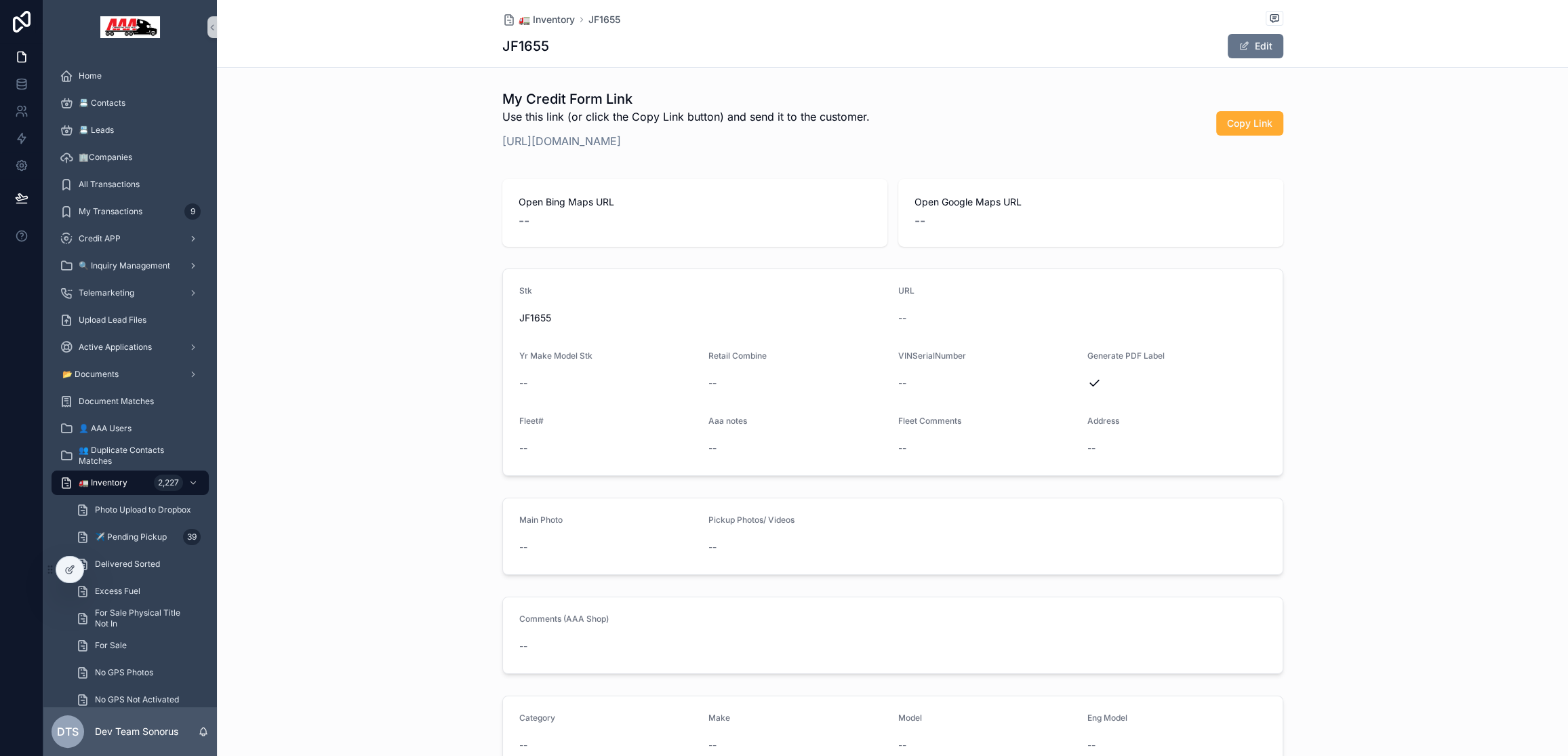
drag, startPoint x: 582, startPoint y: 91, endPoint x: 886, endPoint y: 82, distance: 304.1
click at [870, 101] on h1 "My Credit Form Link" at bounding box center [686, 98] width 367 height 19
drag, startPoint x: 752, startPoint y: 115, endPoint x: 476, endPoint y: 106, distance: 276.1
click at [476, 106] on div "My Credit Form Link Use this link (or click the Copy Link button) and send it t…" at bounding box center [891, 123] width 1351 height 78
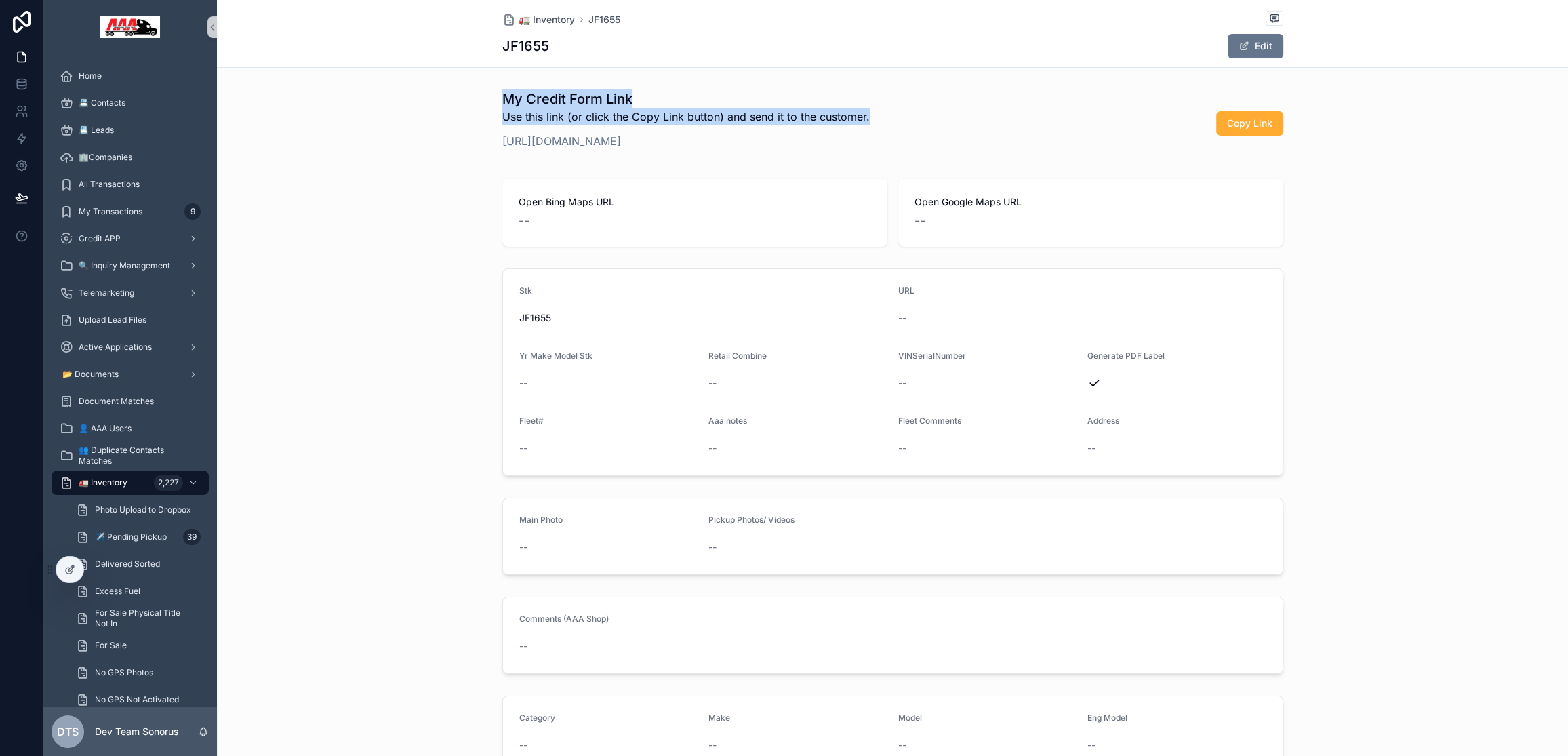
click at [478, 105] on div "My Credit Form Link Use this link (or click the Copy Link button) and send it t…" at bounding box center [891, 123] width 1351 height 78
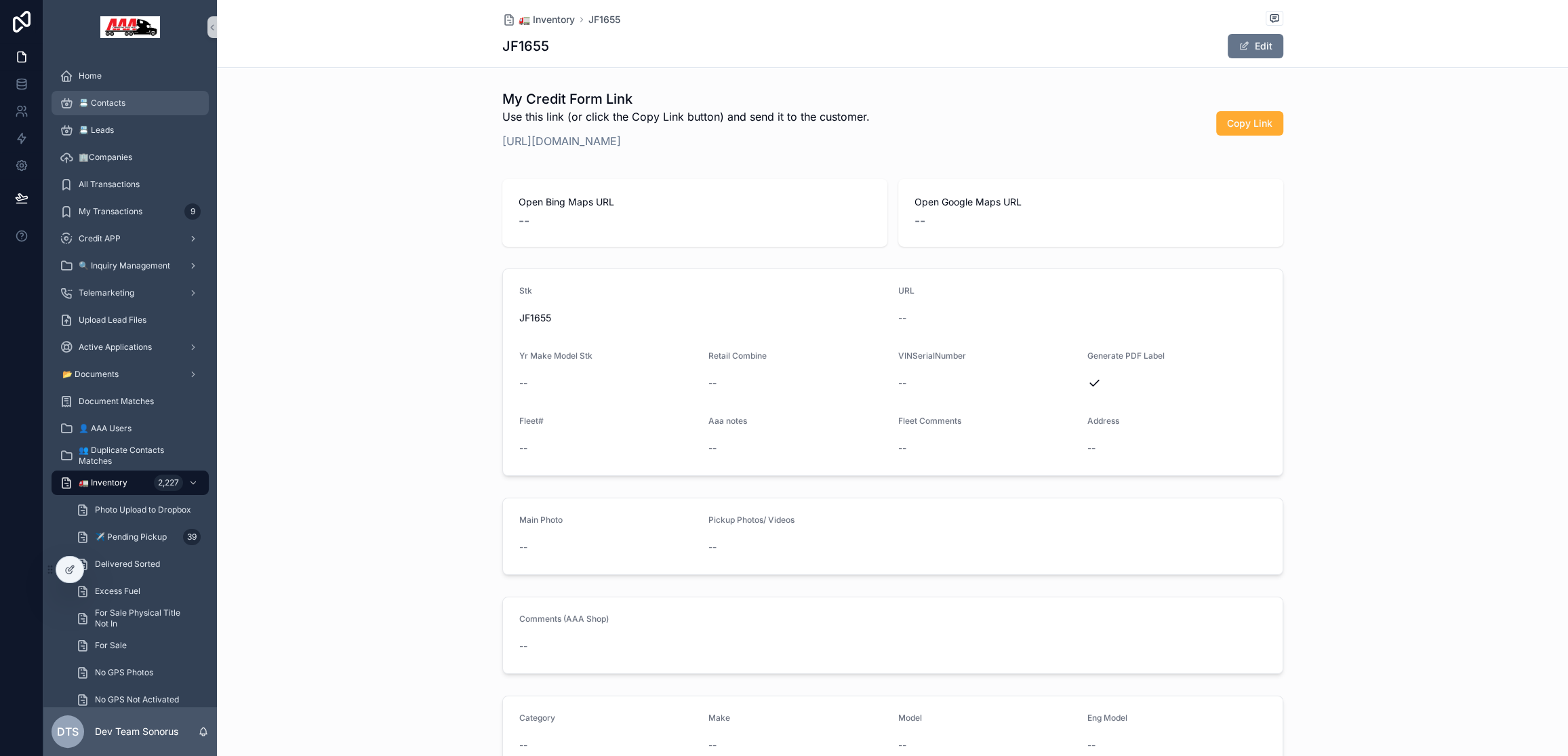
click at [115, 102] on span "📇 Contacts" at bounding box center [102, 103] width 47 height 11
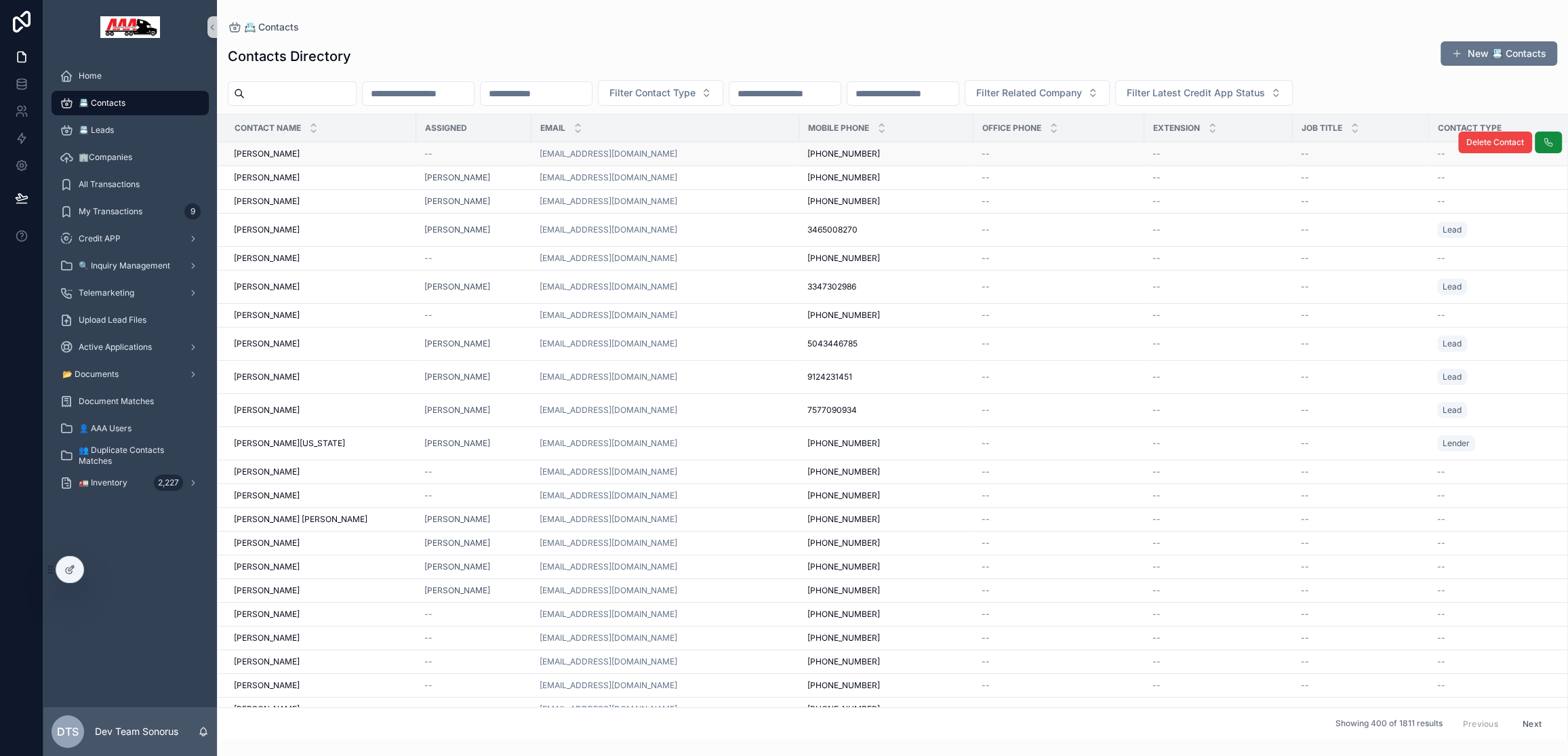
click at [391, 157] on div "[PERSON_NAME] [PERSON_NAME]" at bounding box center [320, 154] width 174 height 11
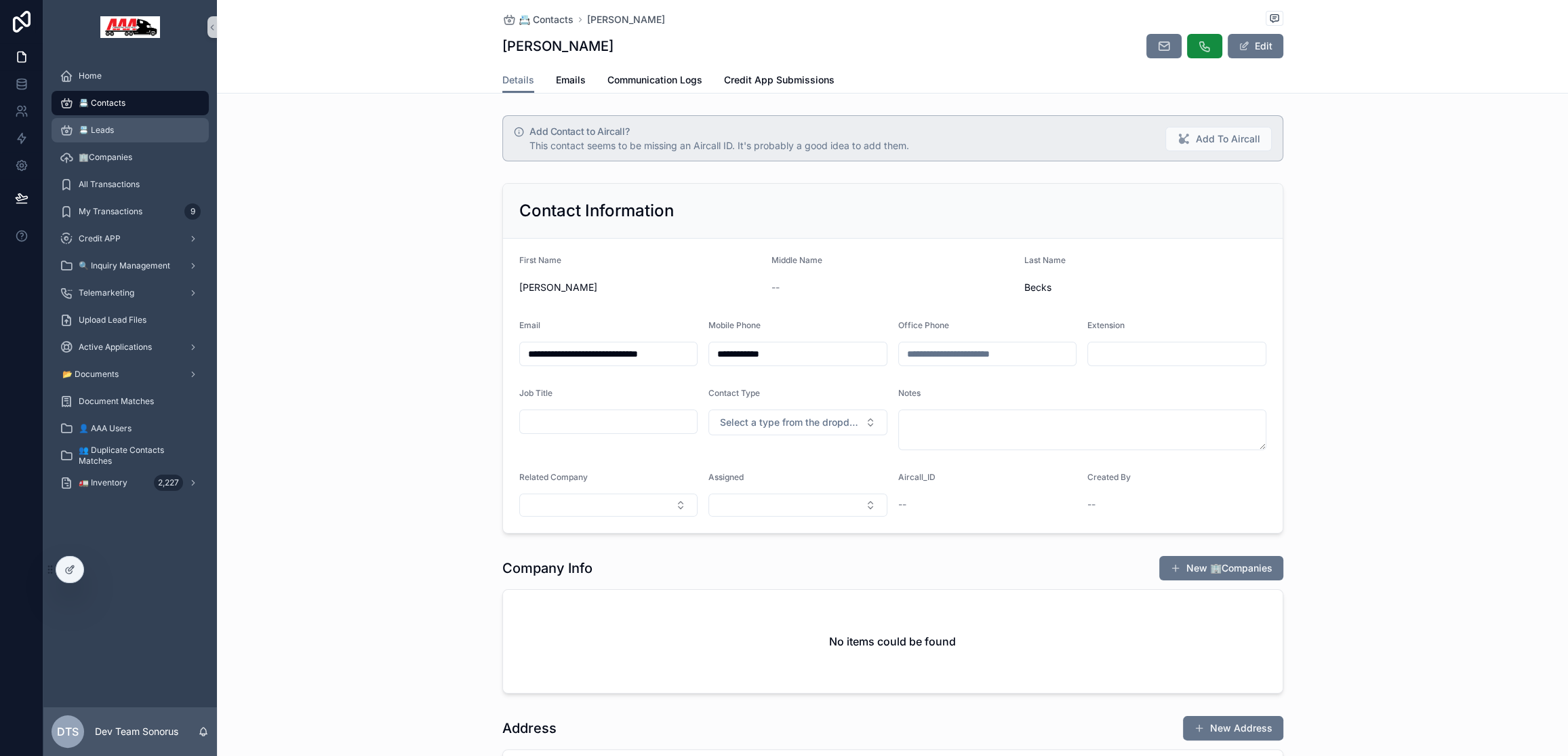
click at [115, 133] on div "📇 Leads" at bounding box center [130, 130] width 141 height 22
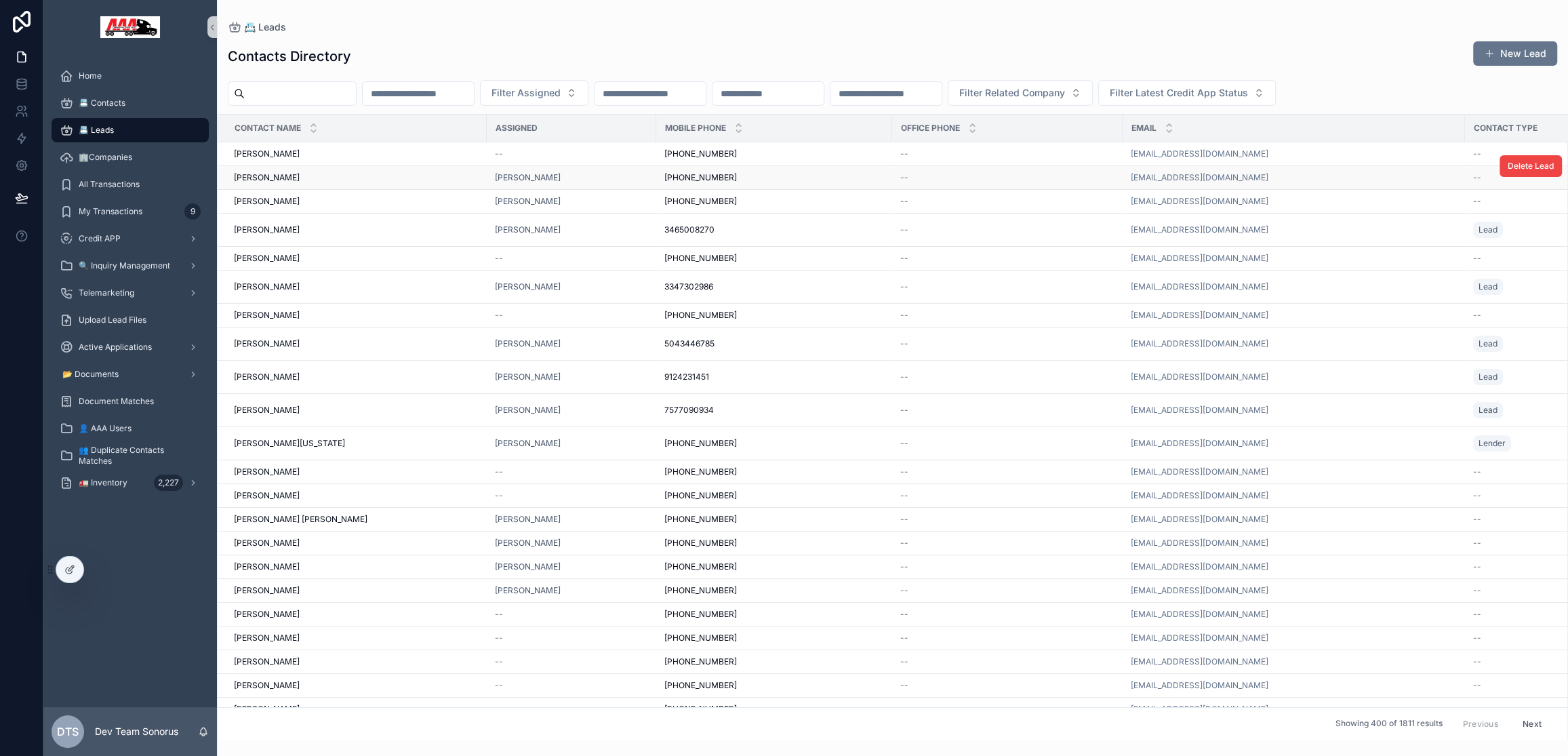
click at [586, 175] on div "[PERSON_NAME]" at bounding box center [571, 178] width 153 height 11
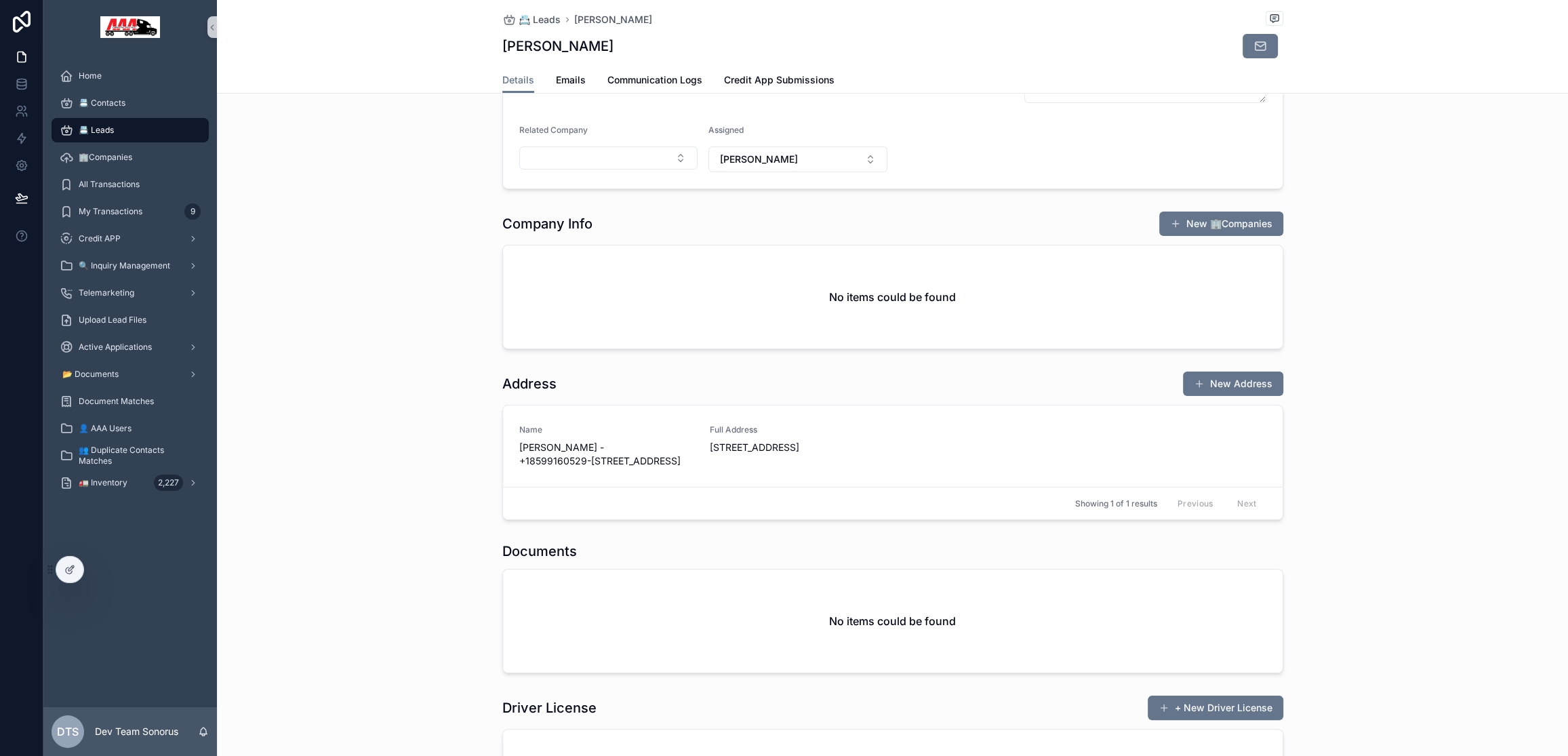
scroll to position [783, 0]
